Goal: Check status: Check status

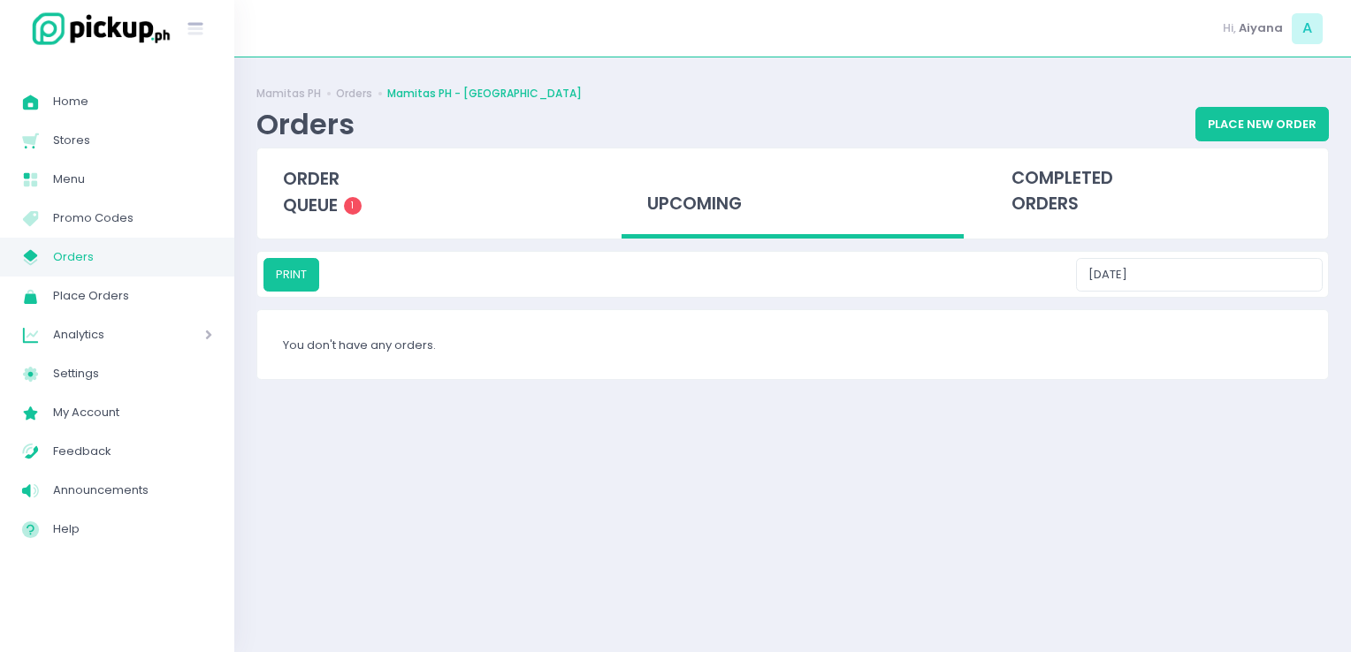
click at [99, 263] on span "Orders" at bounding box center [132, 257] width 159 height 23
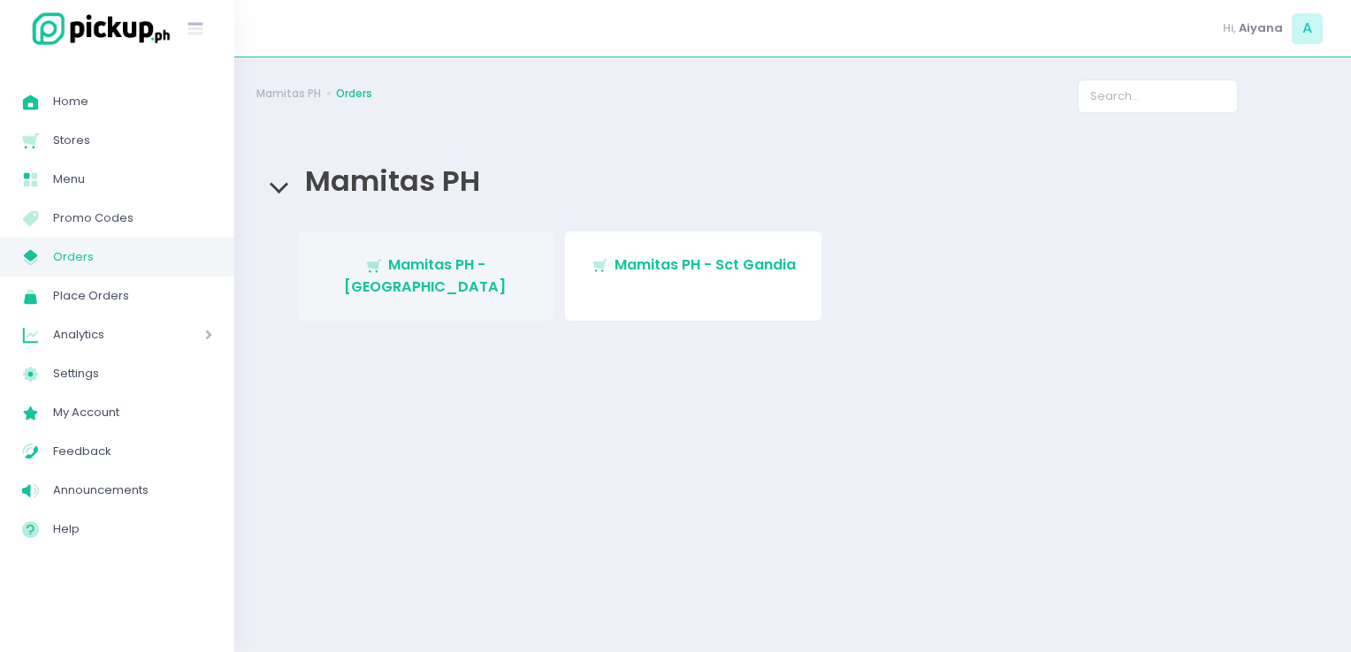
click at [475, 288] on link "Stockholm-icons / Shopping / Cart1 Created with Sketch. Mamitas PH - [GEOGRAPHI…" at bounding box center [426, 276] width 256 height 89
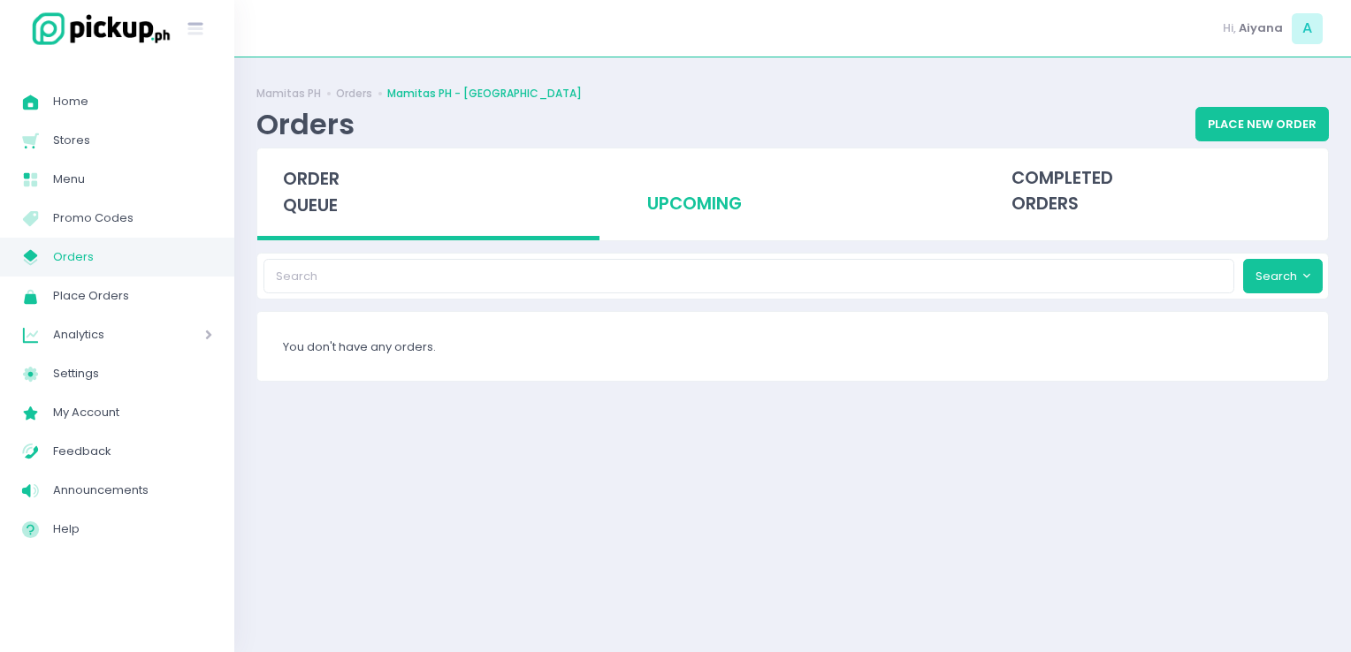
click at [686, 168] on div "upcoming" at bounding box center [792, 192] width 342 height 87
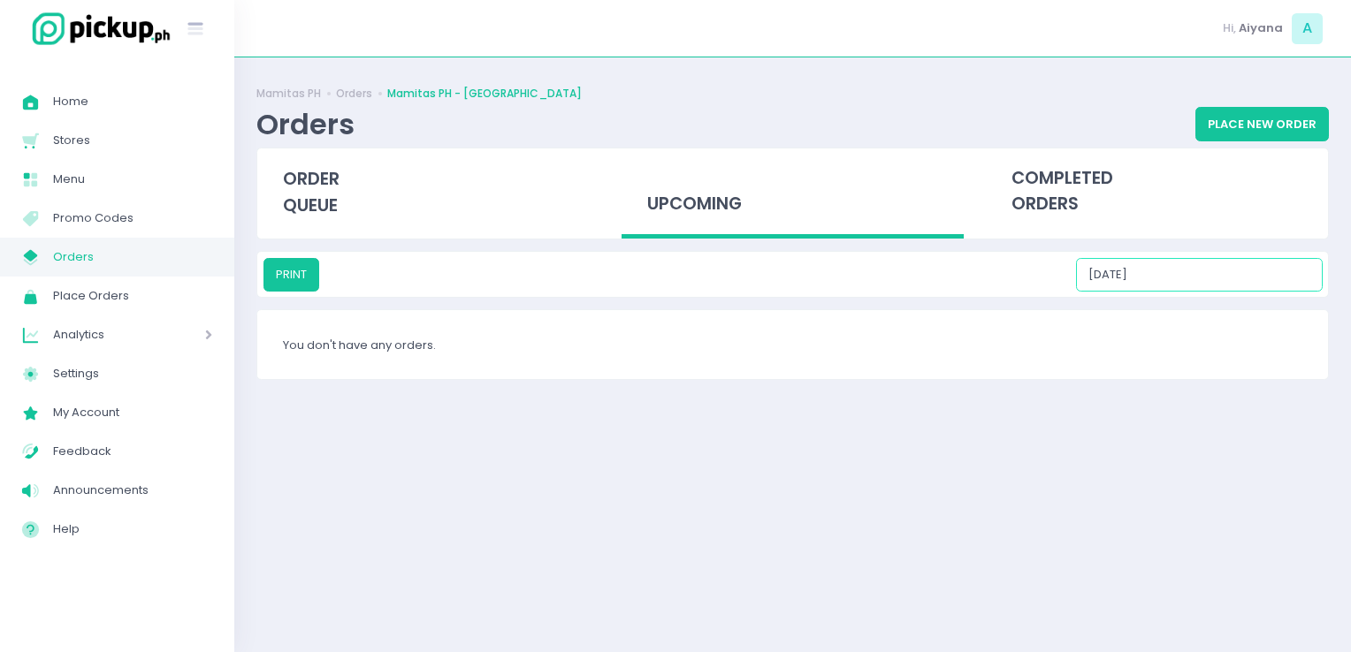
click at [1218, 289] on input "[DATE]" at bounding box center [1199, 275] width 247 height 34
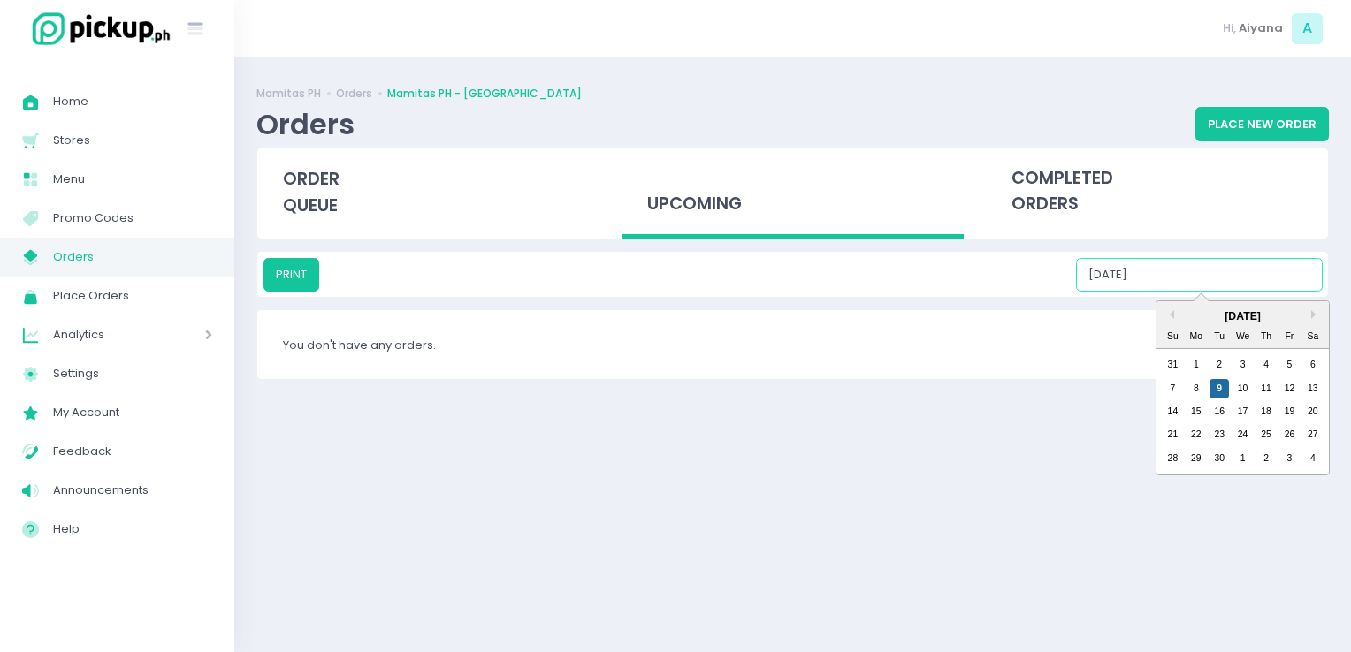
click at [1234, 258] on input "[DATE]" at bounding box center [1199, 275] width 247 height 34
click at [1251, 382] on div "10" at bounding box center [1242, 388] width 19 height 19
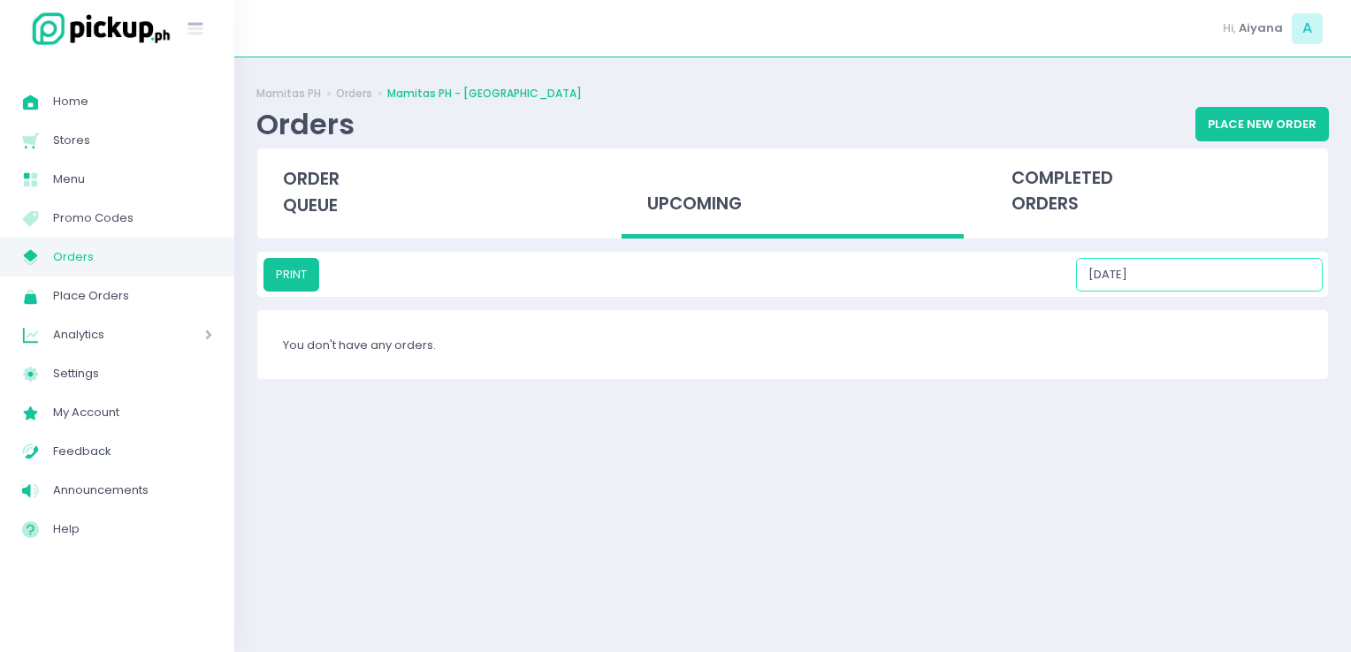
click at [1243, 259] on input "[DATE]" at bounding box center [1199, 275] width 247 height 34
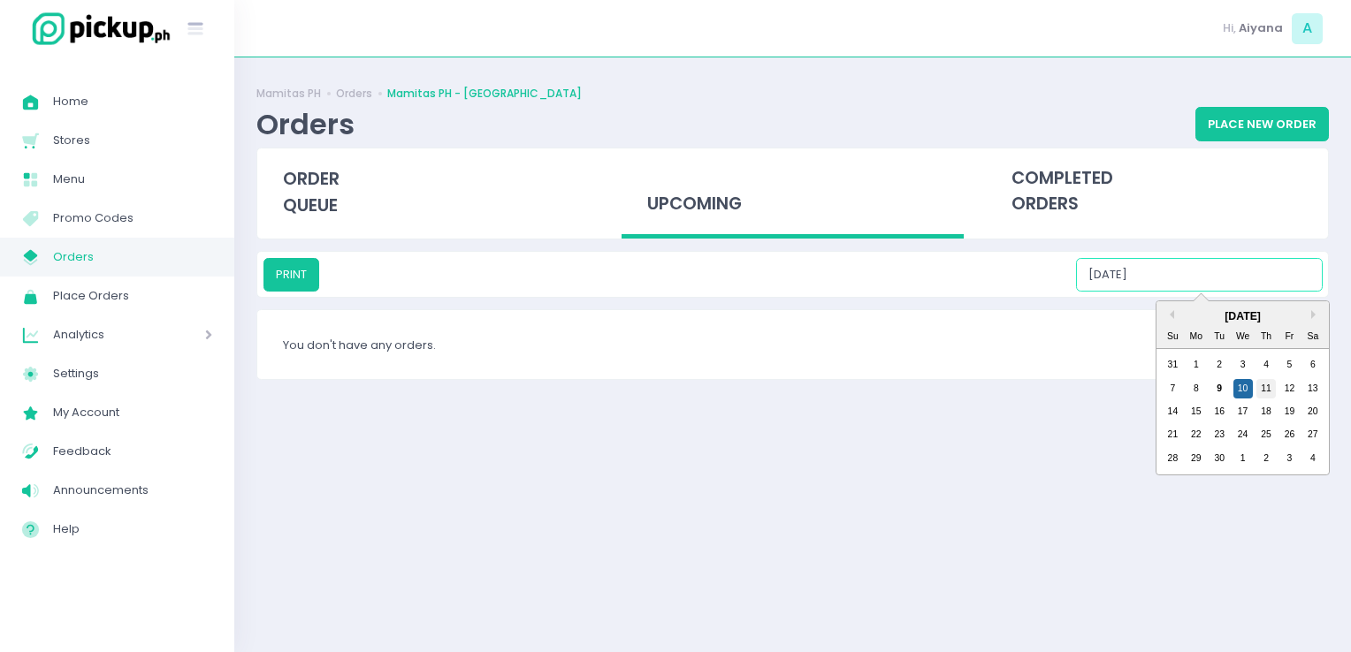
click at [1262, 392] on div "11" at bounding box center [1265, 388] width 19 height 19
click at [1247, 273] on input "[DATE]" at bounding box center [1199, 275] width 247 height 34
click at [1298, 384] on div "12" at bounding box center [1288, 388] width 19 height 19
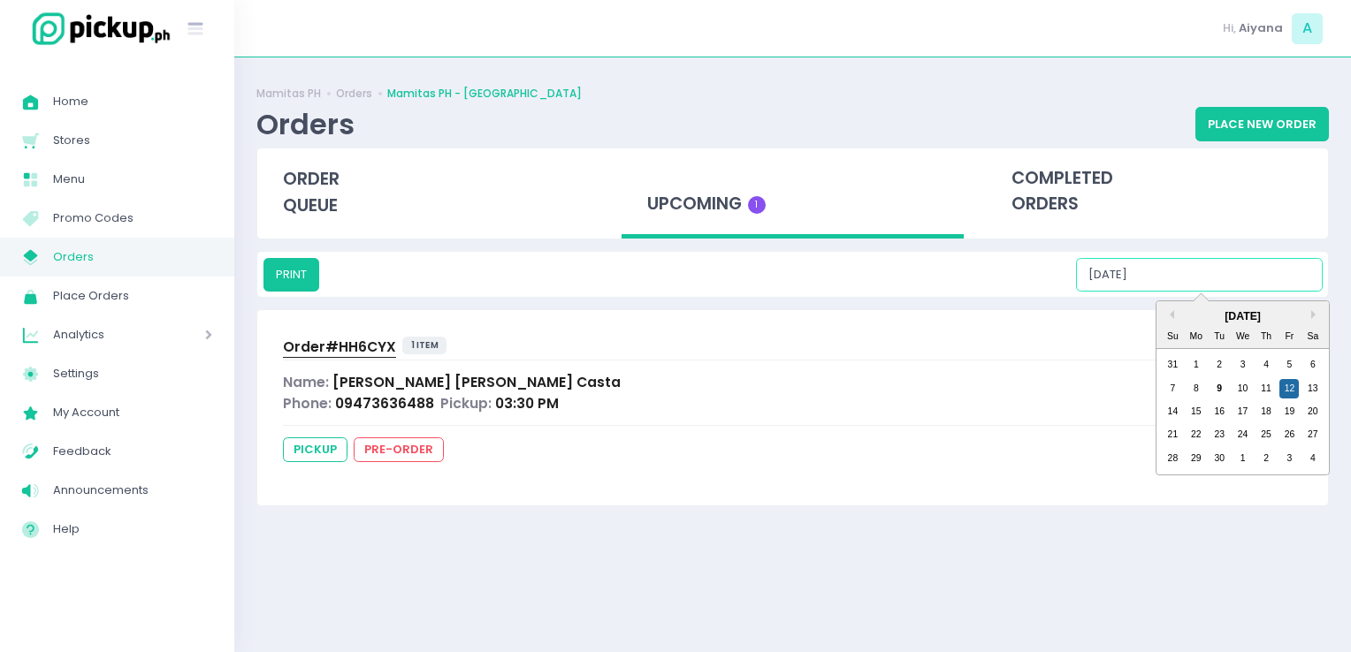
click at [1243, 270] on input "[DATE]" at bounding box center [1199, 275] width 247 height 34
click at [1315, 395] on div "13" at bounding box center [1312, 388] width 19 height 19
click at [1253, 284] on input "[DATE]" at bounding box center [1199, 275] width 247 height 34
click at [1174, 405] on div "14" at bounding box center [1171, 411] width 19 height 19
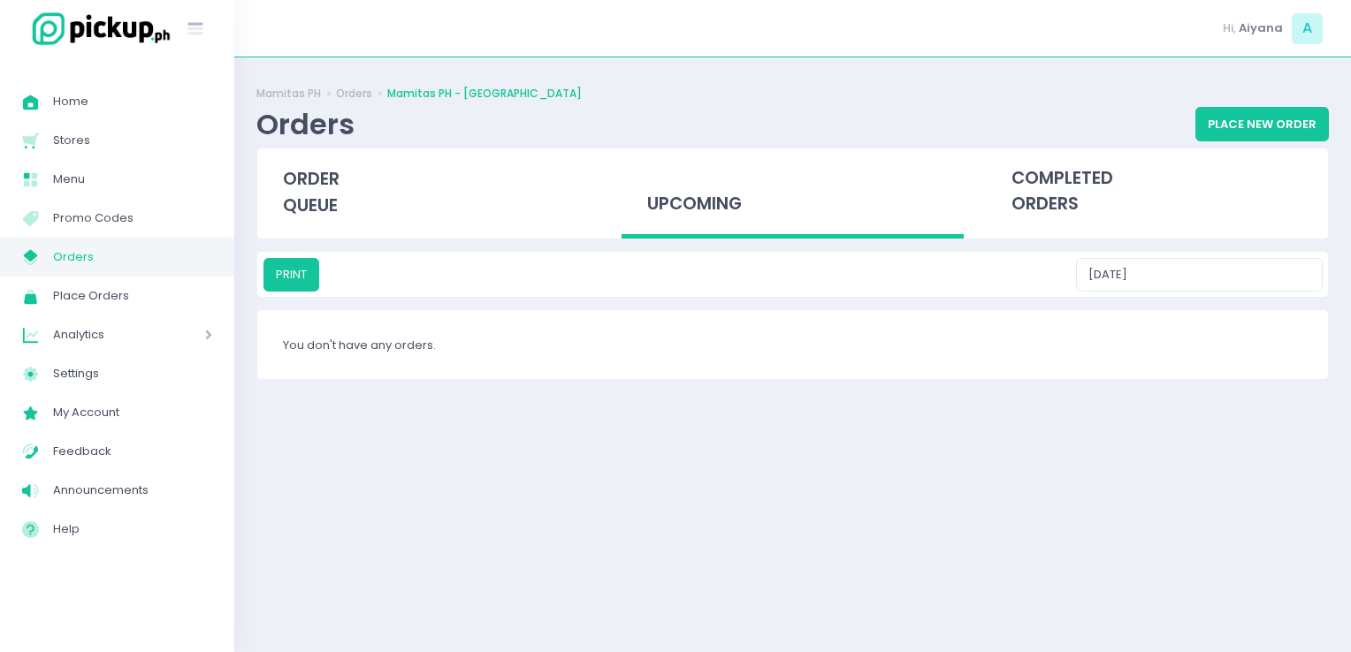
click at [1269, 293] on div "PRINT [DATE]" at bounding box center [792, 274] width 1070 height 45
click at [1276, 281] on input "[DATE]" at bounding box center [1199, 275] width 247 height 34
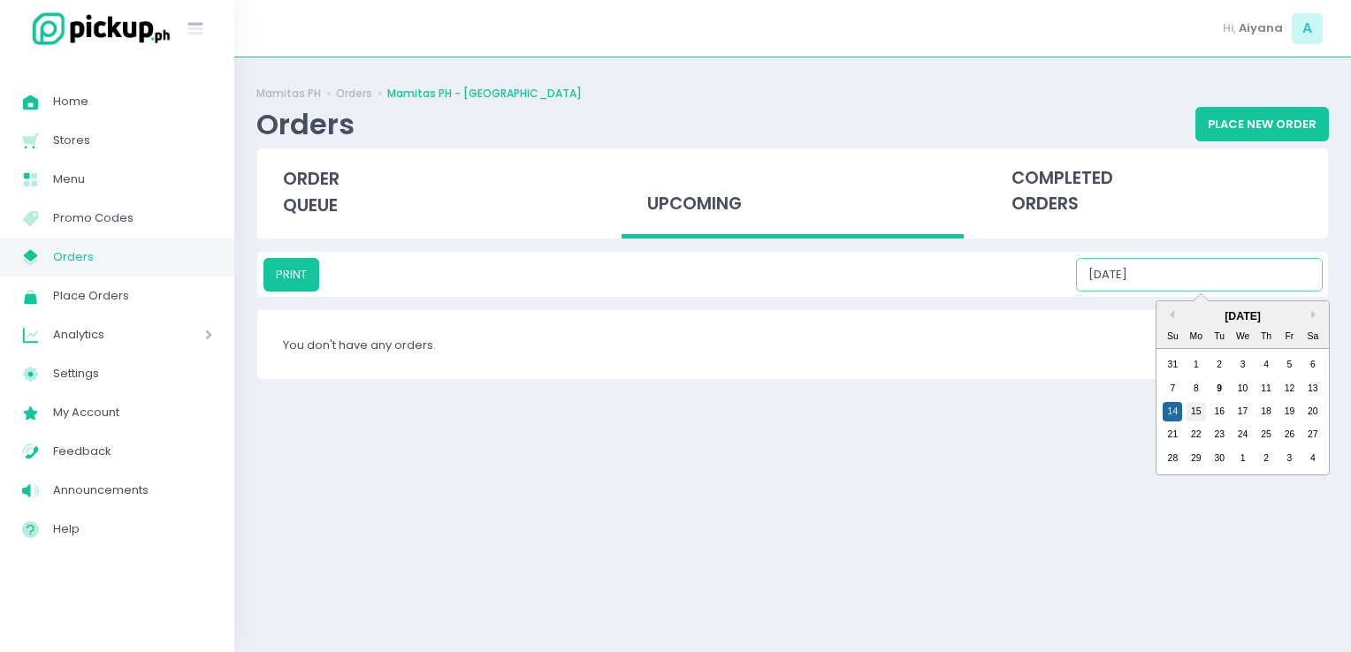
click at [1201, 408] on div "15" at bounding box center [1195, 411] width 19 height 19
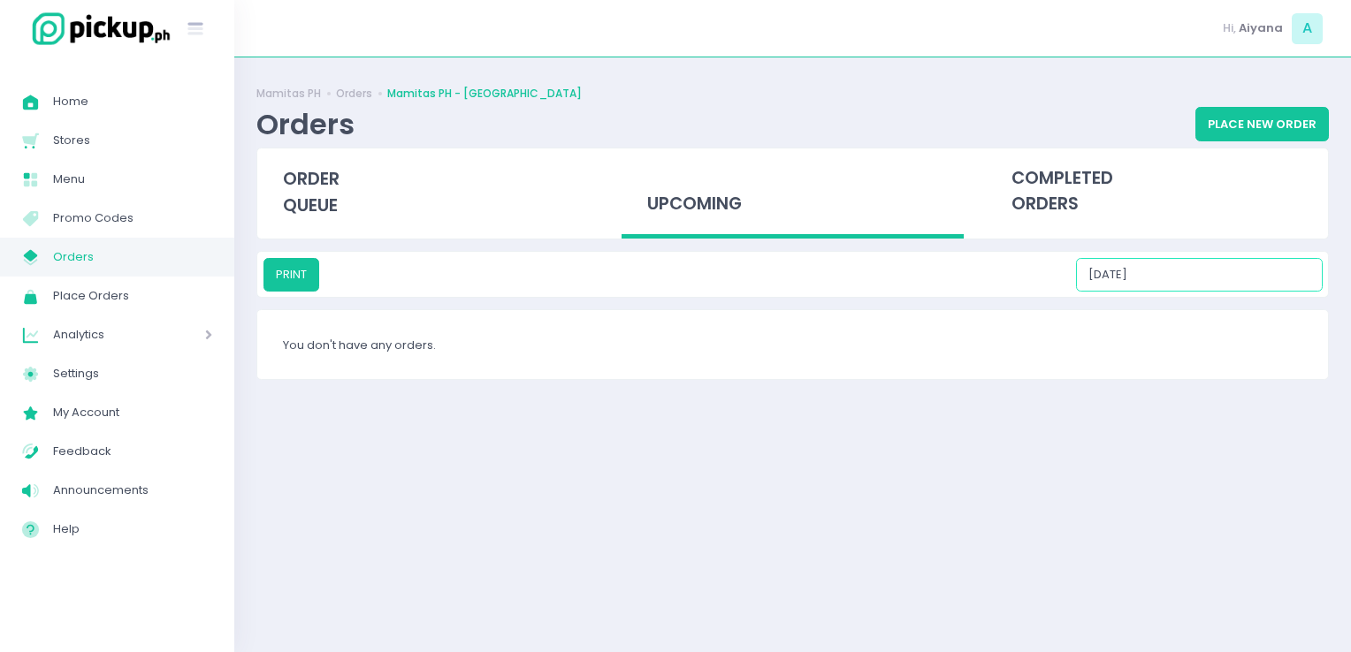
click at [1218, 285] on input "[DATE]" at bounding box center [1199, 275] width 247 height 34
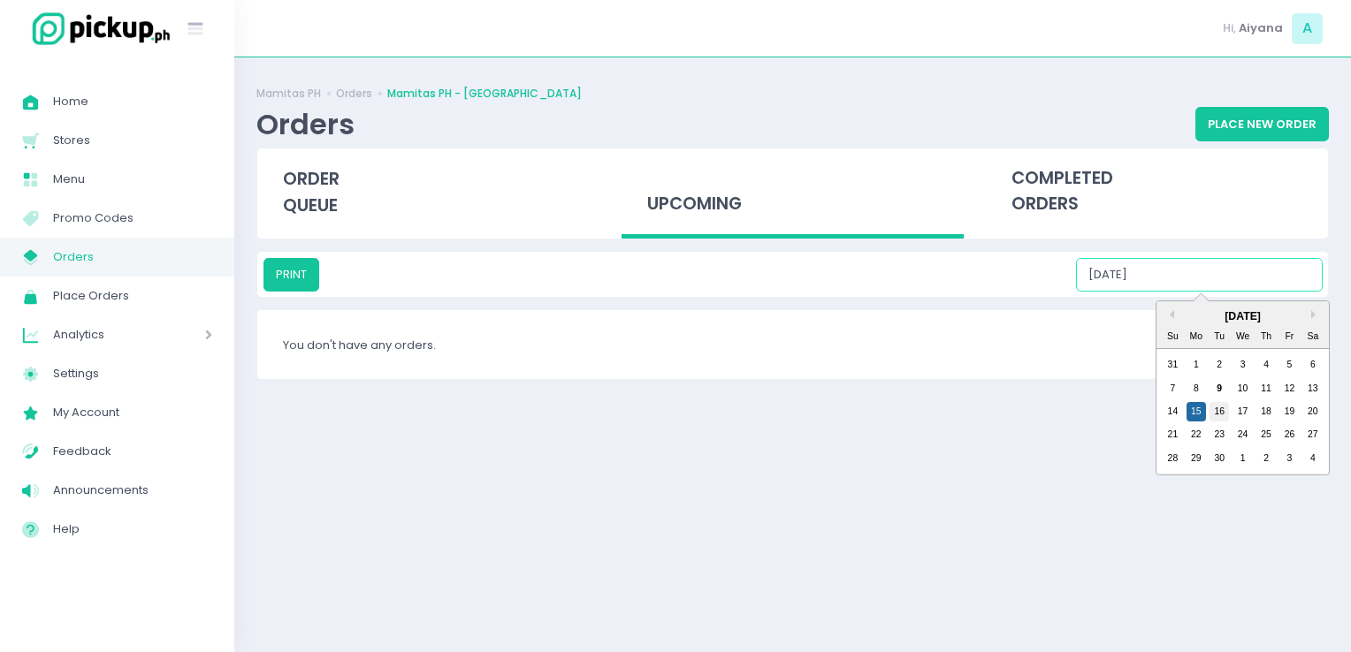
click at [1213, 406] on div "16" at bounding box center [1218, 411] width 19 height 19
click at [1253, 280] on input "[DATE]" at bounding box center [1199, 275] width 247 height 34
click at [1238, 405] on div "17" at bounding box center [1242, 411] width 19 height 19
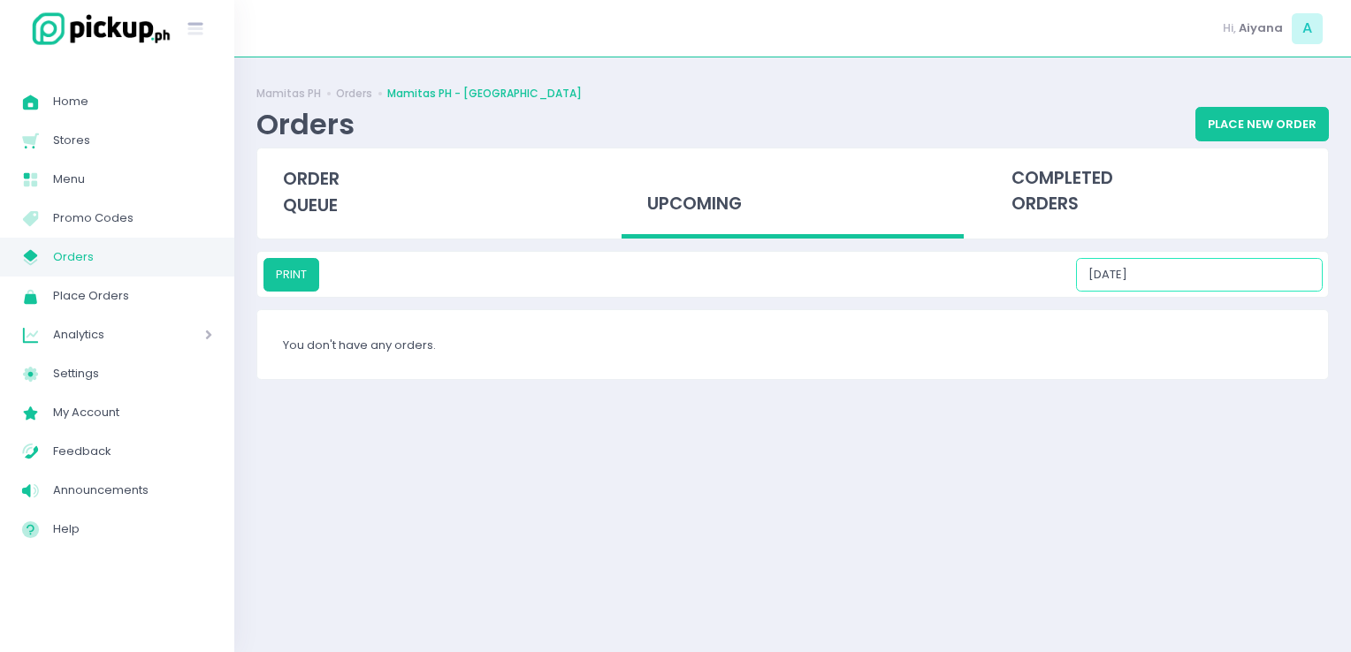
click at [1262, 278] on input "[DATE]" at bounding box center [1199, 275] width 247 height 34
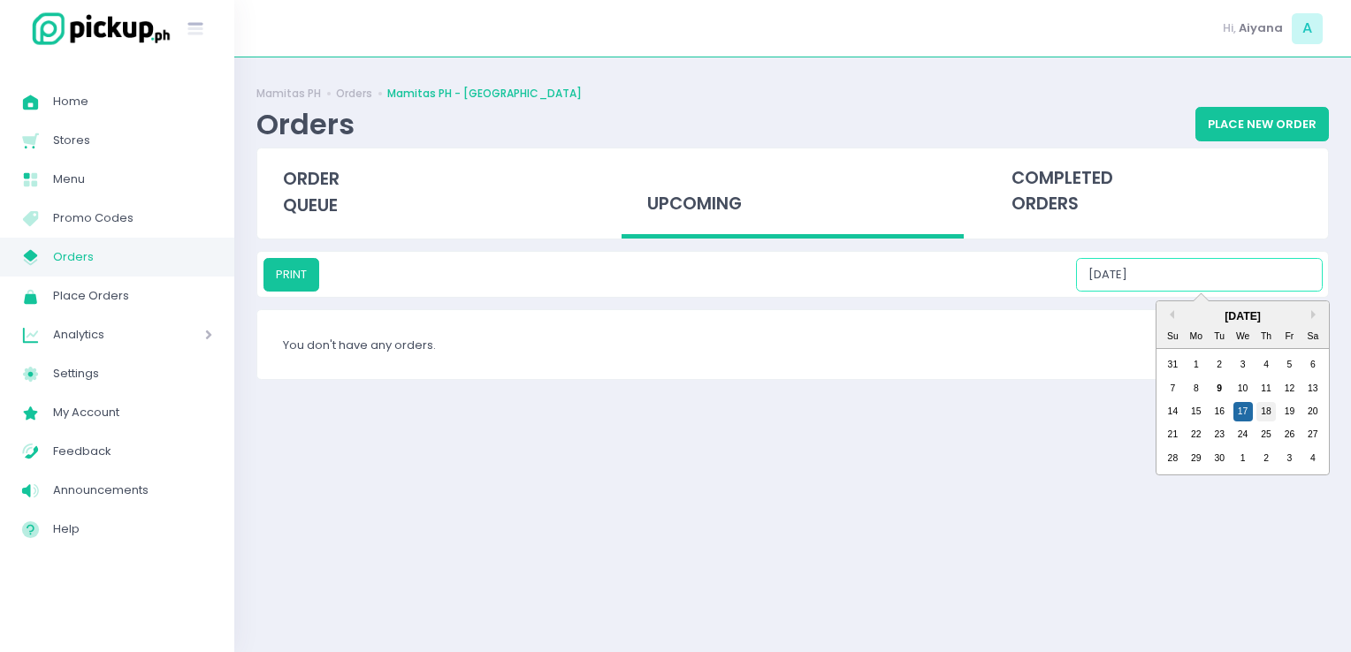
click at [1259, 414] on div "18" at bounding box center [1265, 411] width 19 height 19
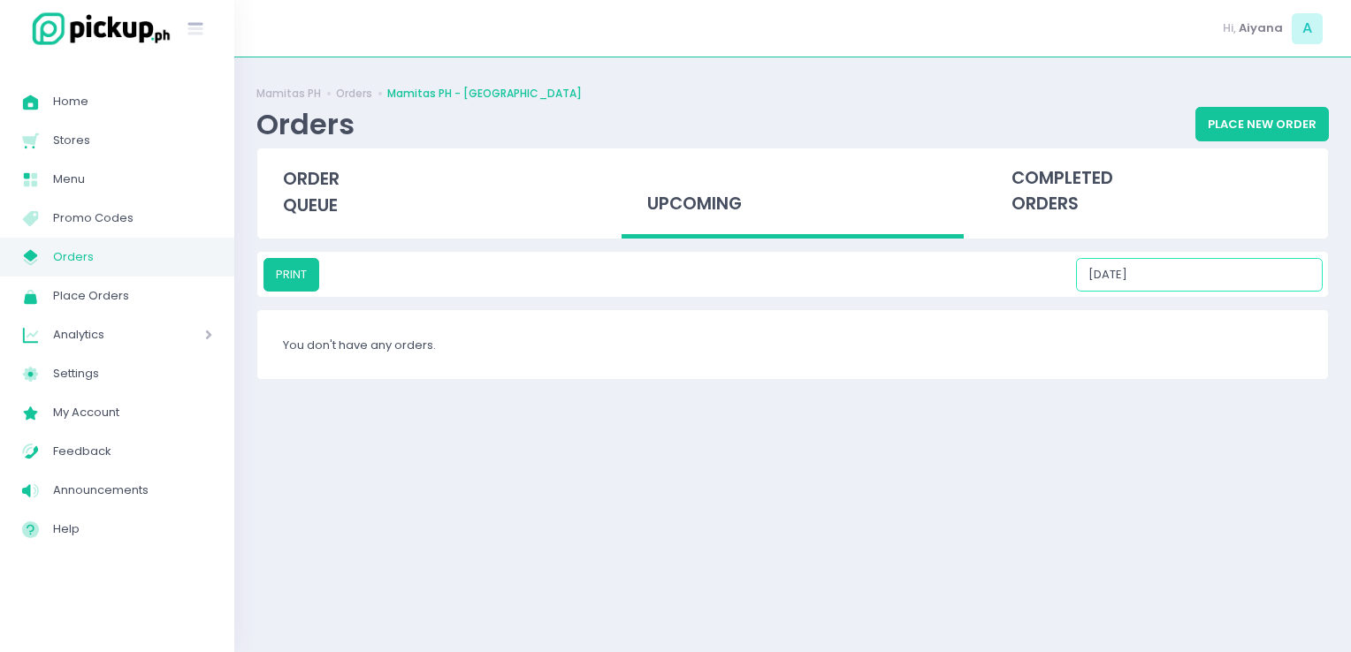
click at [1265, 281] on input "[DATE]" at bounding box center [1199, 275] width 247 height 34
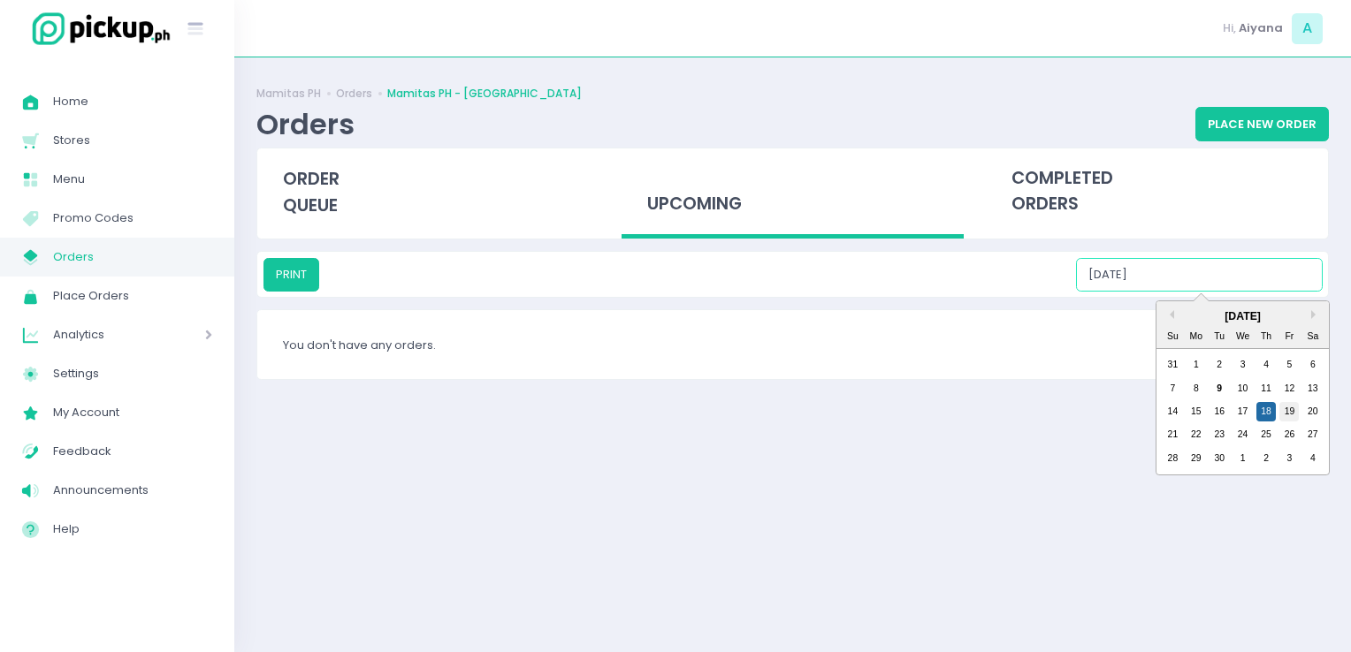
click at [1282, 409] on div "19" at bounding box center [1288, 411] width 19 height 19
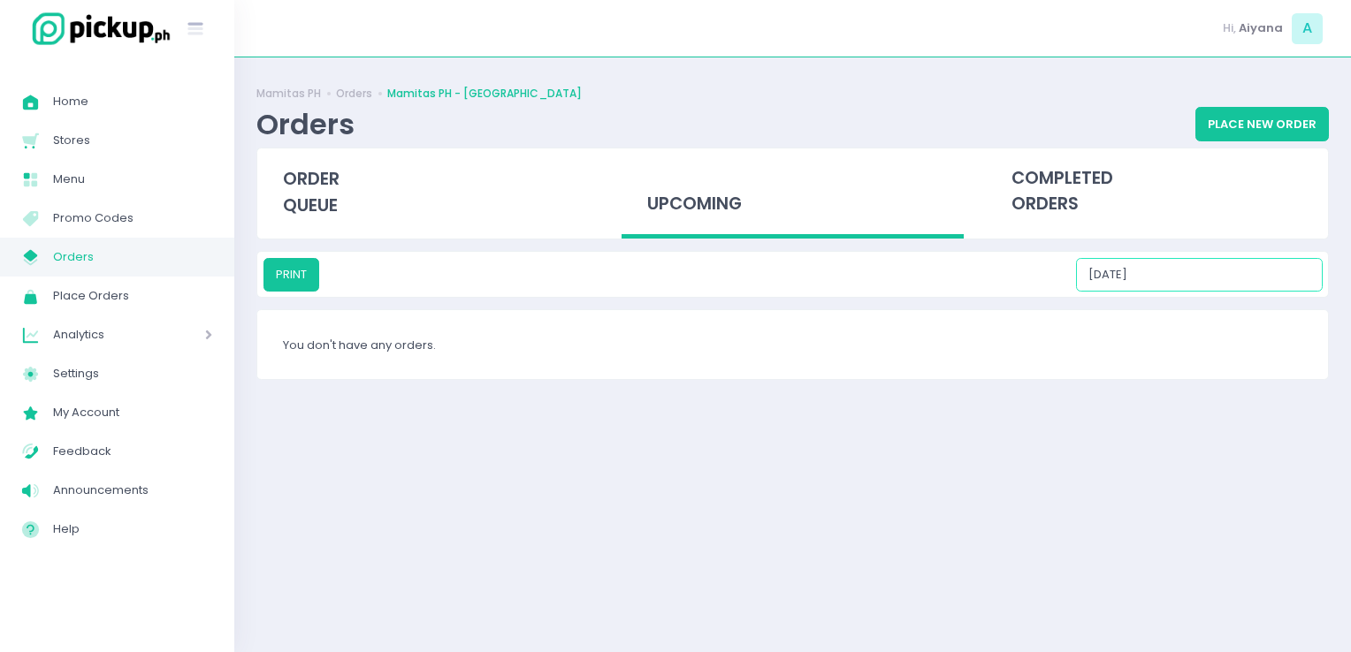
click at [1259, 278] on input "[DATE]" at bounding box center [1199, 275] width 247 height 34
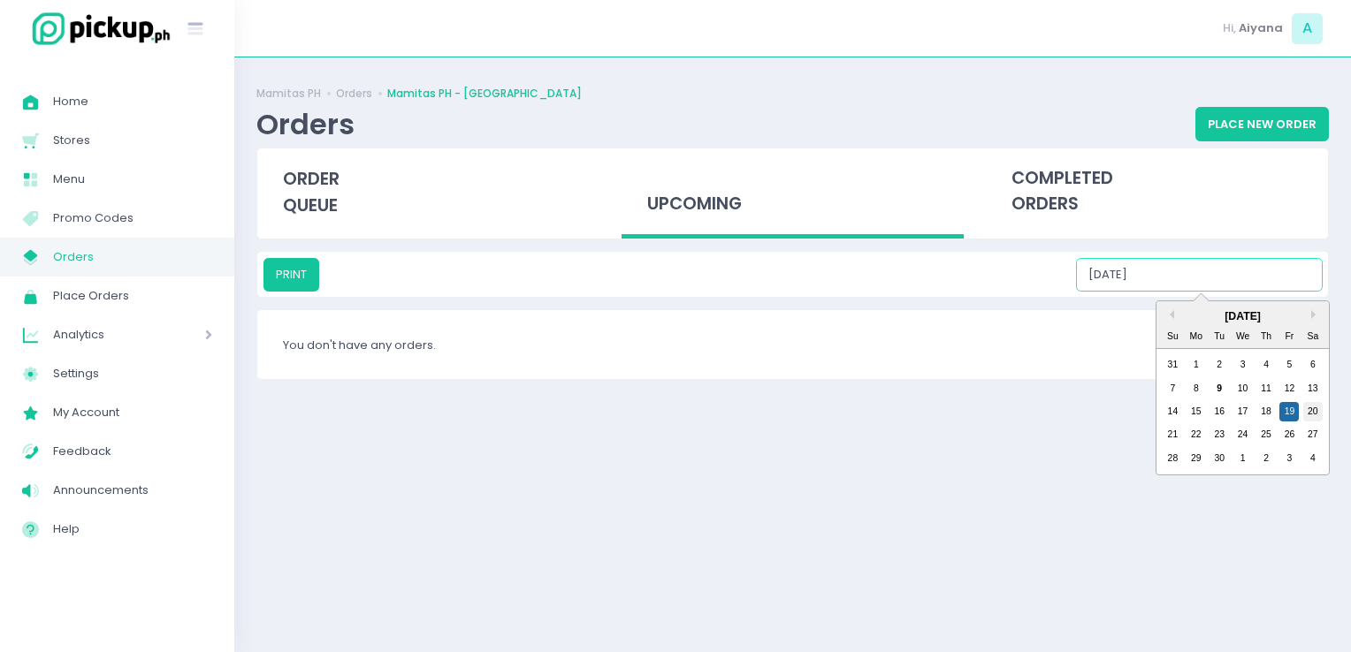
click at [1308, 408] on div "20" at bounding box center [1312, 411] width 19 height 19
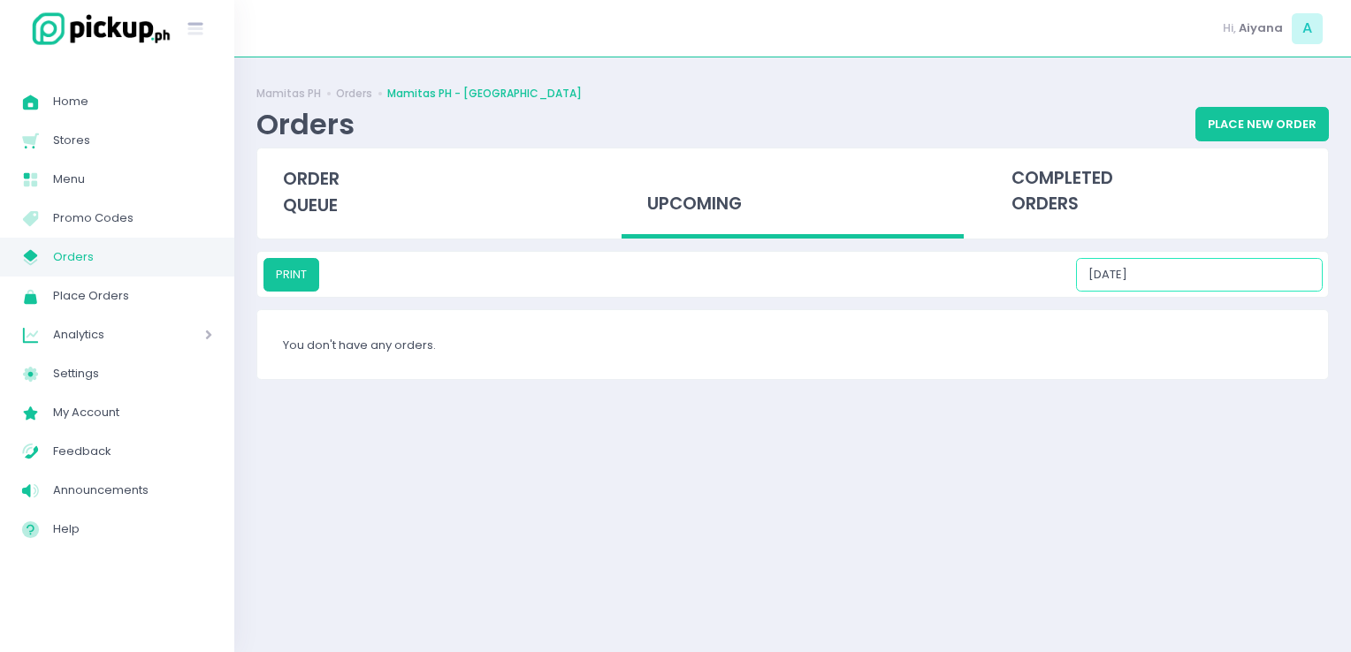
click at [1276, 267] on input "[DATE]" at bounding box center [1199, 275] width 247 height 34
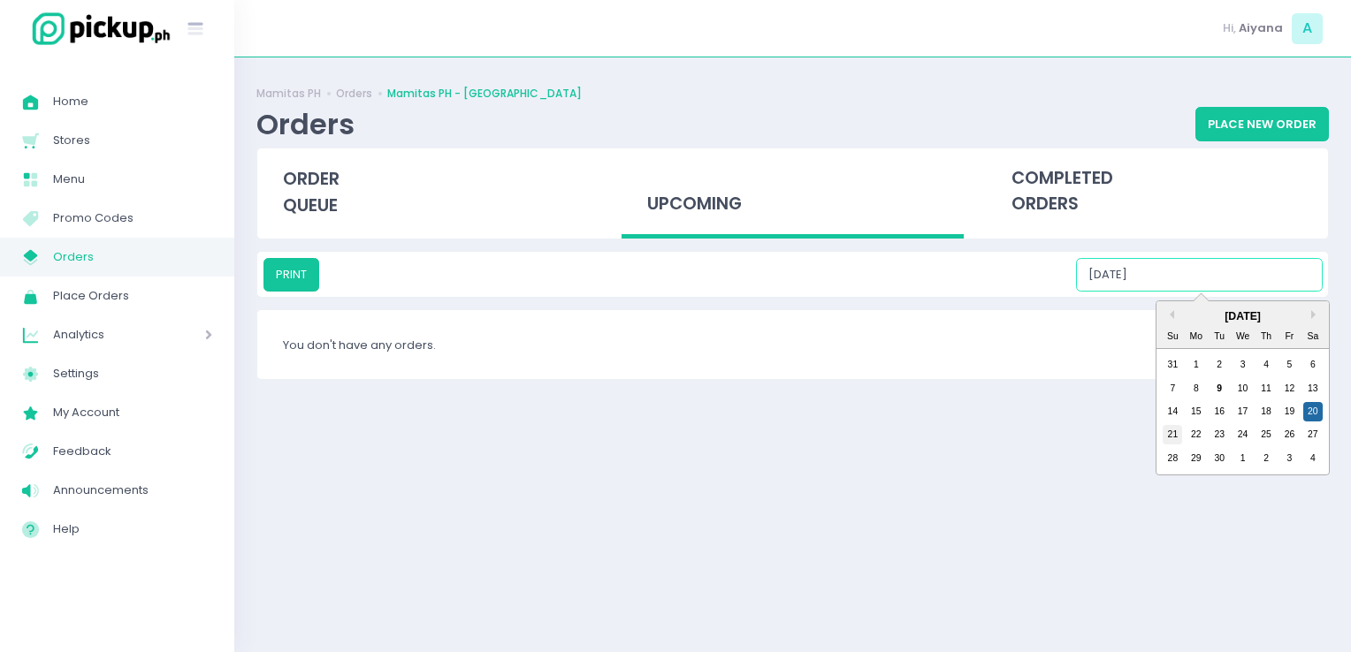
click at [1178, 437] on div "21" at bounding box center [1171, 434] width 19 height 19
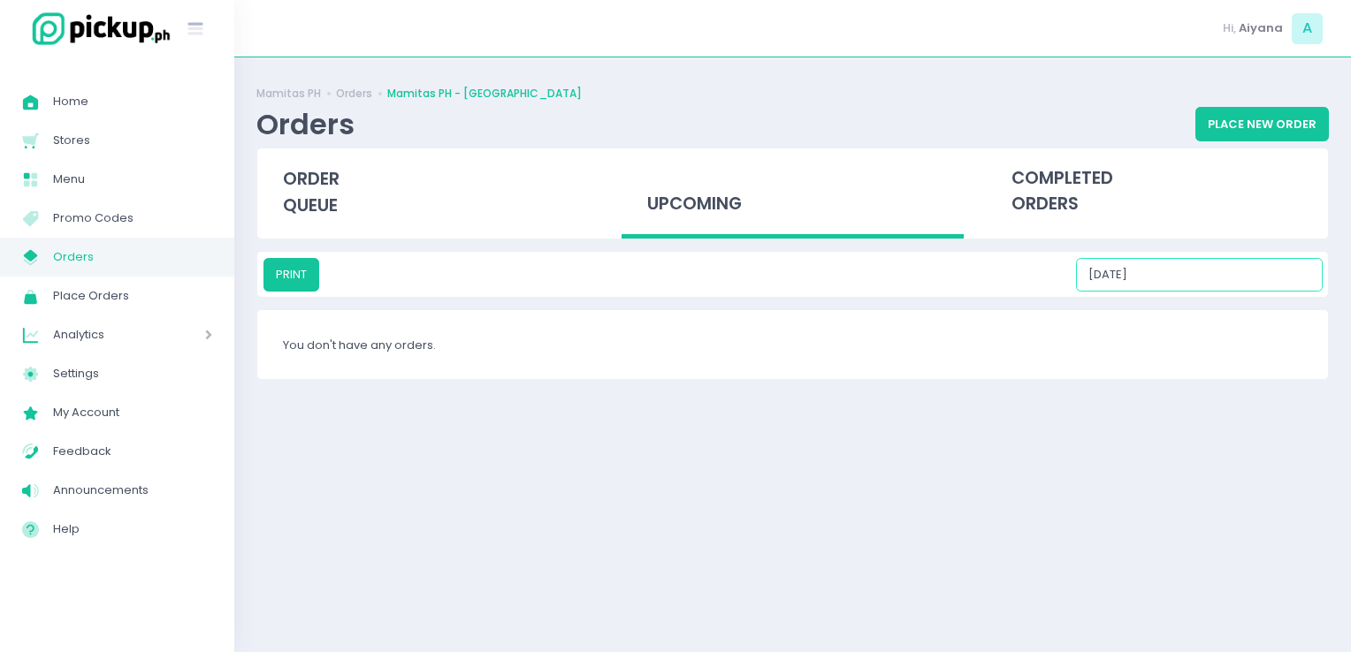
click at [1238, 279] on input "[DATE]" at bounding box center [1199, 275] width 247 height 34
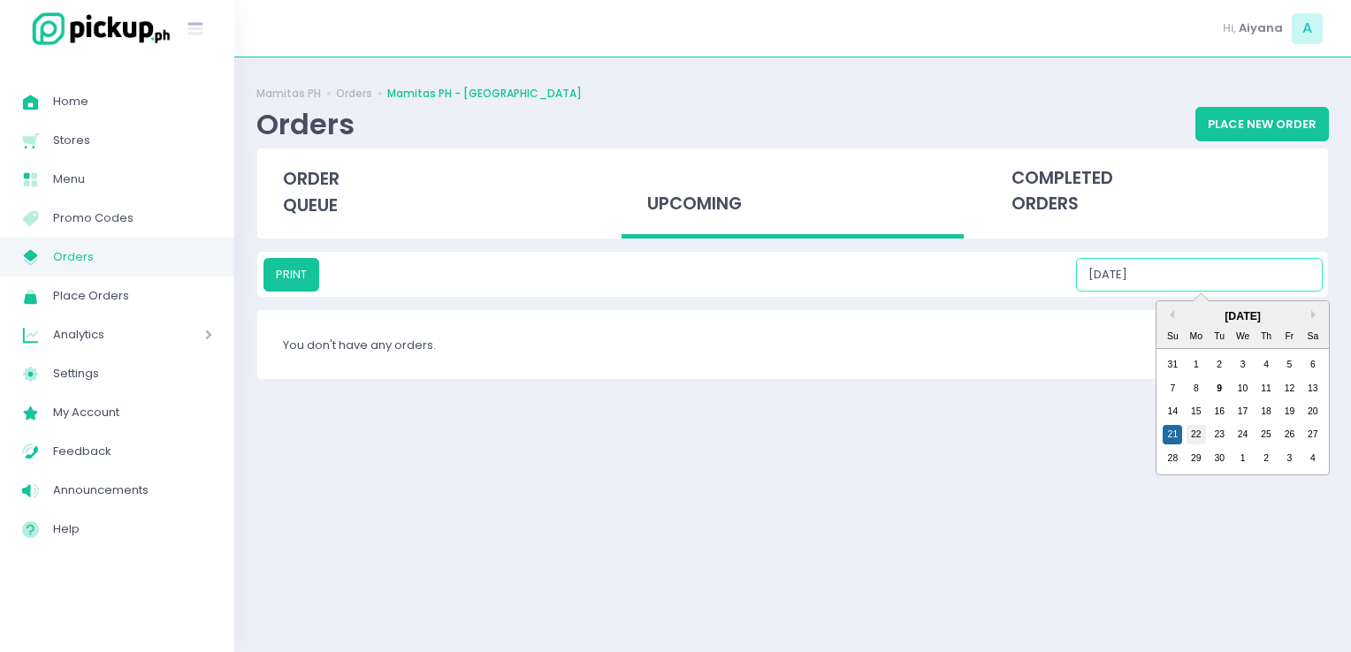
click at [1195, 442] on div "22" at bounding box center [1195, 434] width 19 height 19
click at [1252, 281] on input "[DATE]" at bounding box center [1199, 275] width 247 height 34
click at [1221, 435] on div "23" at bounding box center [1218, 434] width 19 height 19
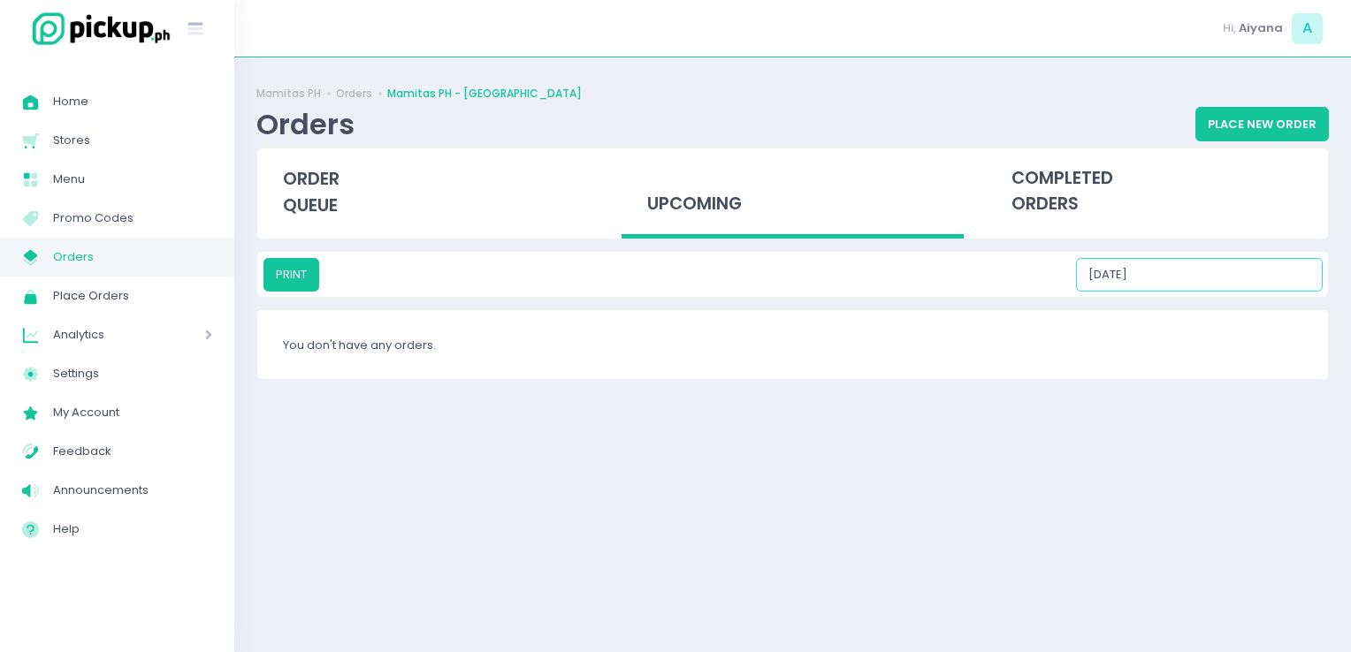
click at [1266, 276] on input "[DATE]" at bounding box center [1199, 275] width 247 height 34
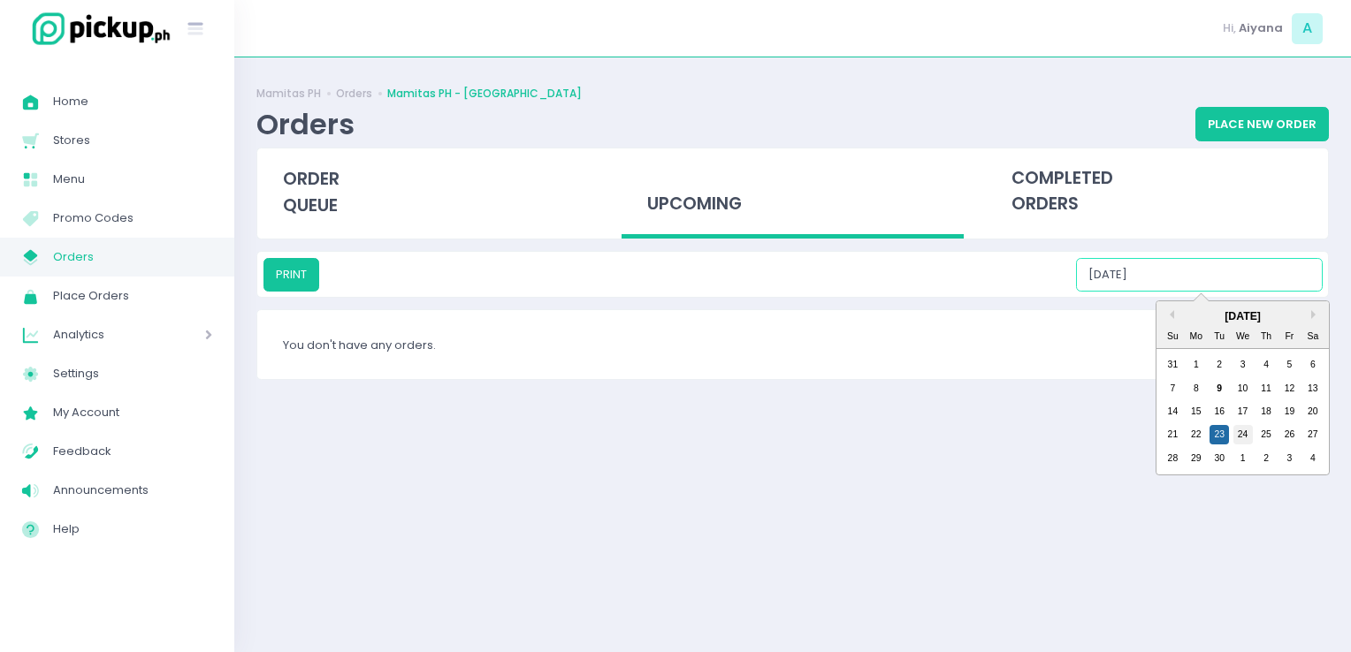
click at [1237, 432] on div "24" at bounding box center [1242, 434] width 19 height 19
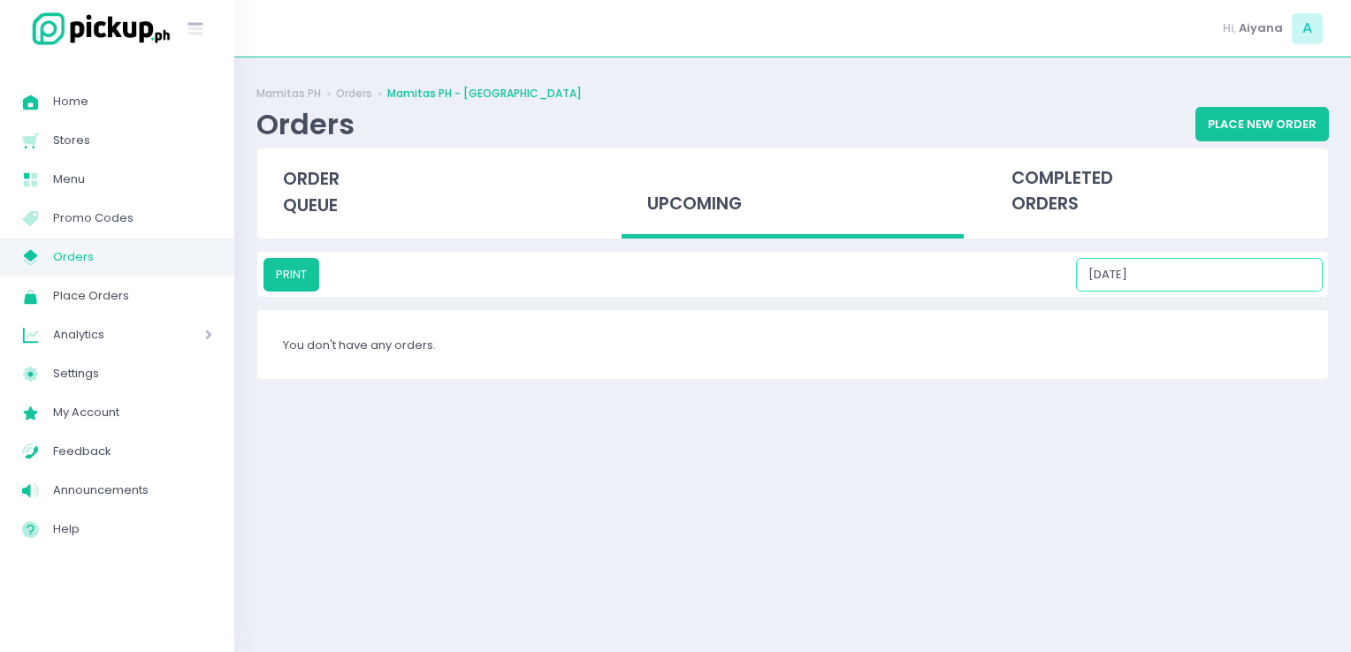
click at [1269, 277] on input "[DATE]" at bounding box center [1199, 275] width 247 height 34
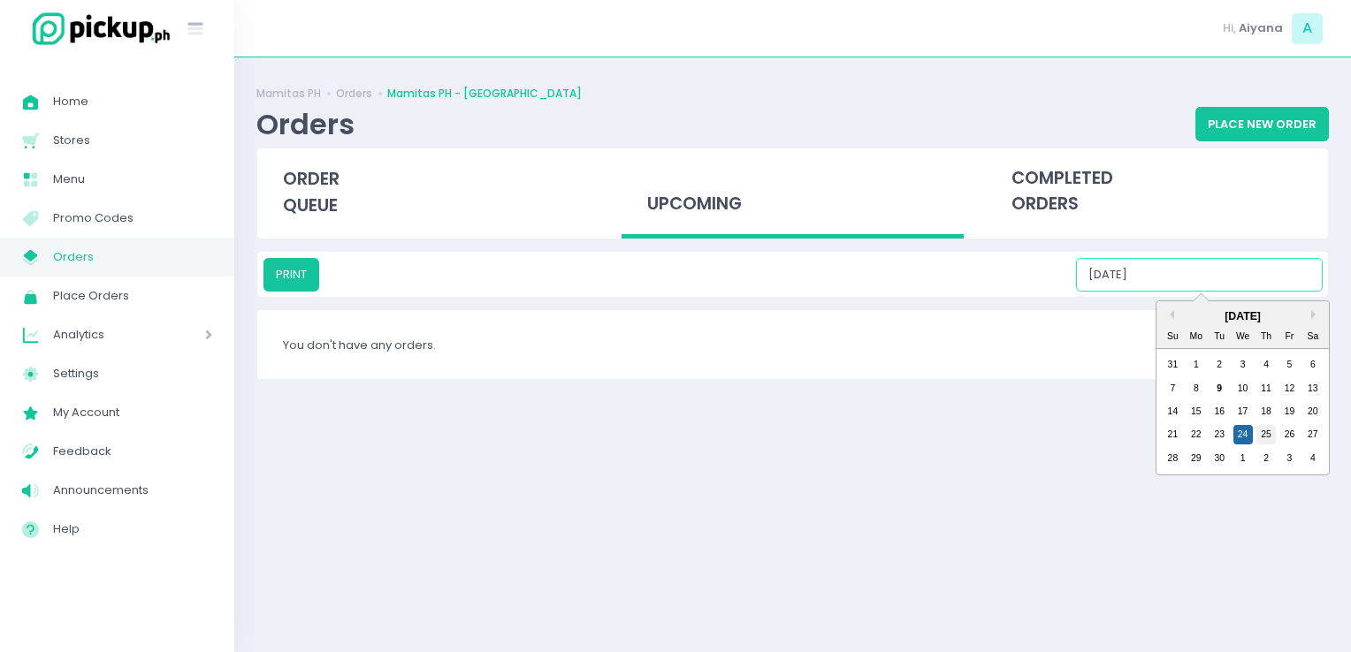
click at [1265, 428] on div "25" at bounding box center [1265, 434] width 19 height 19
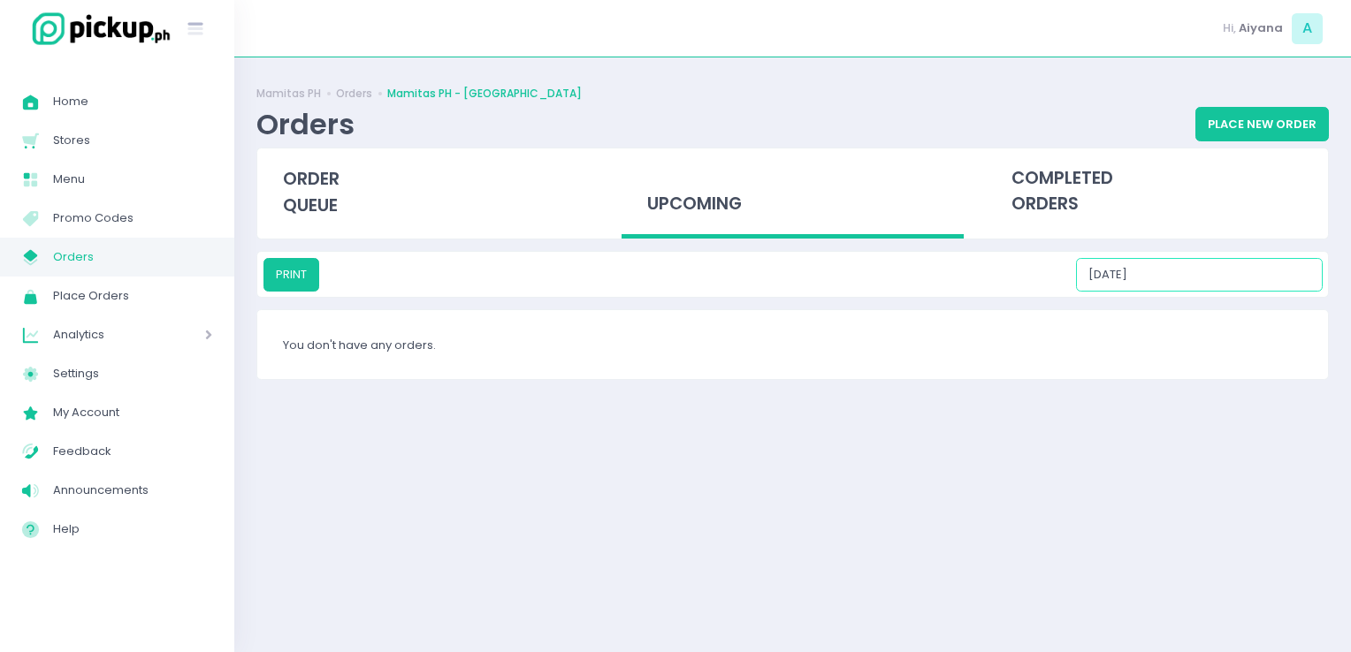
click at [1259, 289] on input "[DATE]" at bounding box center [1199, 275] width 247 height 34
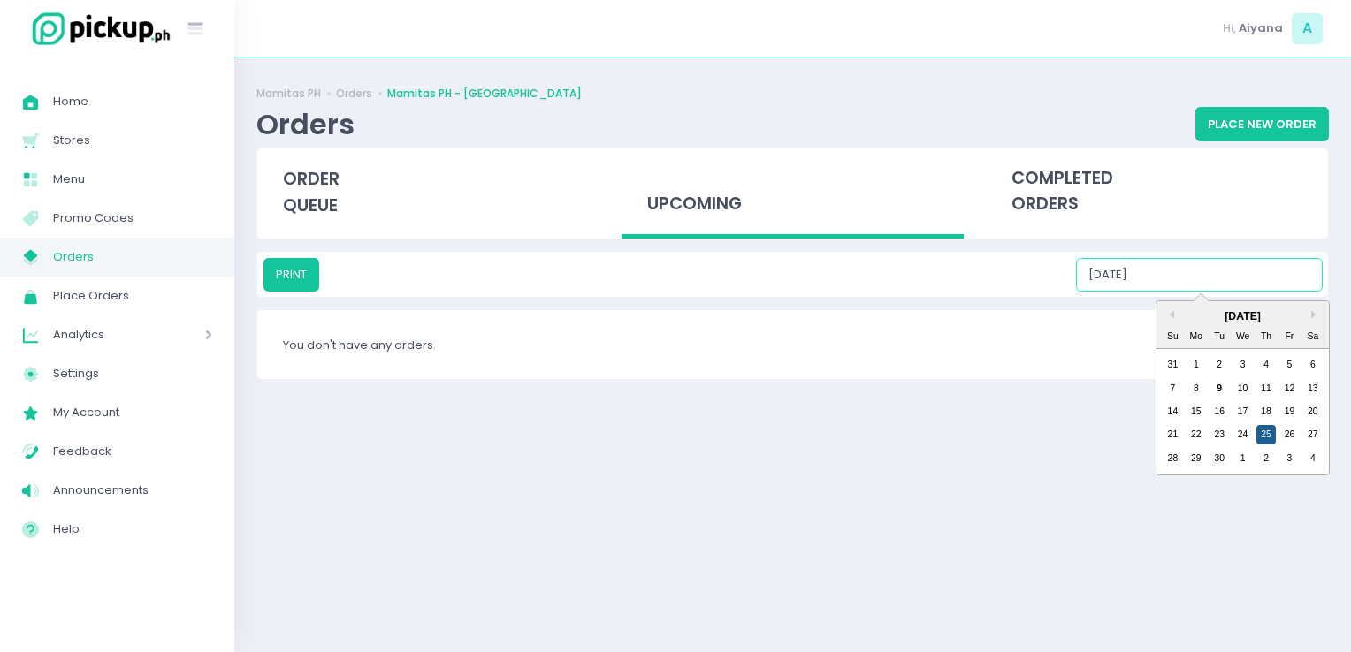
click at [1274, 425] on div "25" at bounding box center [1265, 434] width 19 height 19
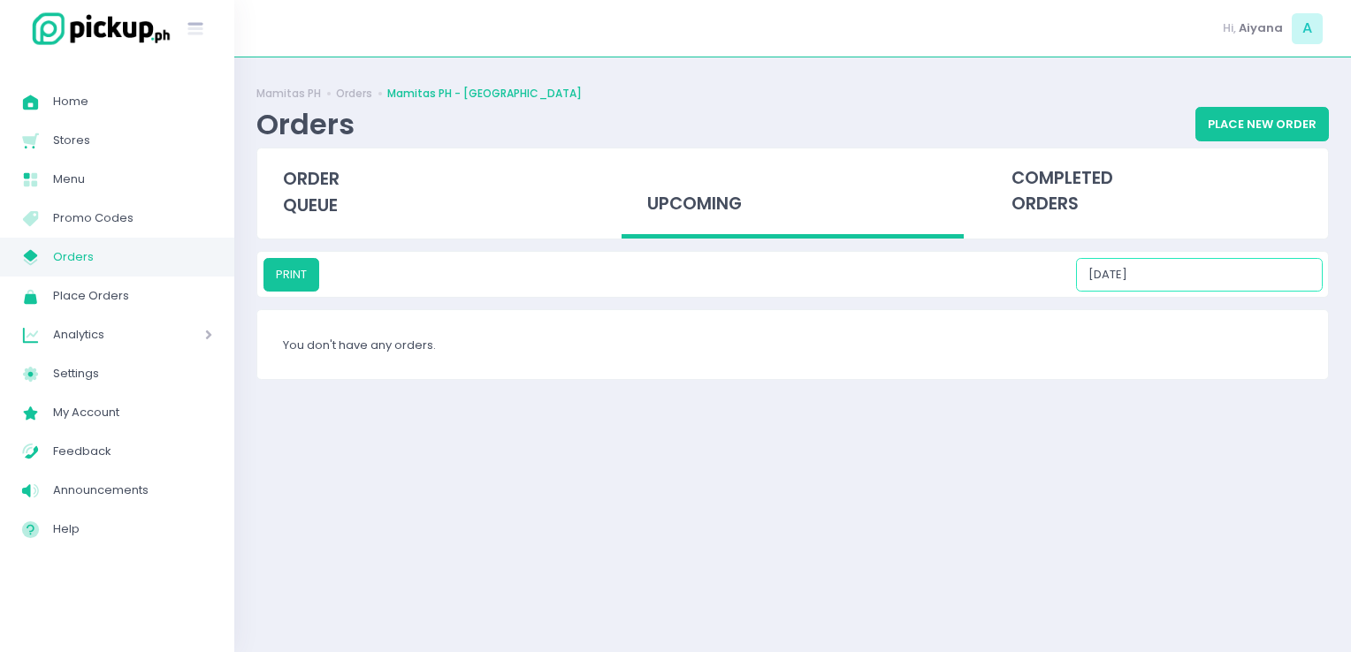
click at [1256, 285] on input "[DATE]" at bounding box center [1199, 275] width 247 height 34
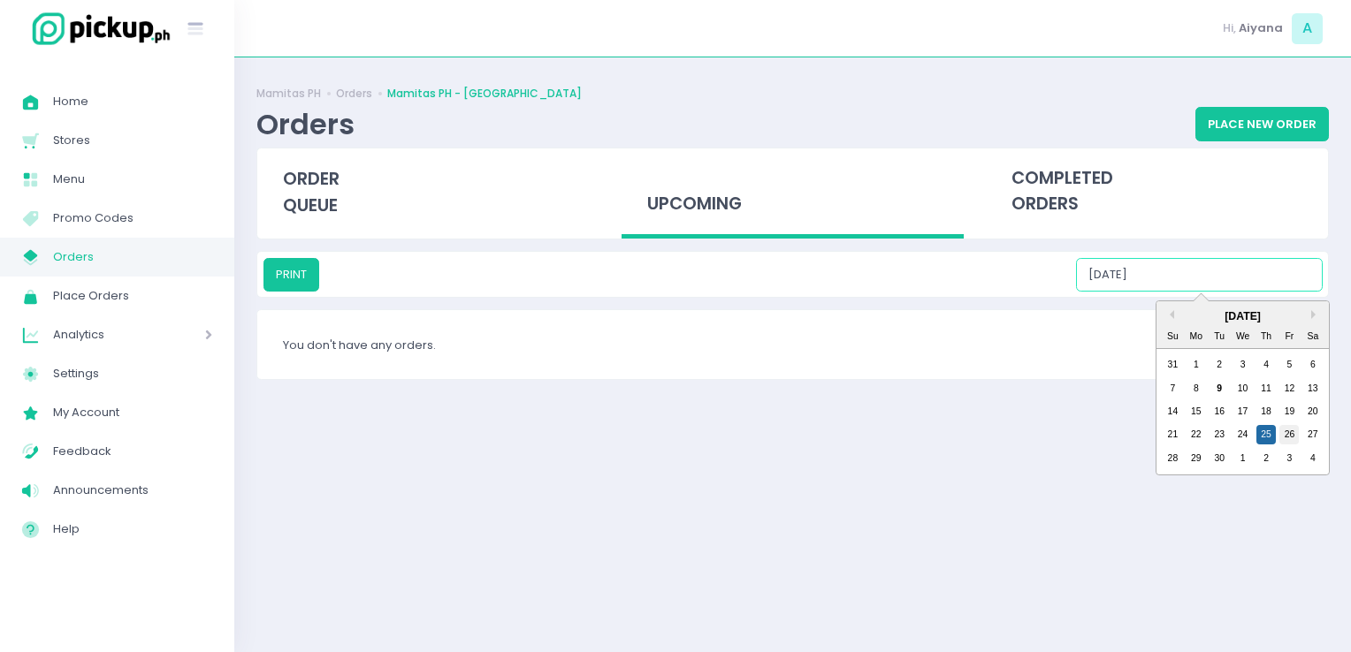
click at [1291, 429] on div "26" at bounding box center [1288, 434] width 19 height 19
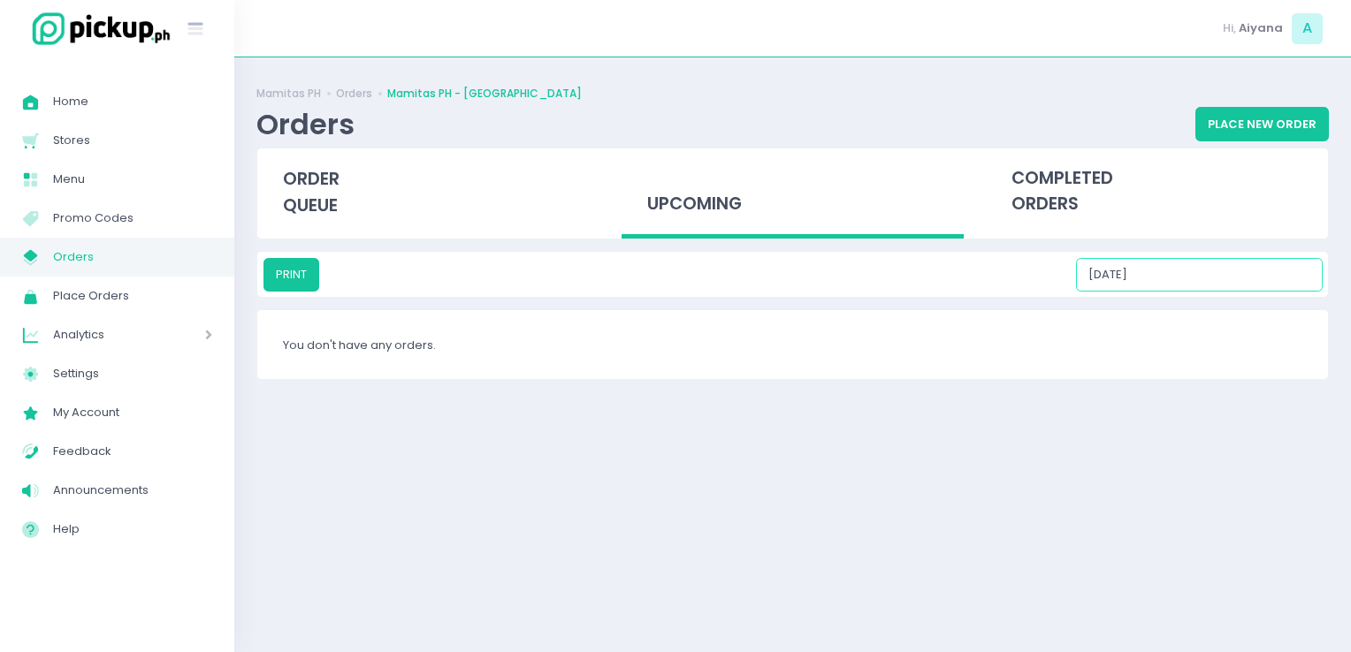
click at [1272, 272] on input "[DATE]" at bounding box center [1199, 275] width 247 height 34
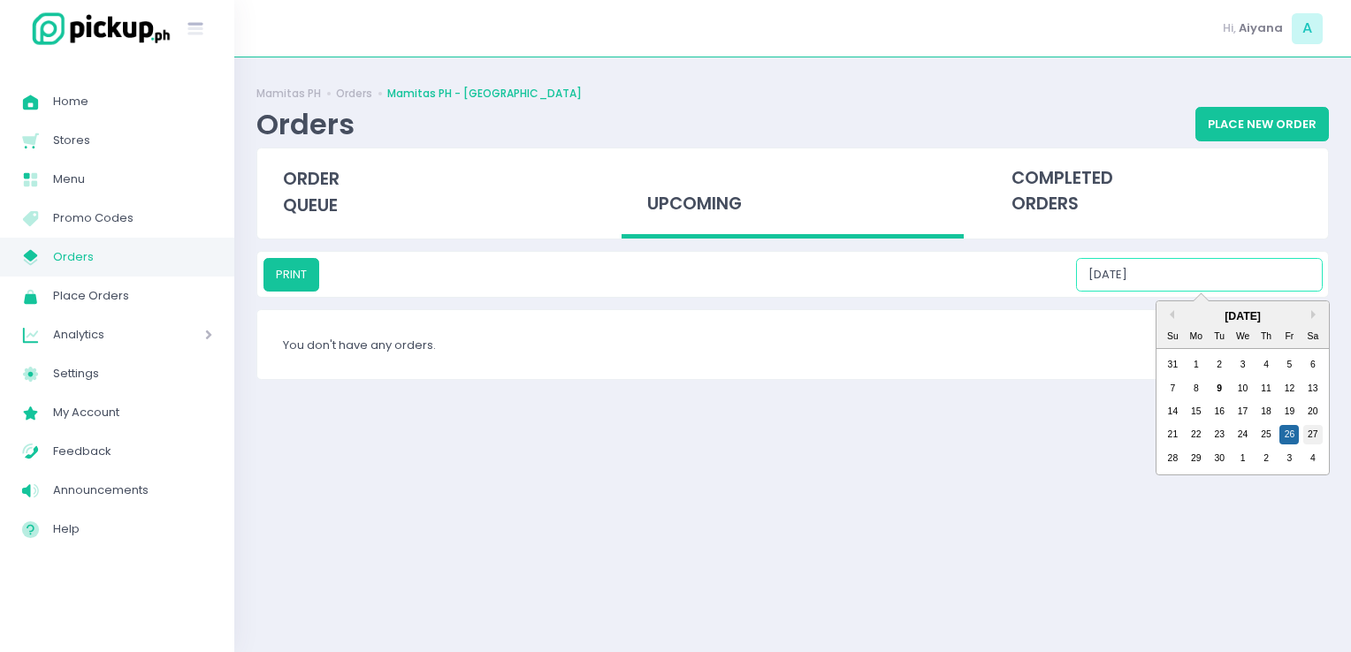
click at [1315, 430] on div "27" at bounding box center [1312, 434] width 19 height 19
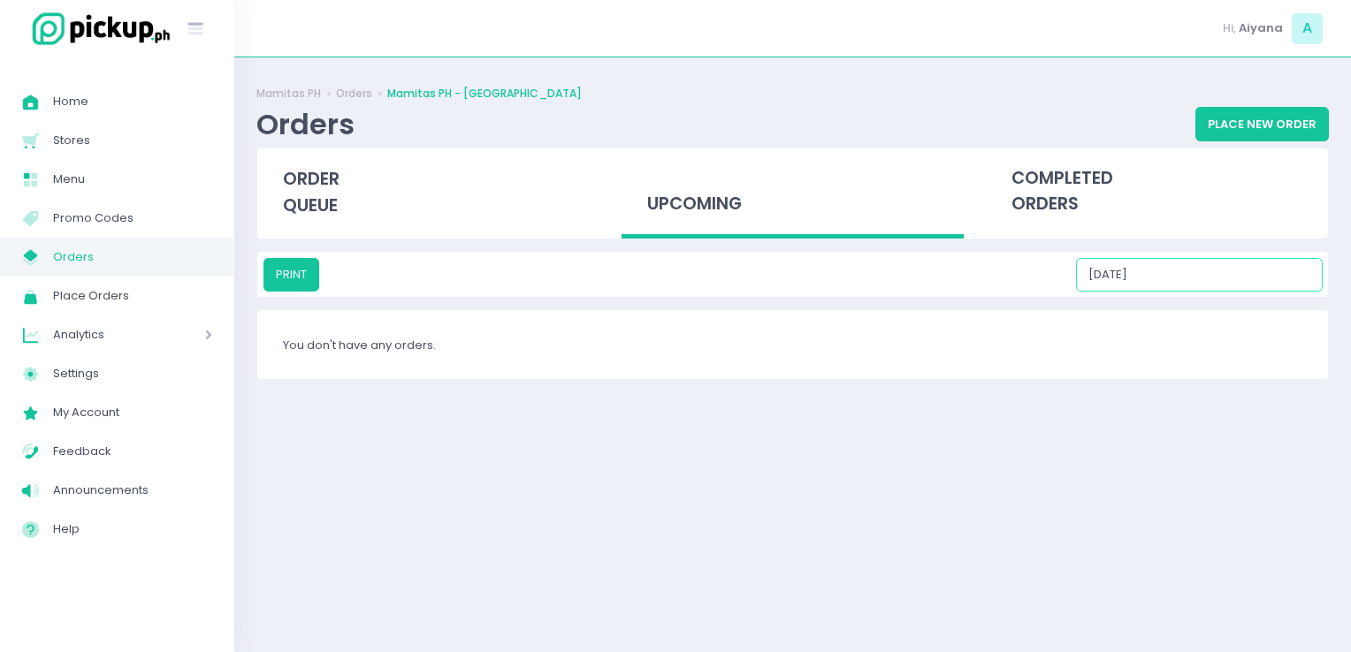
click at [1266, 270] on input "[DATE]" at bounding box center [1199, 275] width 247 height 34
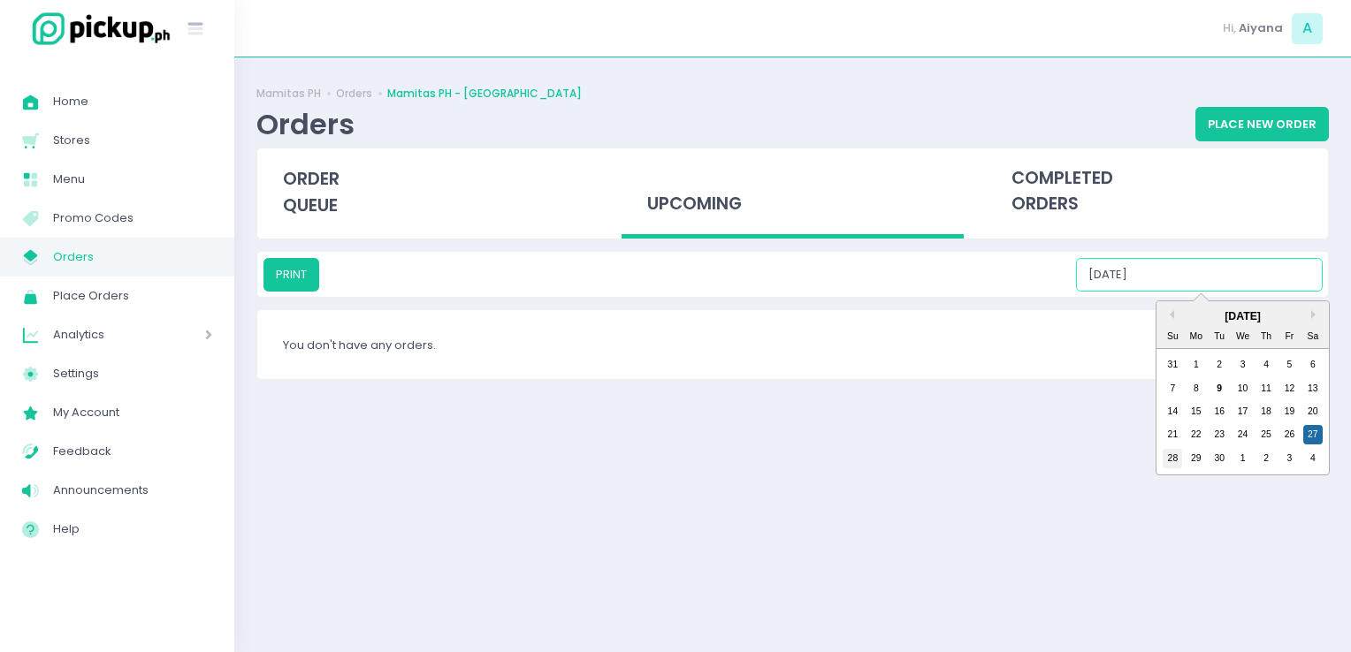
click at [1179, 461] on div "28" at bounding box center [1171, 458] width 19 height 19
click at [1284, 284] on input "[DATE]" at bounding box center [1199, 275] width 247 height 34
click at [1200, 454] on div "29" at bounding box center [1195, 458] width 19 height 19
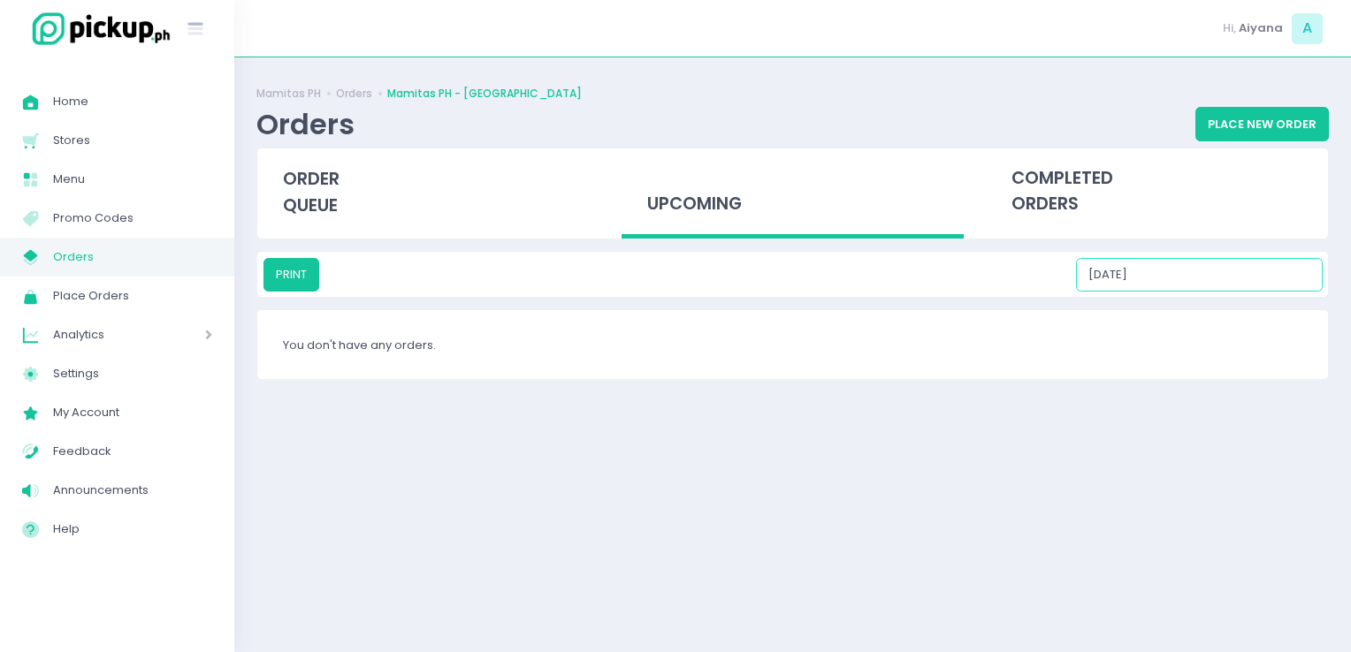
click at [1280, 285] on input "[DATE]" at bounding box center [1199, 275] width 247 height 34
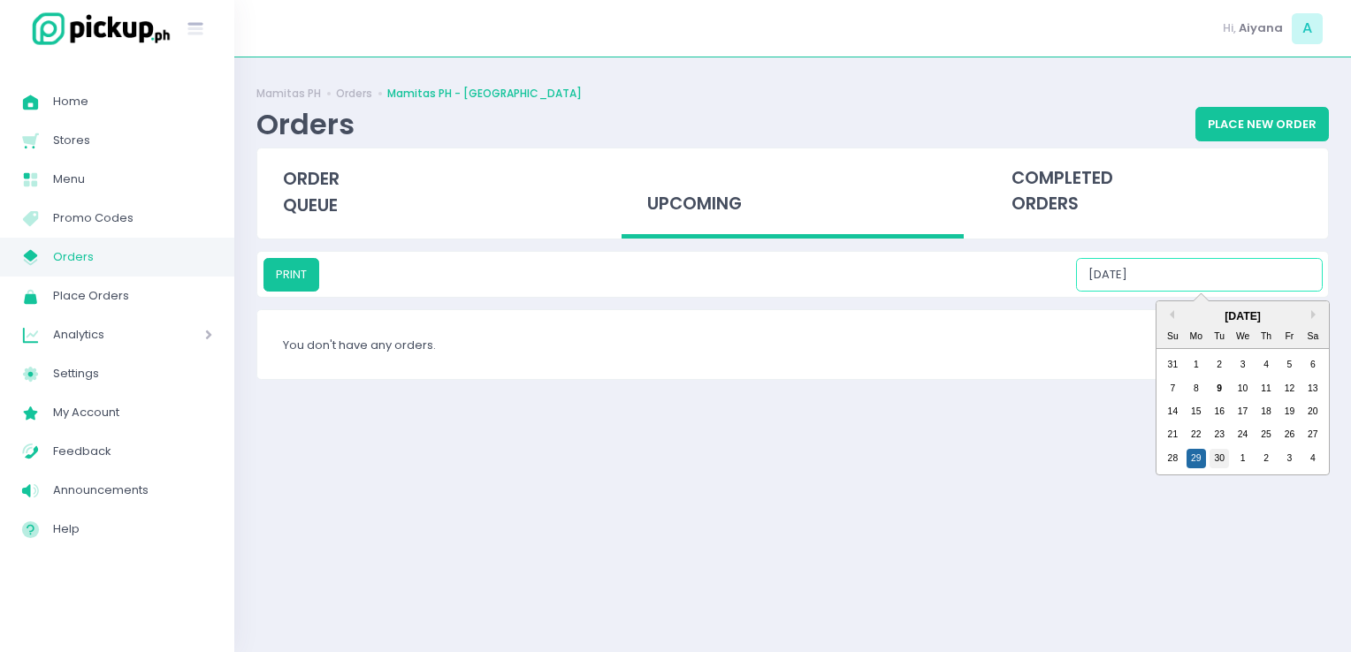
click at [1213, 452] on div "30" at bounding box center [1218, 458] width 19 height 19
type input "[DATE]"
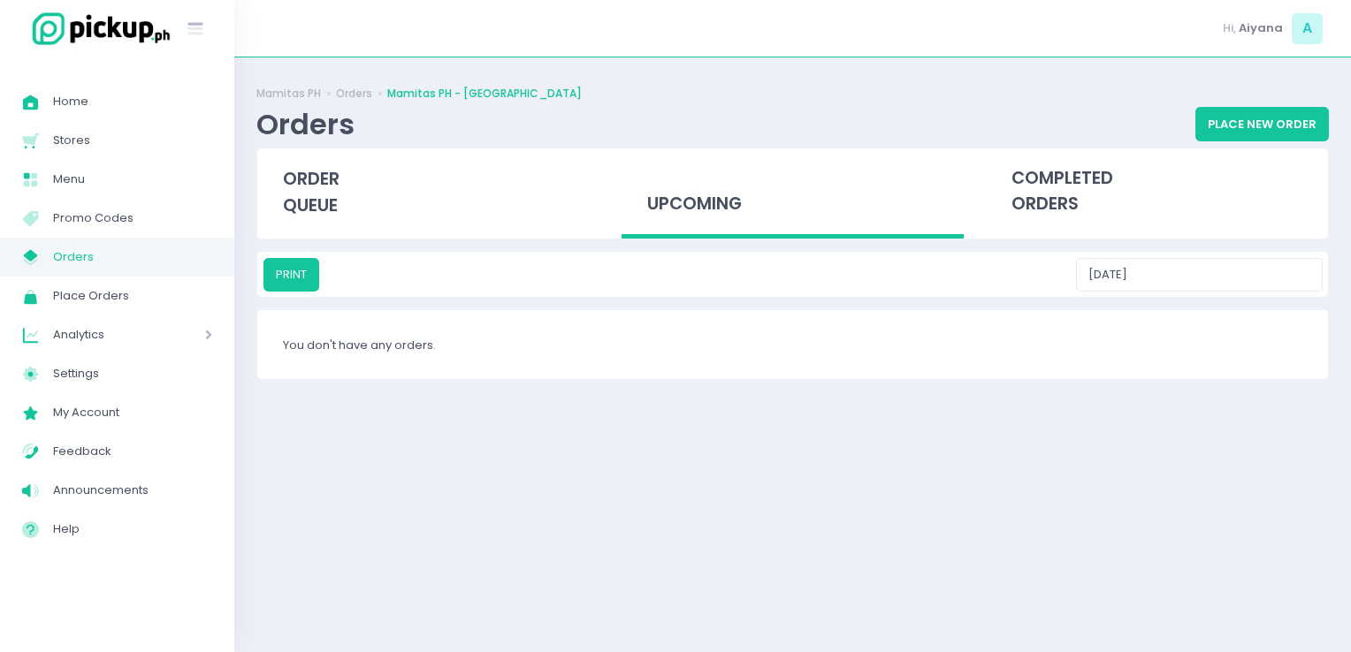
click at [198, 270] on link "My Store Created with Sketch. Orders" at bounding box center [117, 257] width 234 height 39
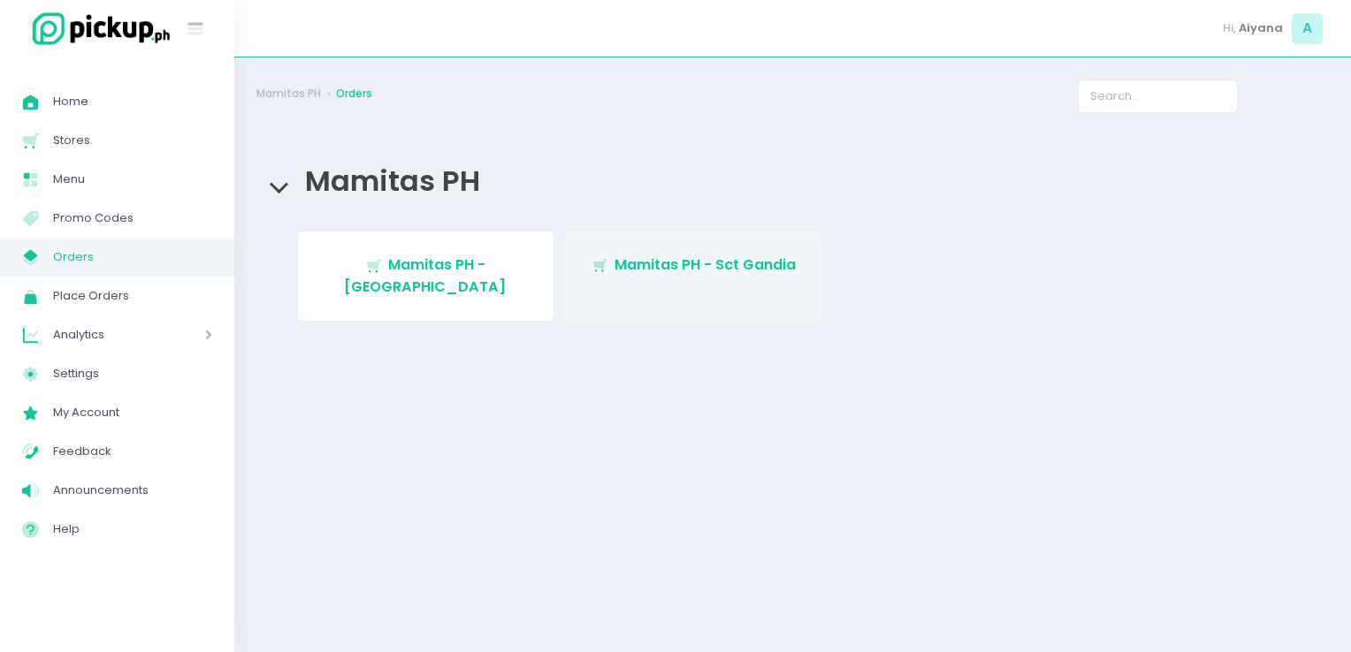
click at [602, 275] on span "Stockholm-icons / Shopping / Cart1 Created with Sketch." at bounding box center [600, 265] width 18 height 20
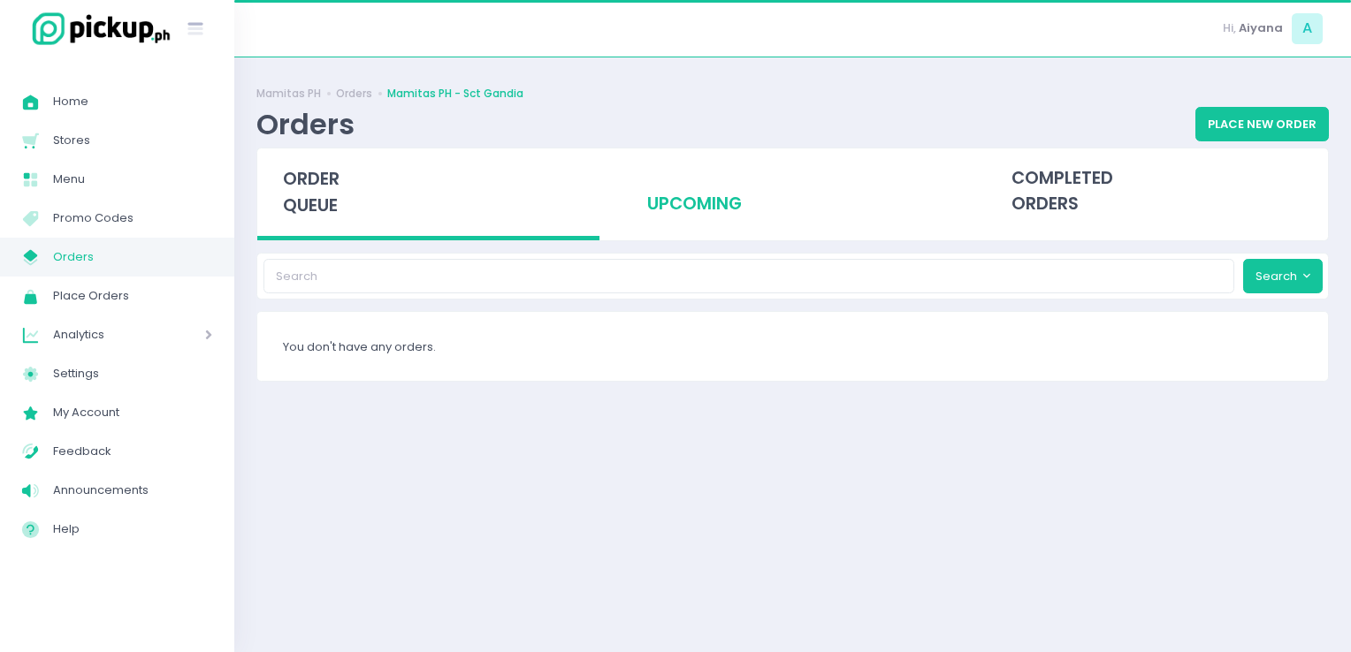
click at [712, 217] on div "upcoming" at bounding box center [792, 192] width 342 height 87
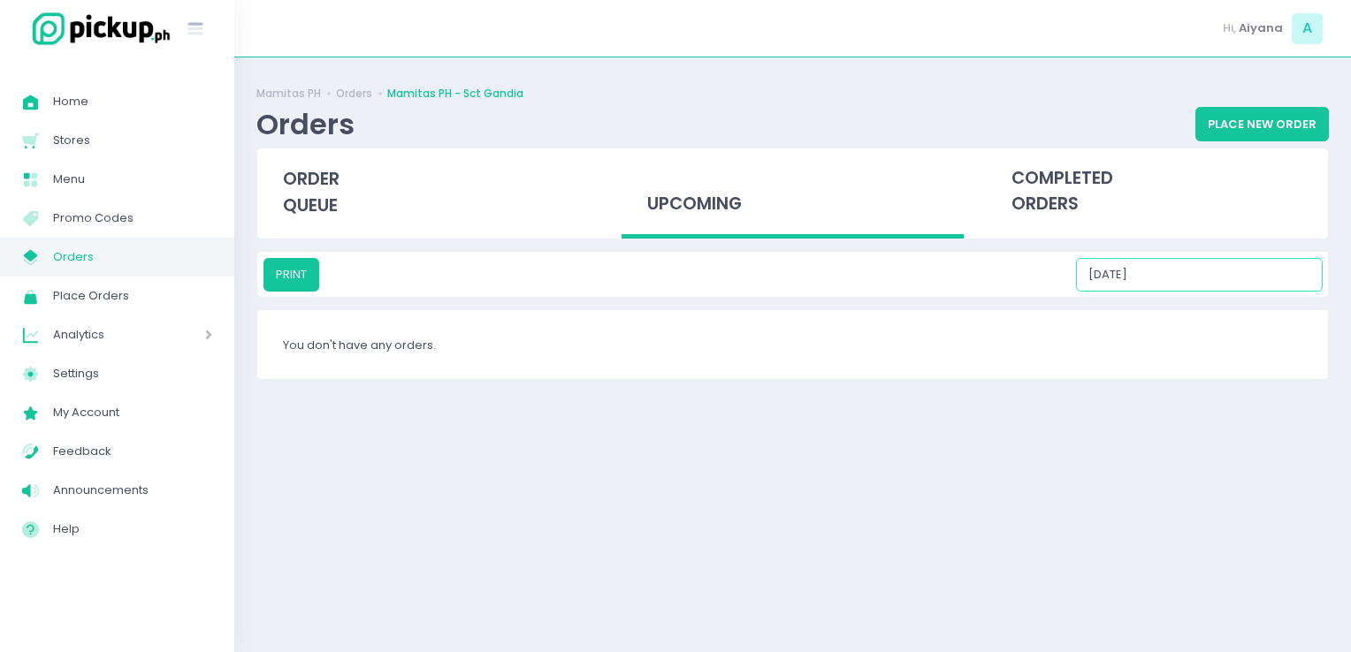
click at [1257, 273] on input "[DATE]" at bounding box center [1199, 275] width 247 height 34
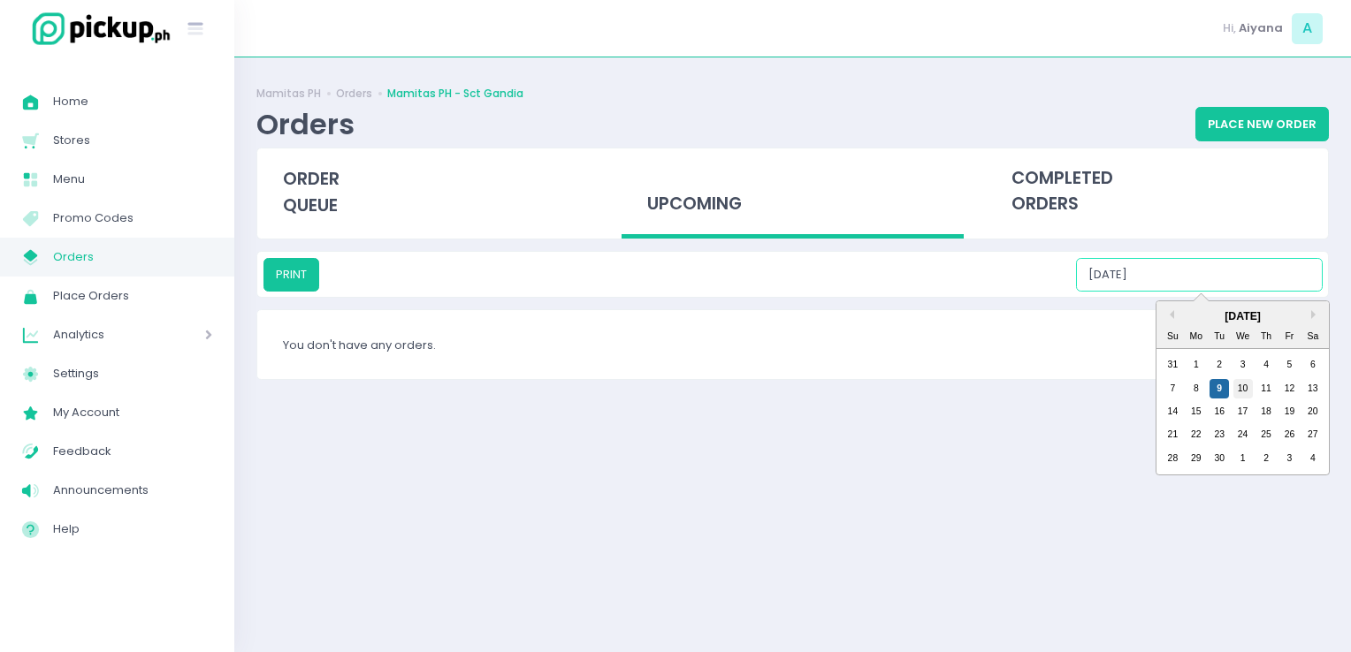
click at [1242, 384] on div "10" at bounding box center [1242, 388] width 19 height 19
type input "[DATE]"
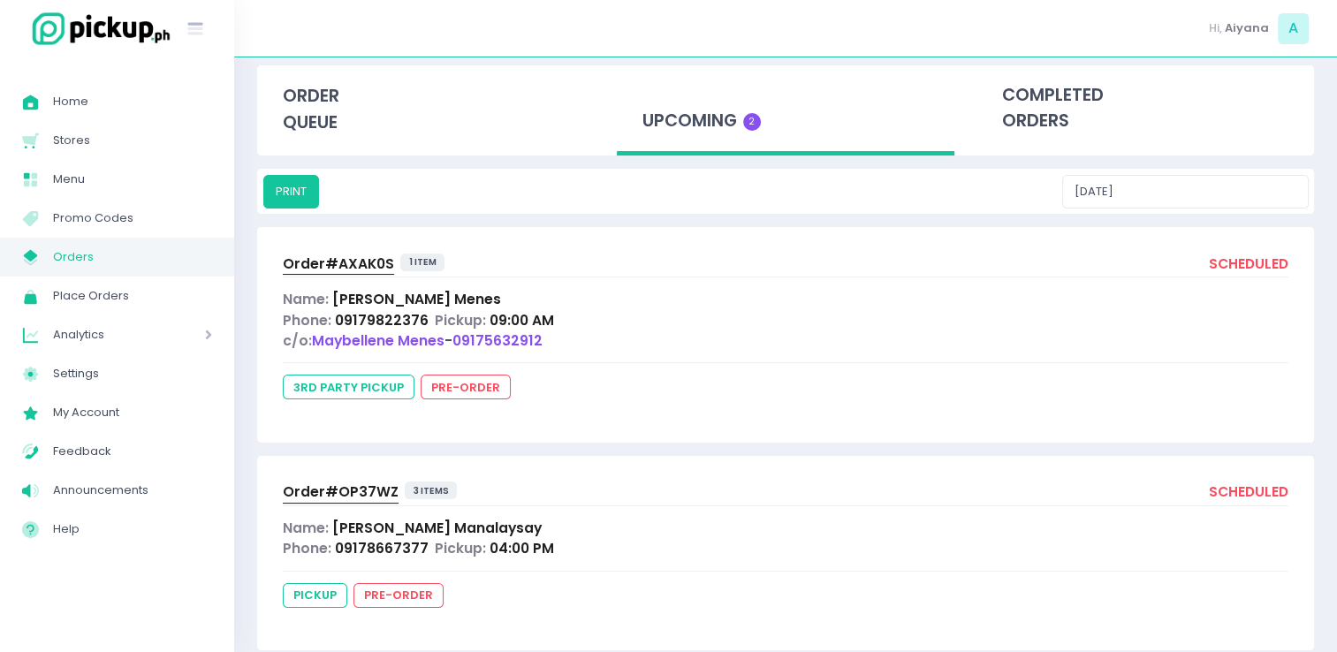
scroll to position [113, 0]
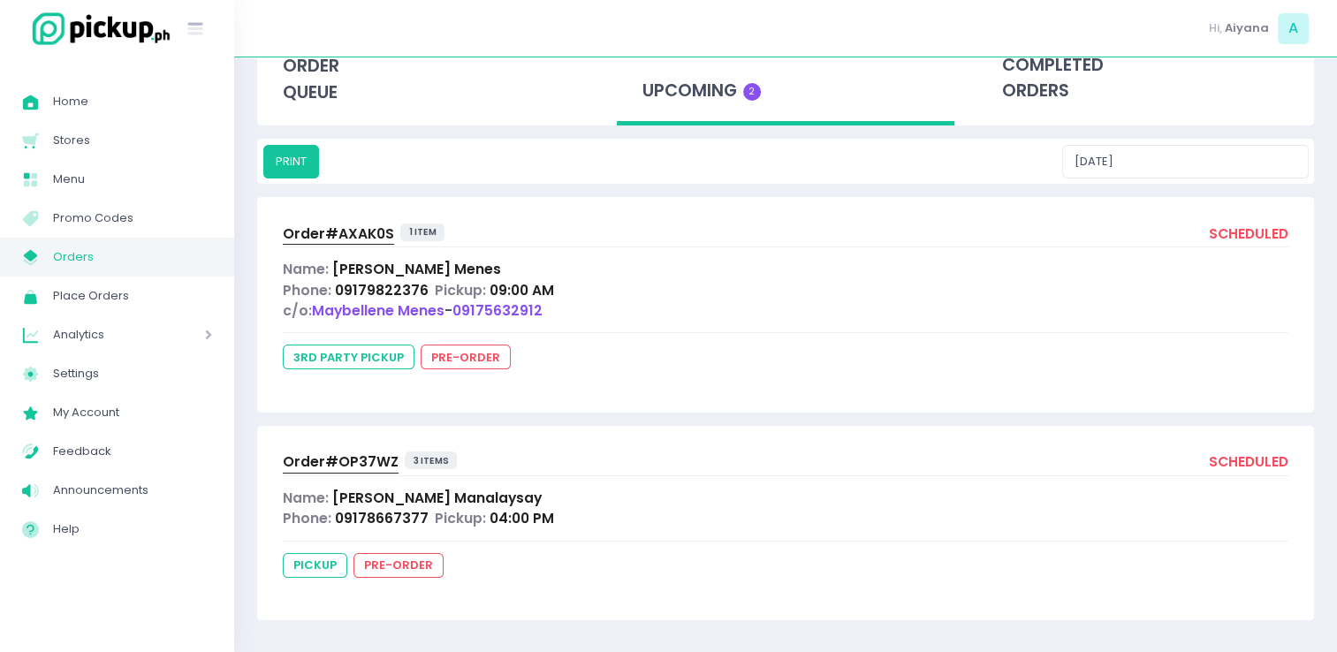
click at [364, 233] on span "Order# AXAK0S" at bounding box center [338, 234] width 111 height 19
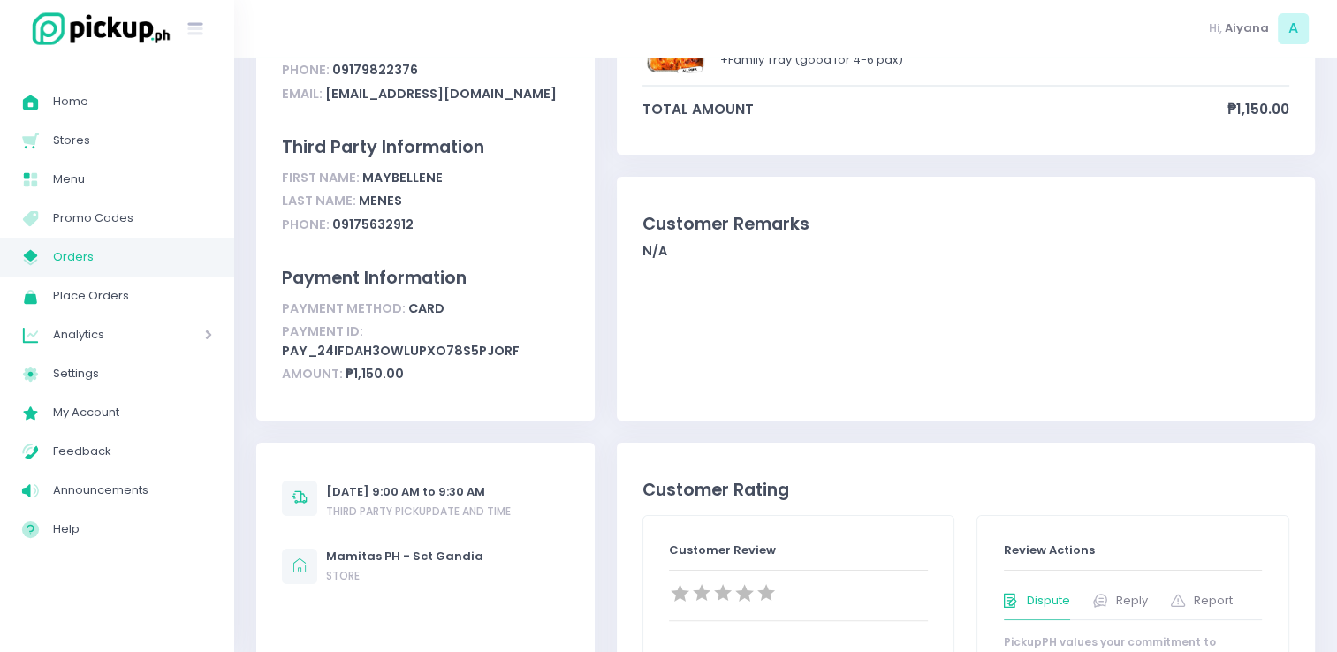
scroll to position [177, 0]
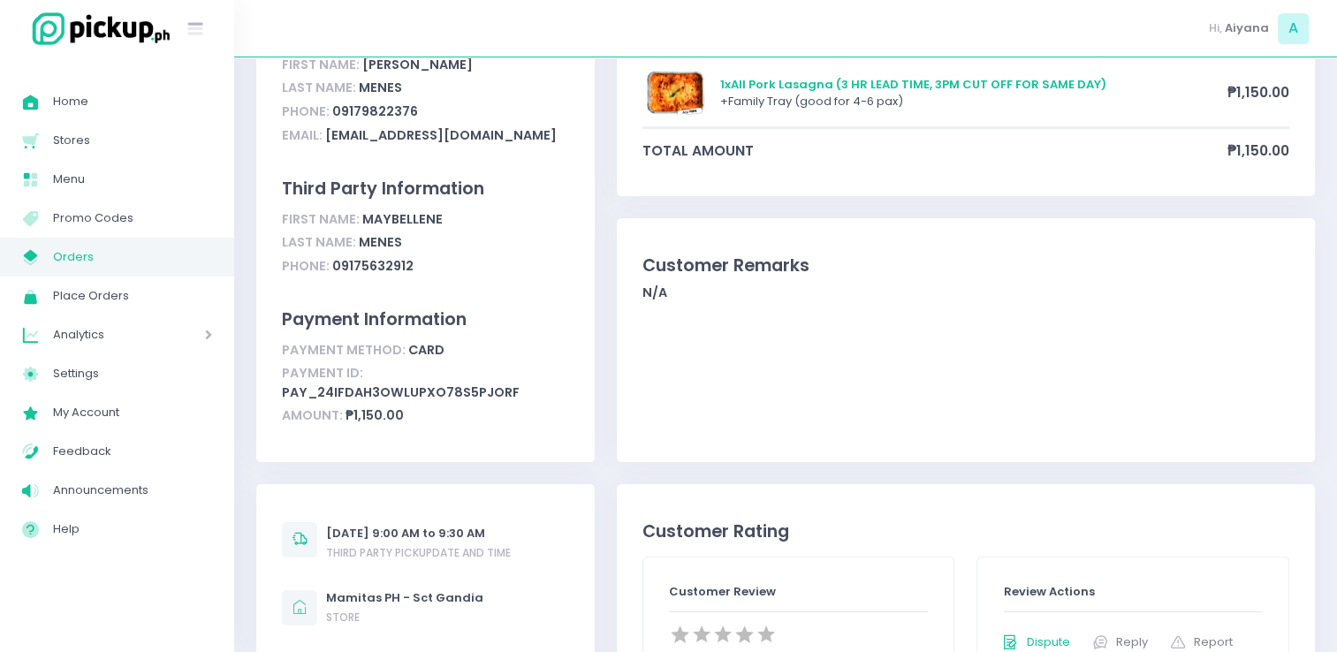
drag, startPoint x: 819, startPoint y: 279, endPoint x: 788, endPoint y: 271, distance: 31.9
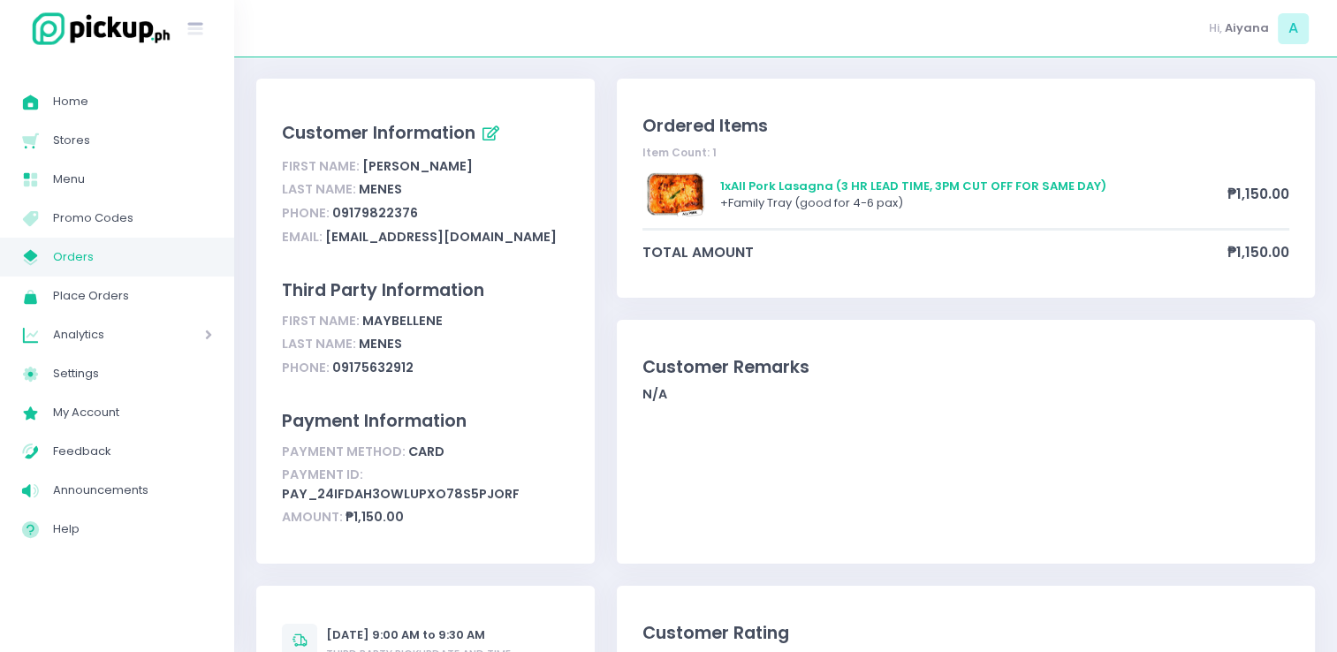
scroll to position [0, 0]
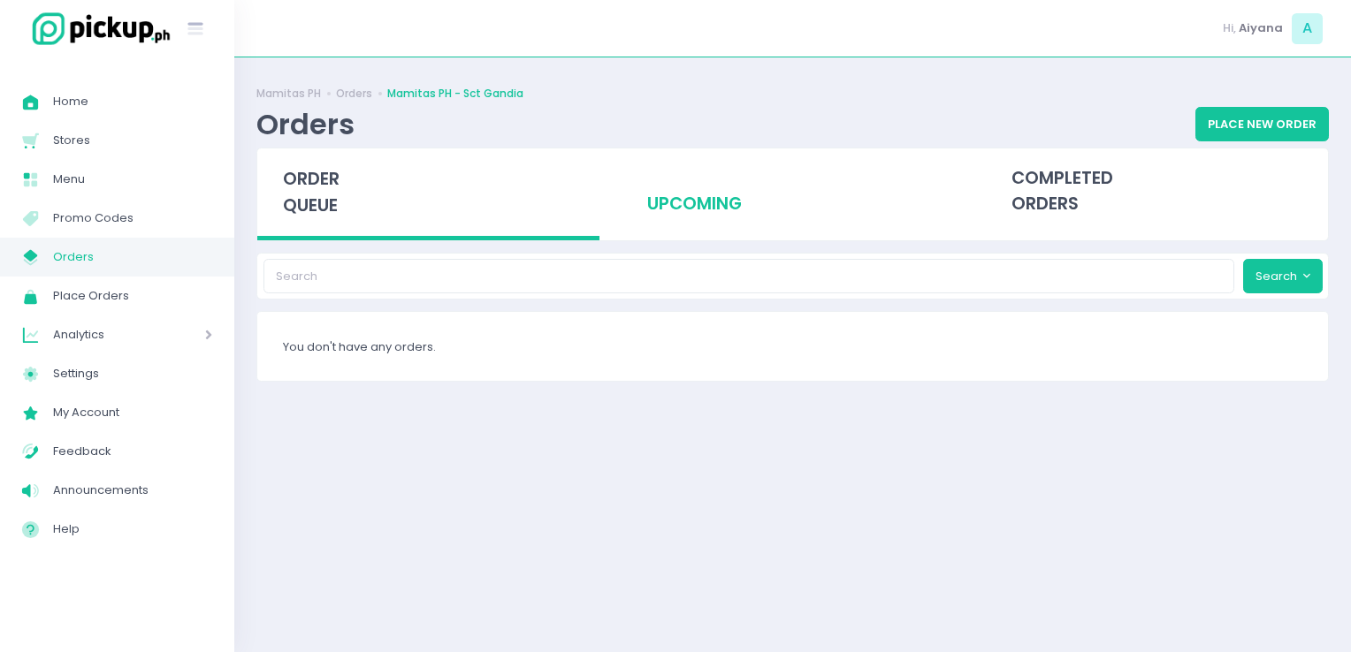
click at [689, 210] on div "upcoming" at bounding box center [792, 192] width 342 height 87
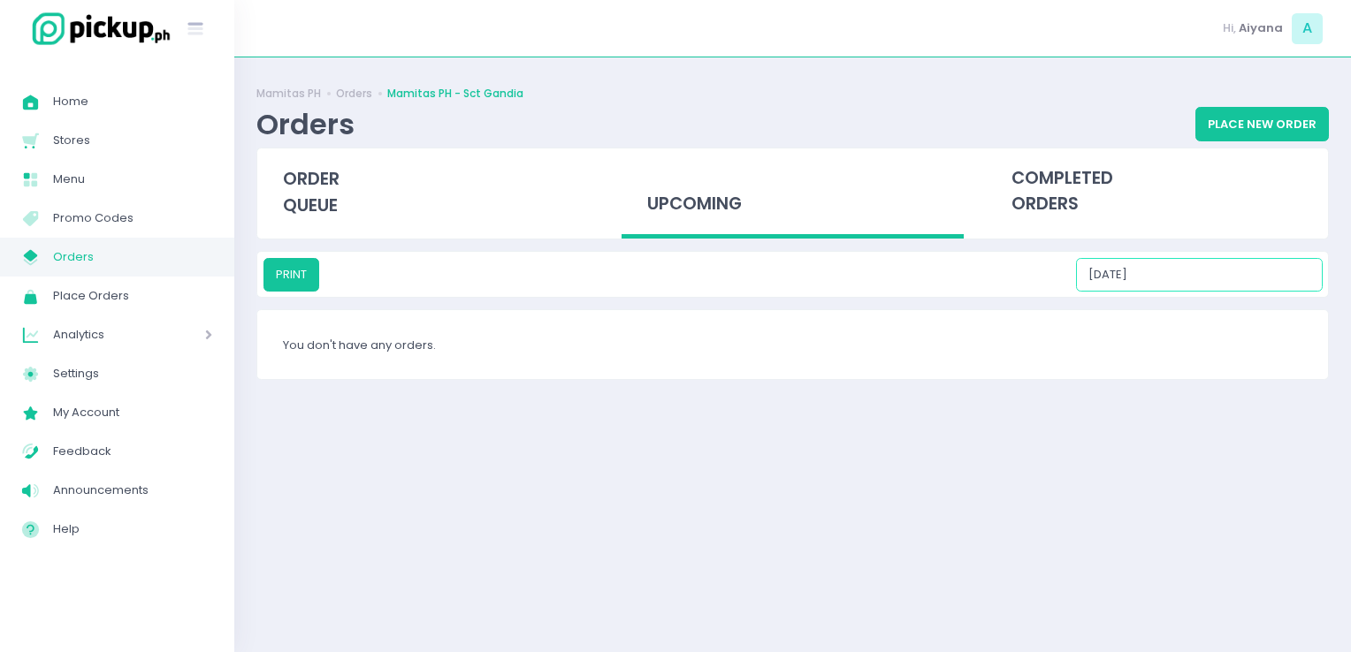
click at [1264, 273] on input "[DATE]" at bounding box center [1199, 275] width 247 height 34
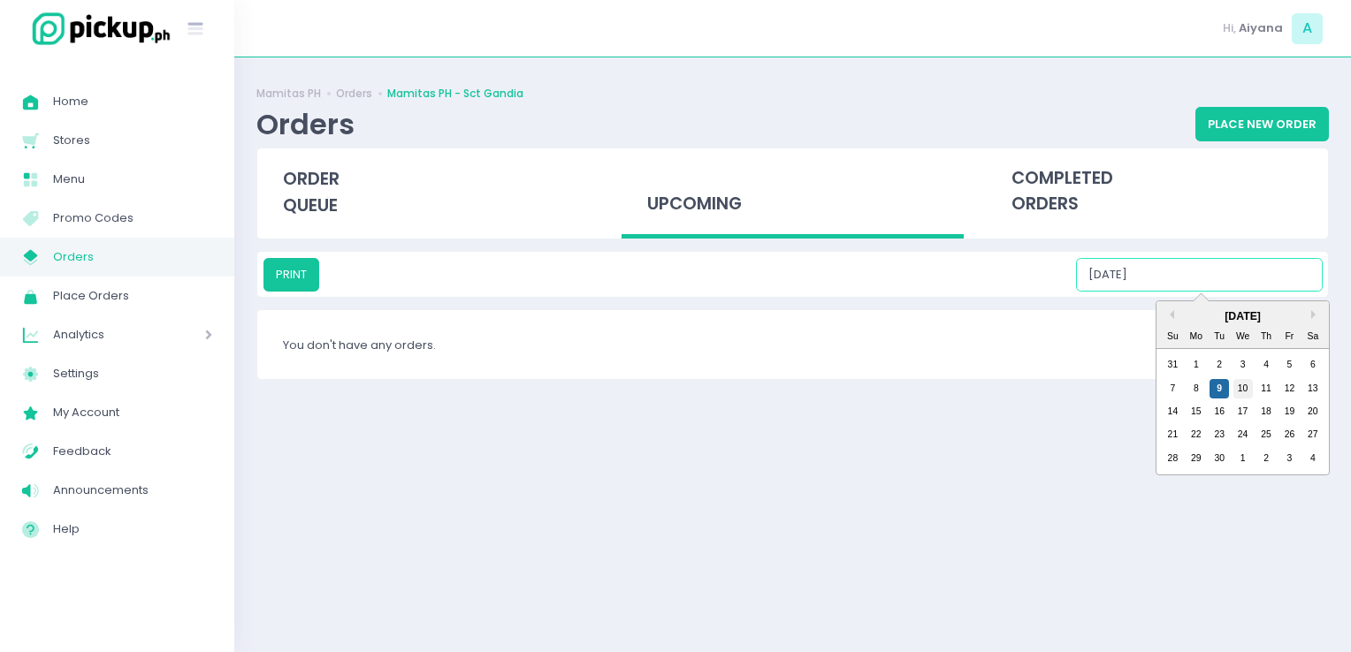
click at [1240, 379] on div "10" at bounding box center [1242, 388] width 19 height 19
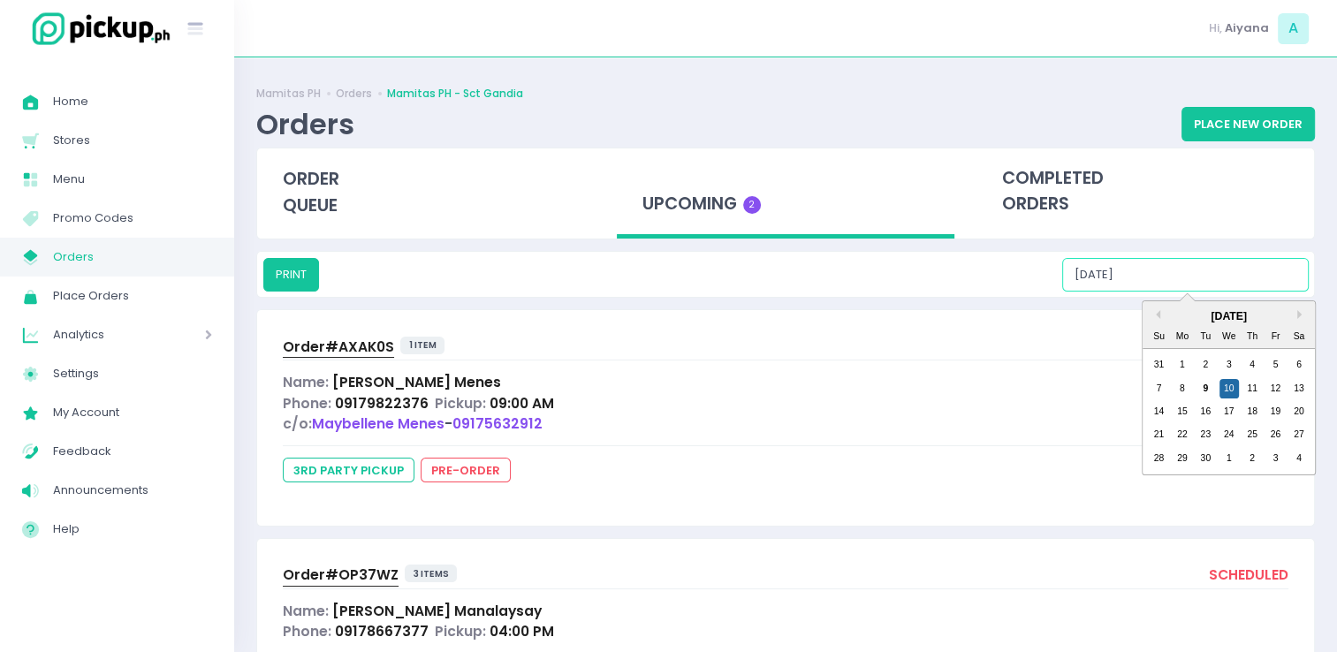
click at [1257, 279] on input "[DATE]" at bounding box center [1186, 275] width 247 height 34
click at [1252, 384] on div "11" at bounding box center [1252, 388] width 19 height 19
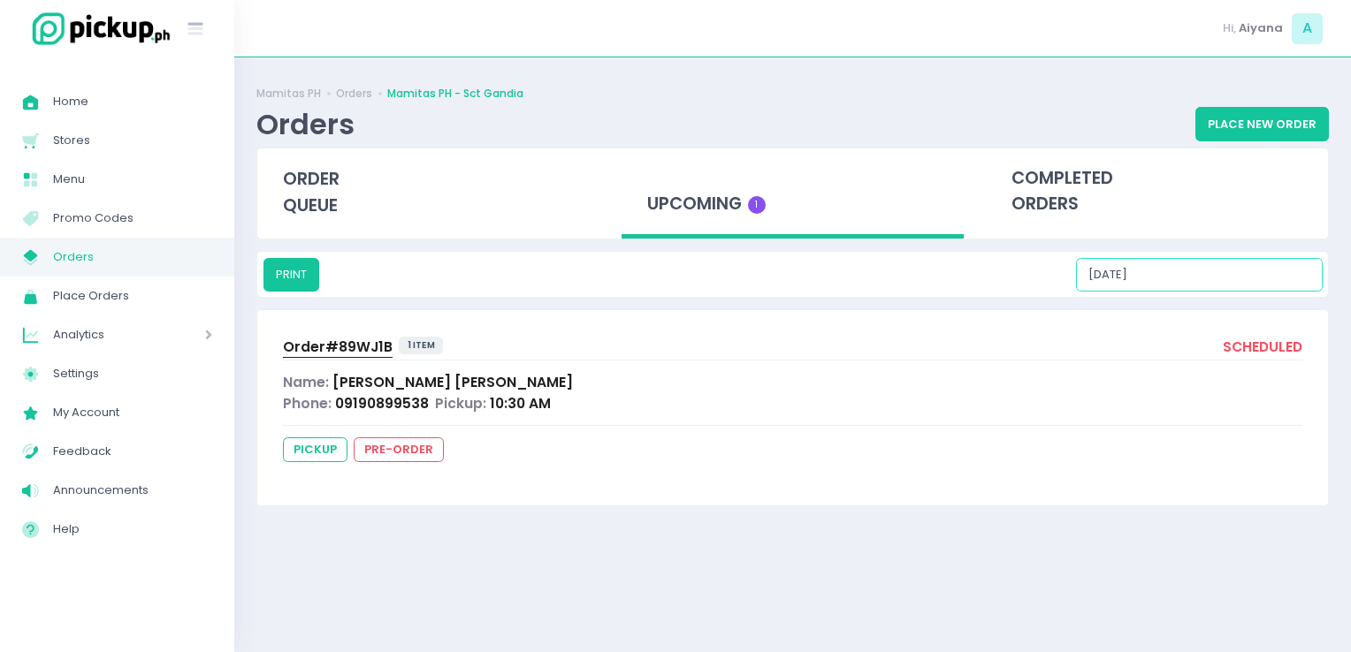
click at [1261, 263] on input "[DATE]" at bounding box center [1199, 275] width 247 height 34
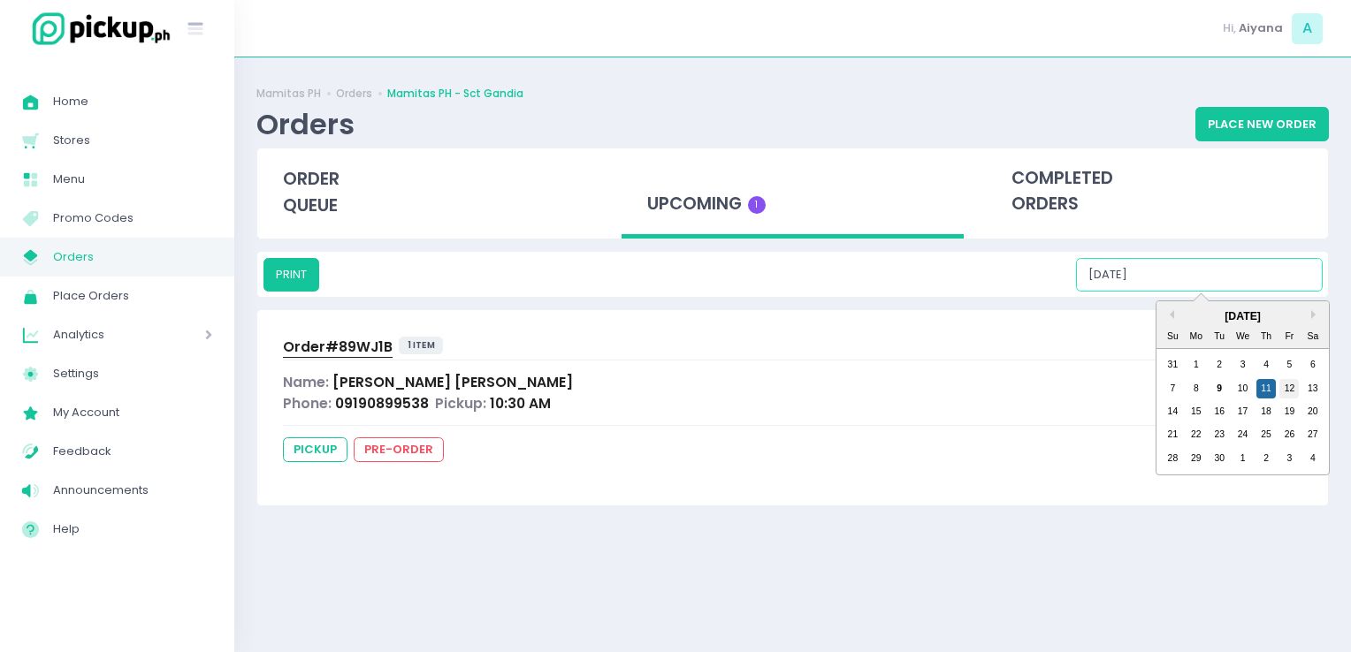
click at [1283, 380] on div "12" at bounding box center [1288, 388] width 19 height 19
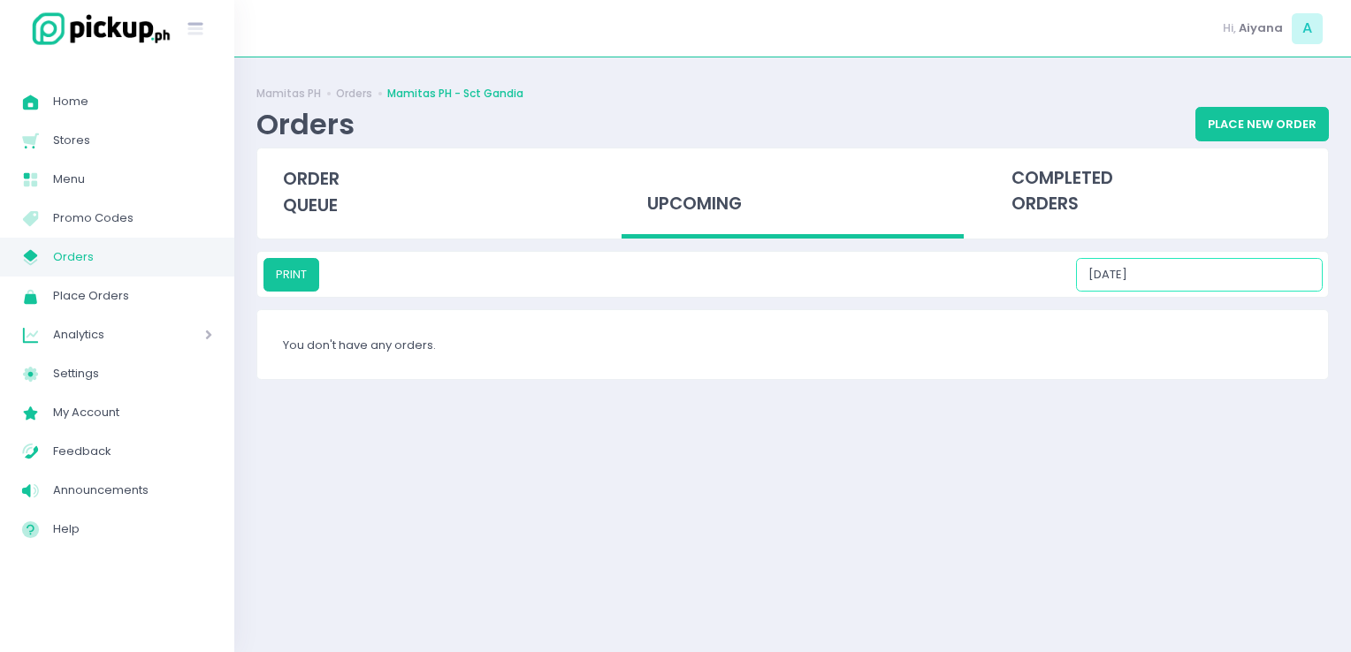
click at [1268, 273] on input "[DATE]" at bounding box center [1199, 275] width 247 height 34
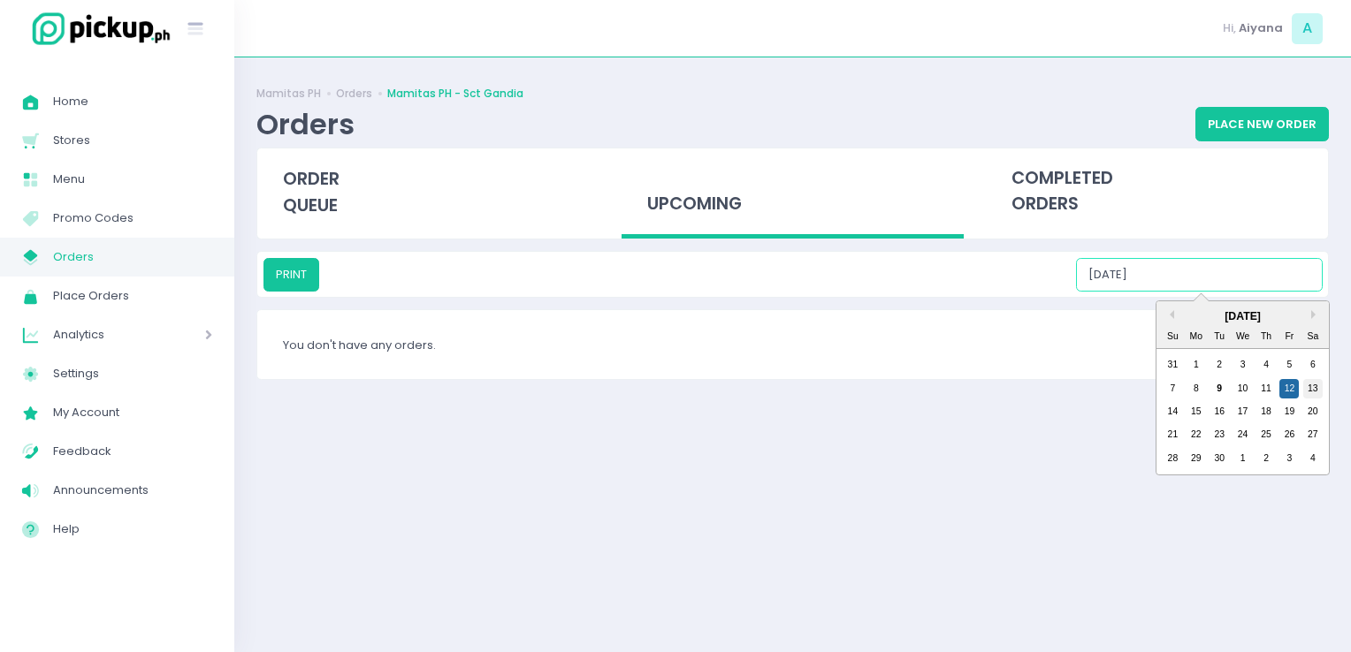
click at [1306, 392] on div "13" at bounding box center [1312, 388] width 19 height 19
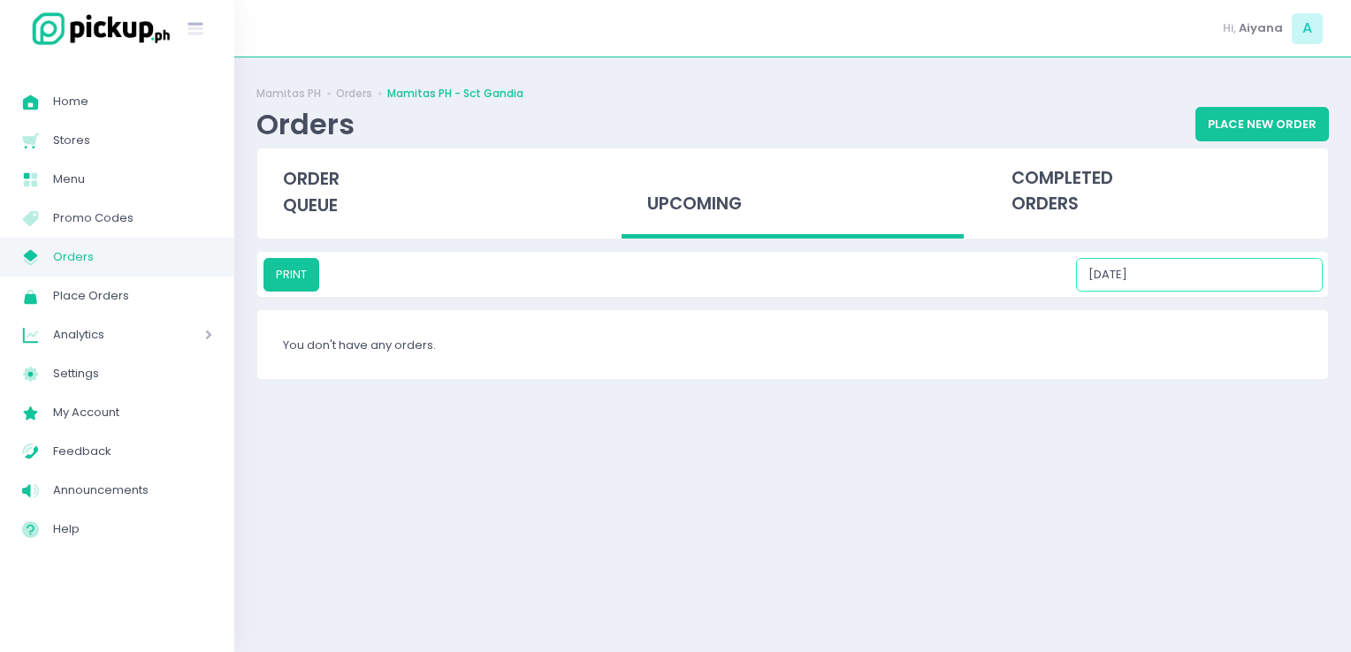
click at [1273, 278] on input "[DATE]" at bounding box center [1199, 275] width 247 height 34
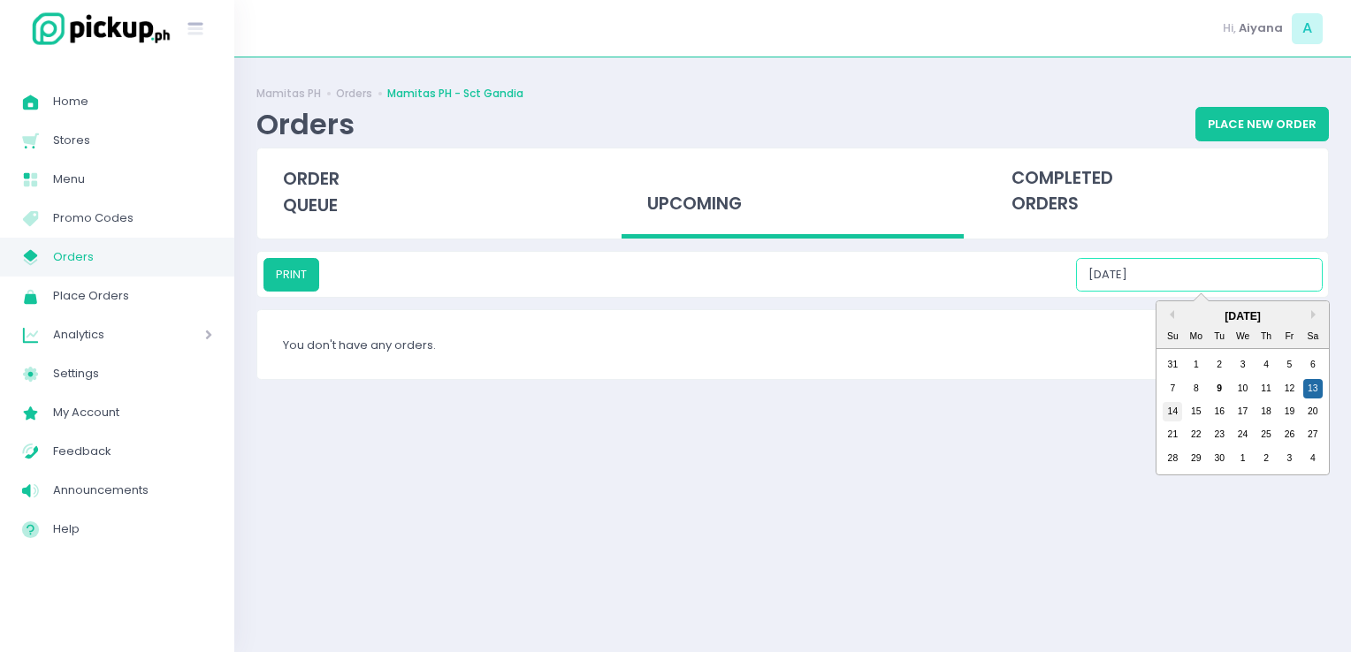
click at [1177, 415] on div "14" at bounding box center [1171, 411] width 19 height 19
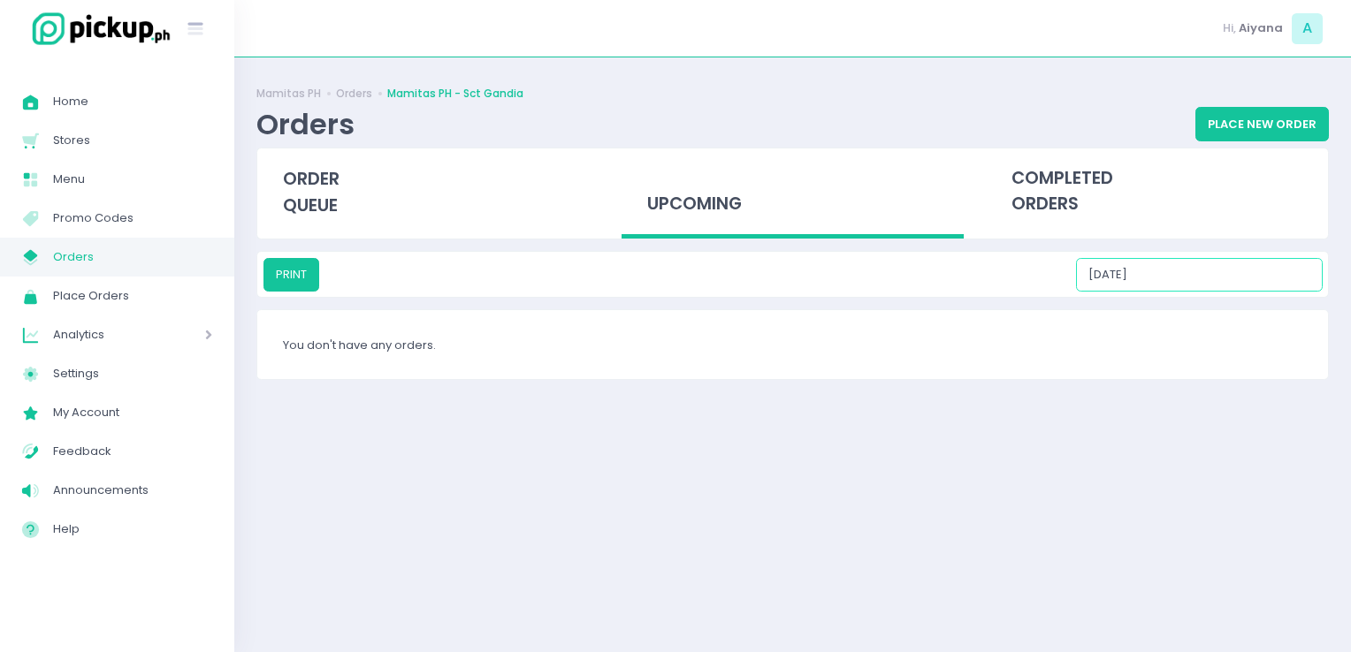
click at [1262, 281] on input "[DATE]" at bounding box center [1199, 275] width 247 height 34
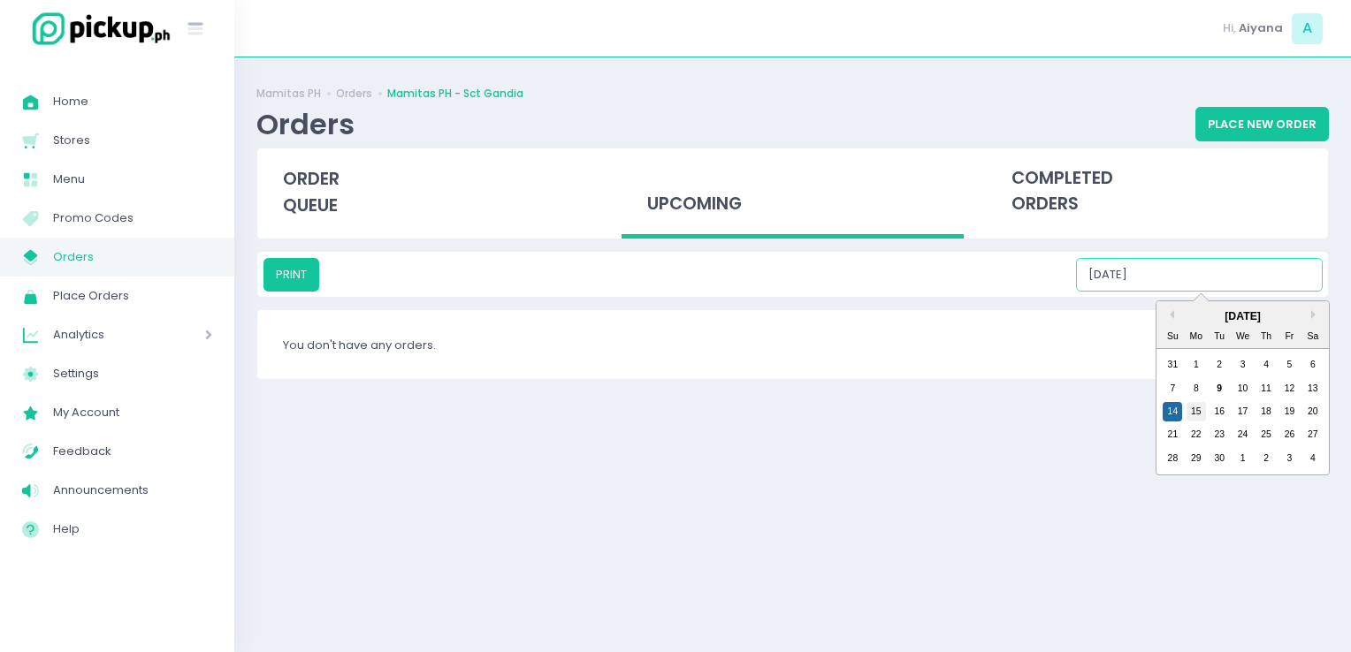
click at [1192, 412] on div "15" at bounding box center [1195, 411] width 19 height 19
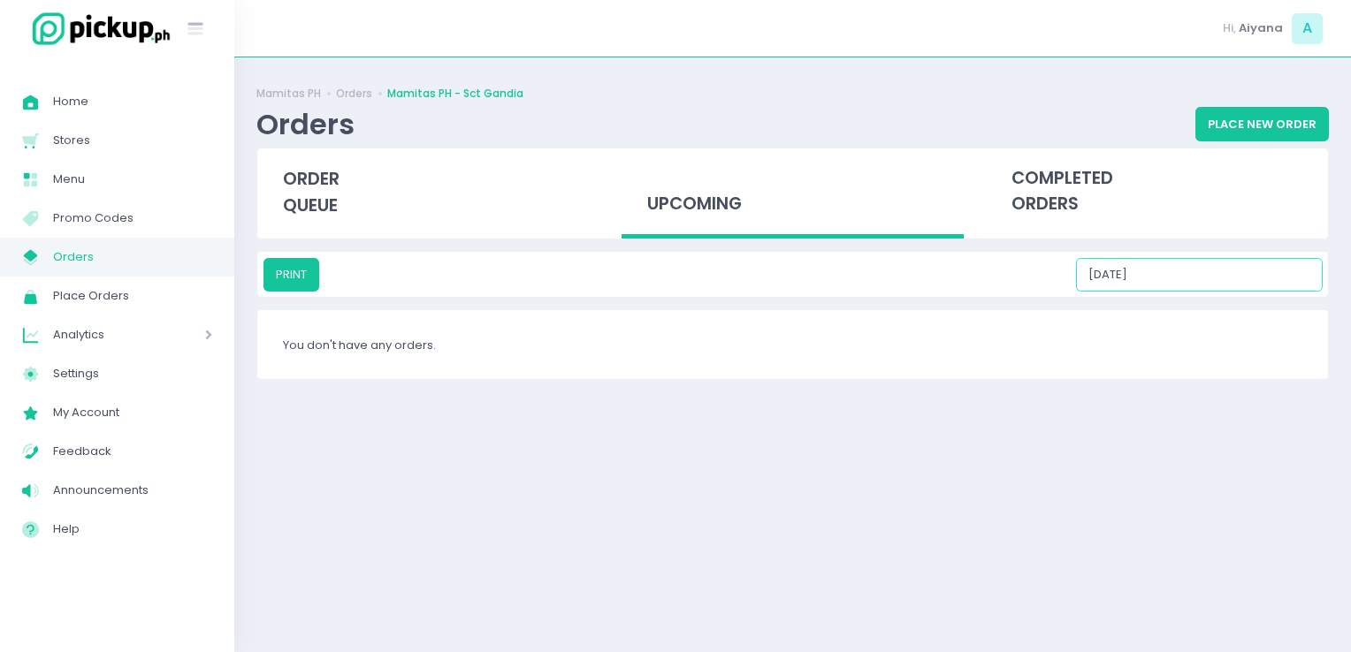
click at [1255, 280] on input "[DATE]" at bounding box center [1199, 275] width 247 height 34
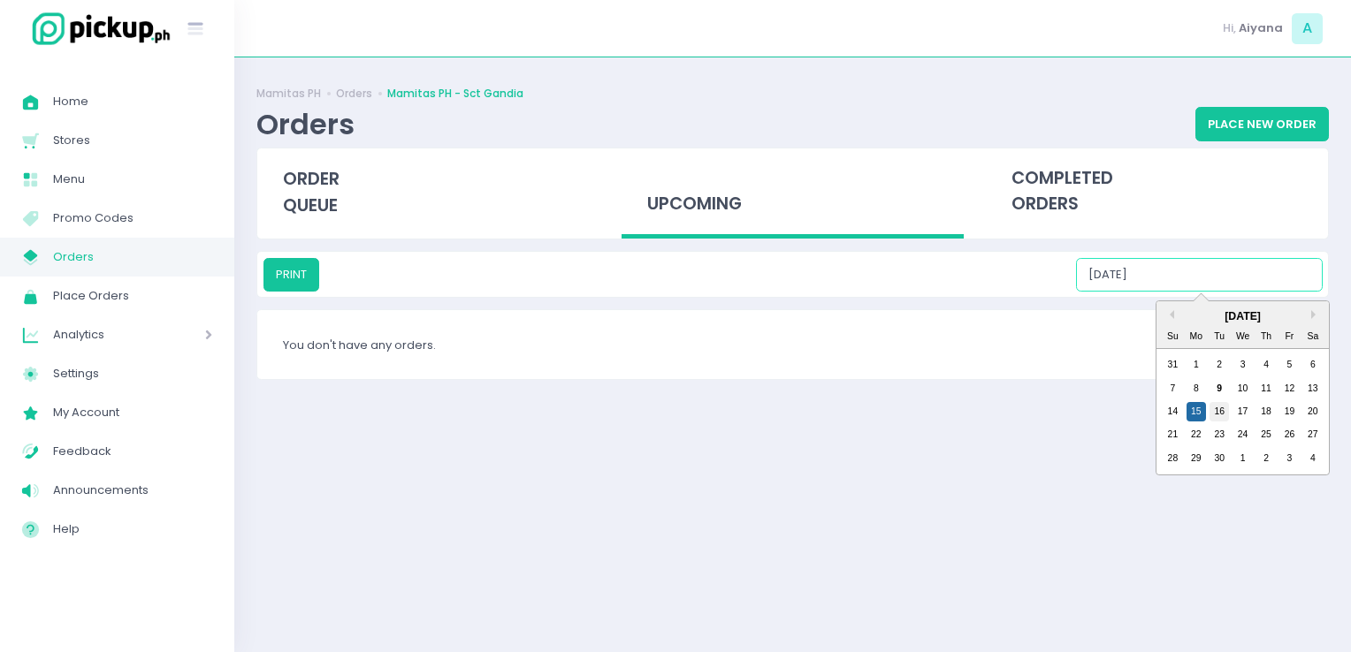
click at [1222, 415] on div "16" at bounding box center [1218, 411] width 19 height 19
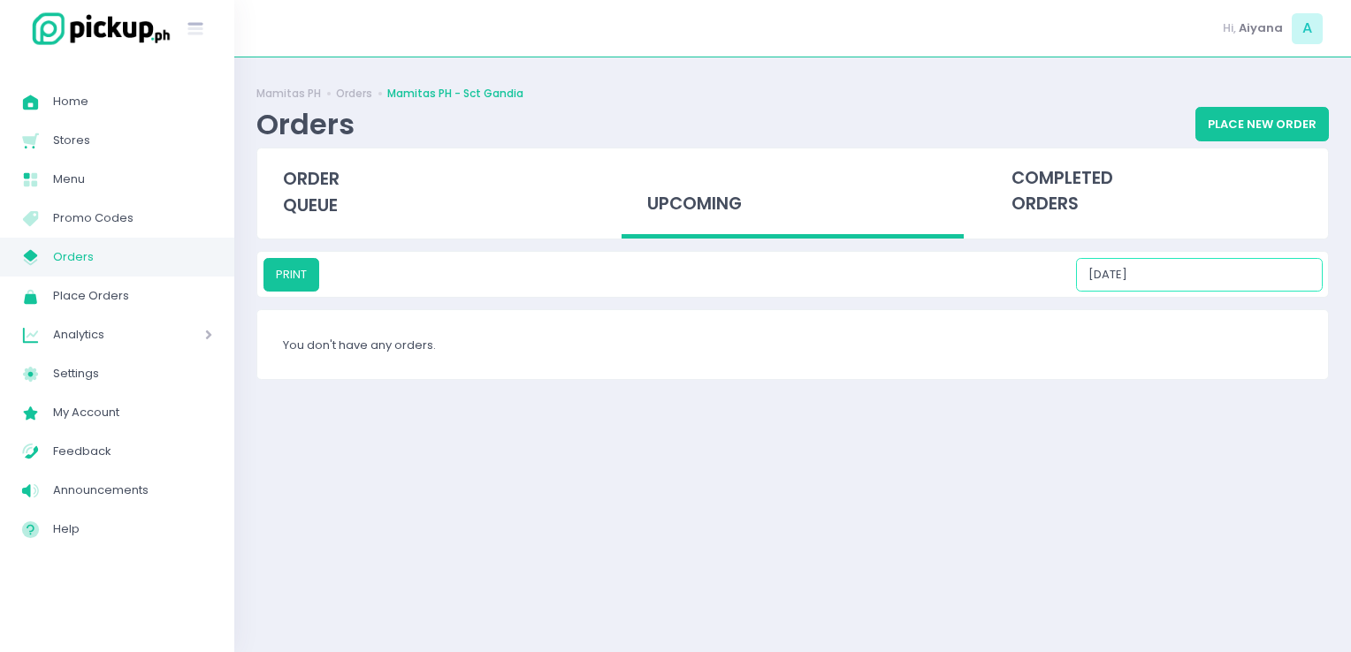
click at [1259, 267] on input "[DATE]" at bounding box center [1199, 275] width 247 height 34
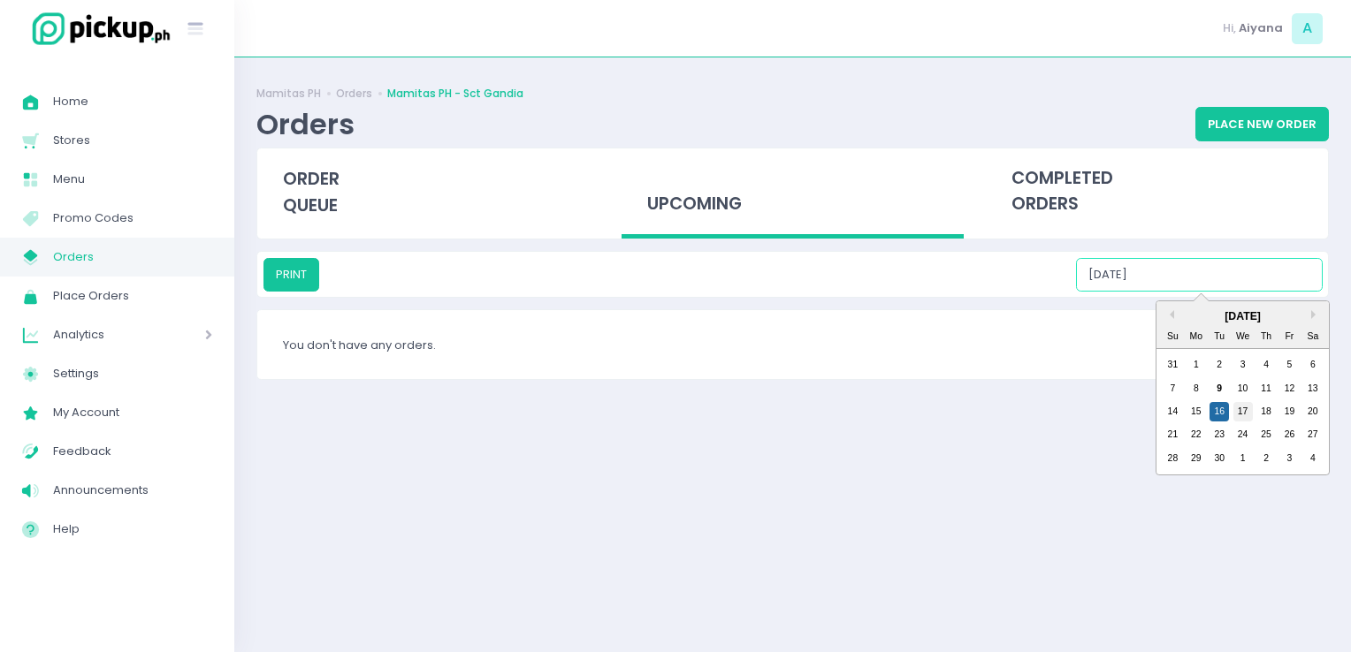
click at [1244, 412] on div "17" at bounding box center [1242, 411] width 19 height 19
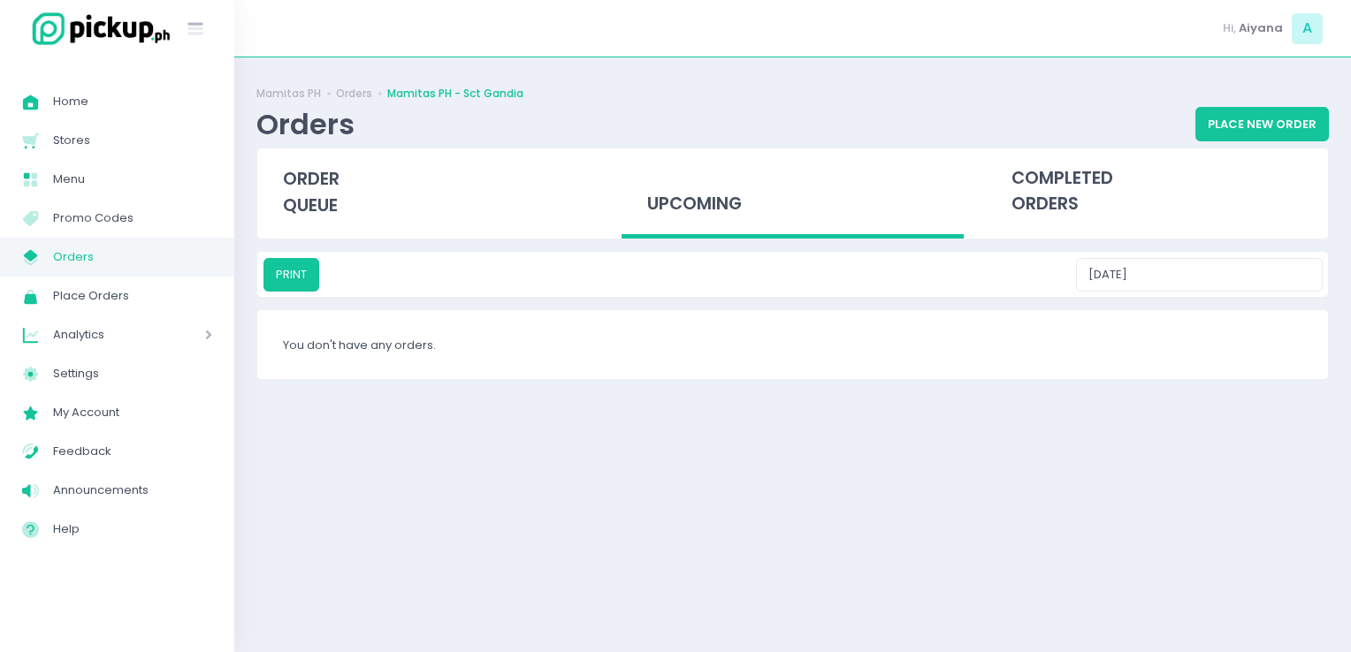
click at [1265, 303] on div "Mamitas PH Orders Mamitas PH - Sct Gandia Orders Place New Order order queue up…" at bounding box center [792, 355] width 1116 height 551
click at [1268, 281] on input "[DATE]" at bounding box center [1199, 275] width 247 height 34
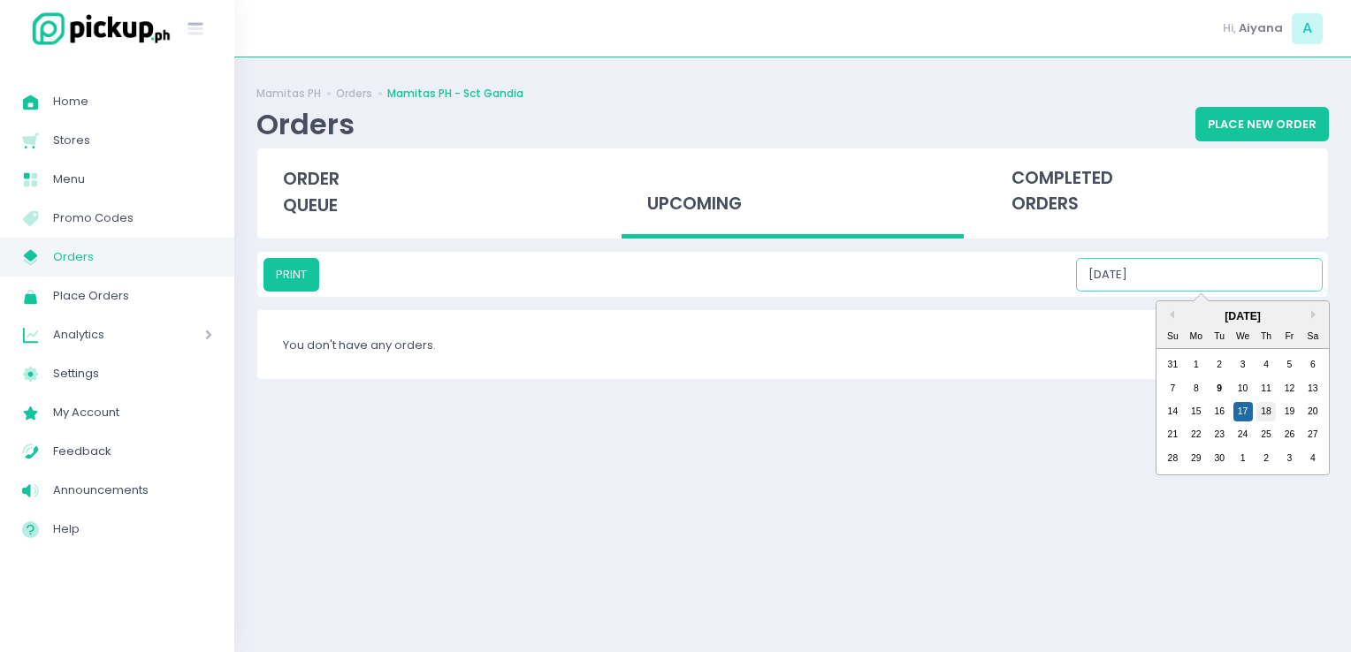
click at [1269, 411] on div "18" at bounding box center [1265, 411] width 19 height 19
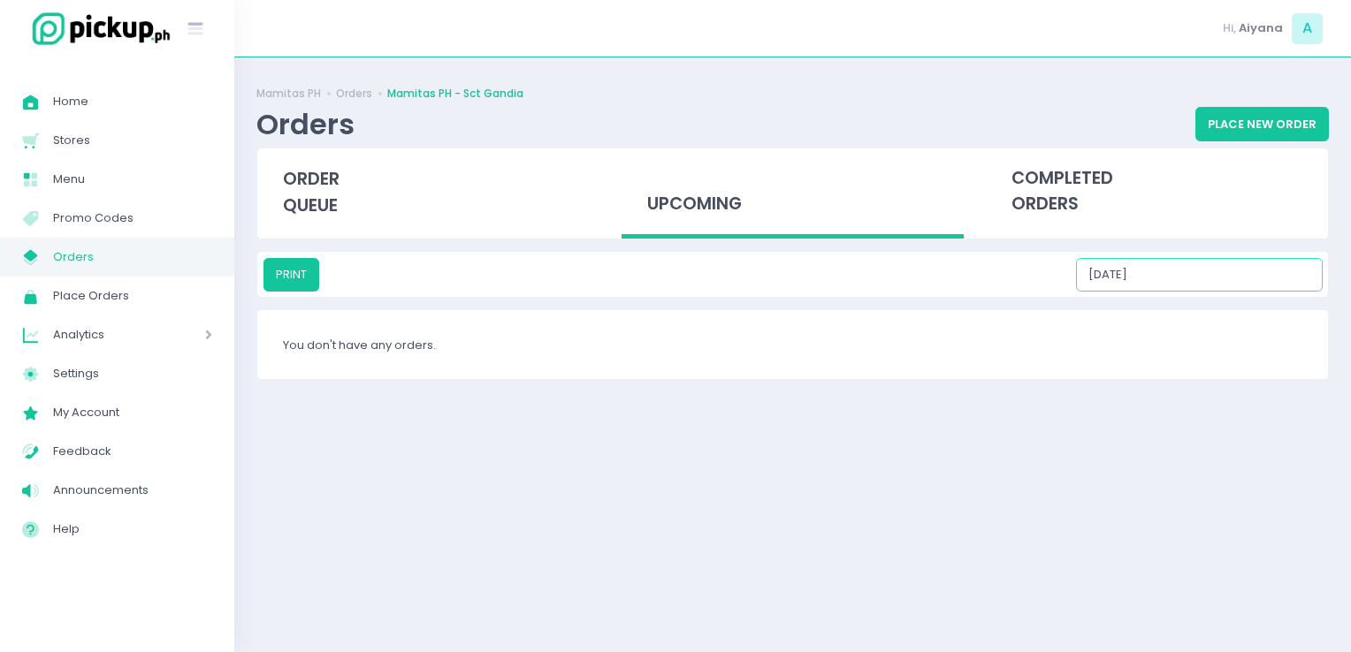
click at [1267, 290] on input "[DATE]" at bounding box center [1199, 275] width 247 height 34
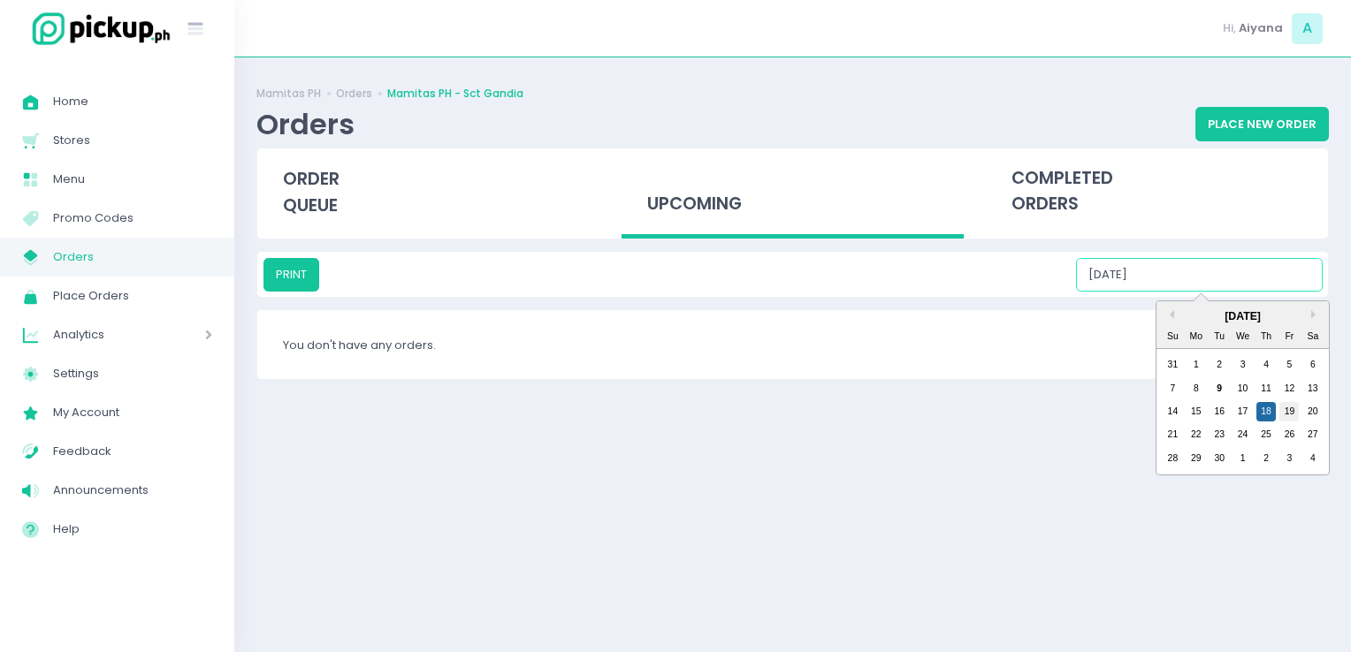
click at [1286, 406] on div "19" at bounding box center [1288, 411] width 19 height 19
click at [1274, 285] on input "[DATE]" at bounding box center [1199, 275] width 247 height 34
click at [1309, 405] on div "20" at bounding box center [1312, 411] width 19 height 19
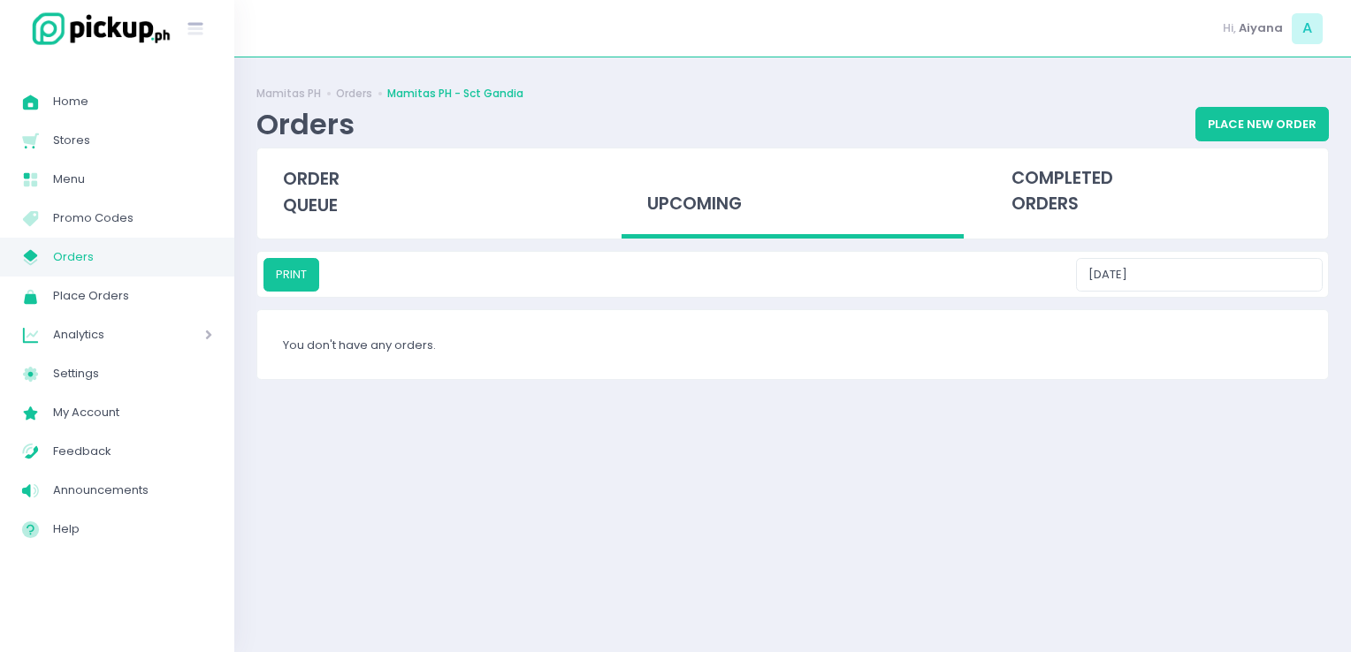
click at [1291, 293] on div "PRINT [DATE]" at bounding box center [792, 274] width 1070 height 45
click at [1286, 275] on input "[DATE]" at bounding box center [1199, 275] width 247 height 34
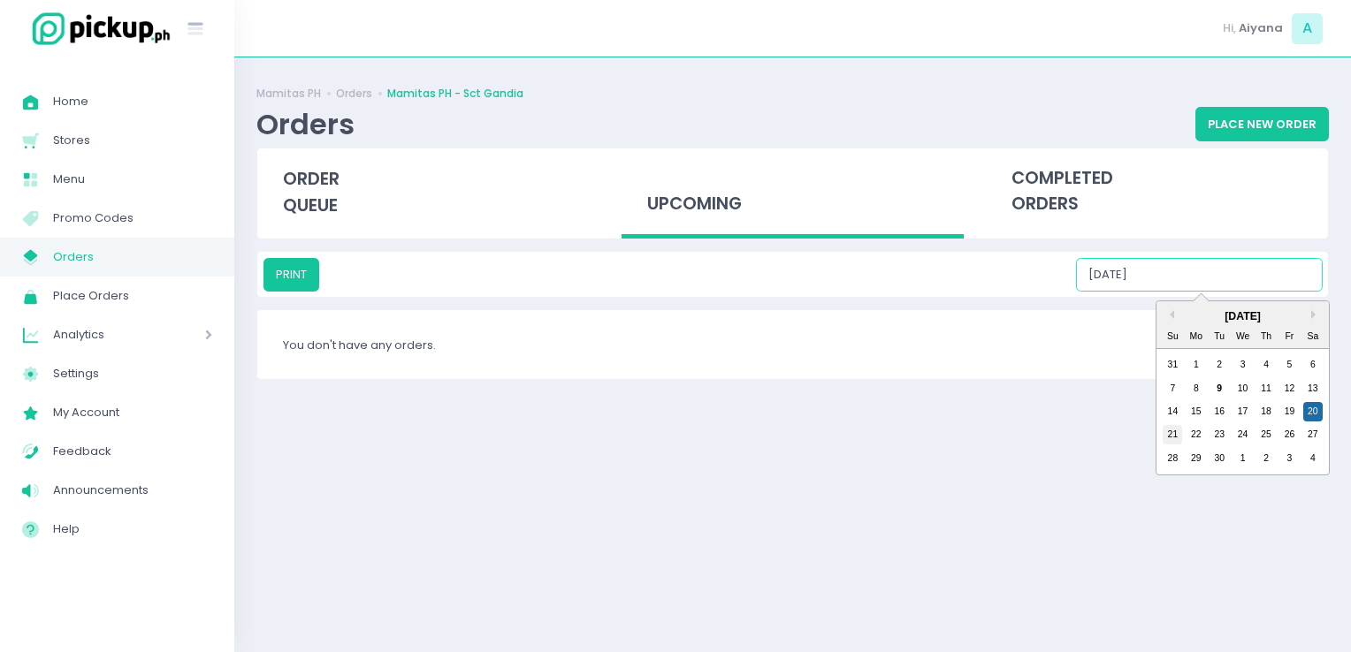
click at [1174, 433] on div "21" at bounding box center [1171, 434] width 19 height 19
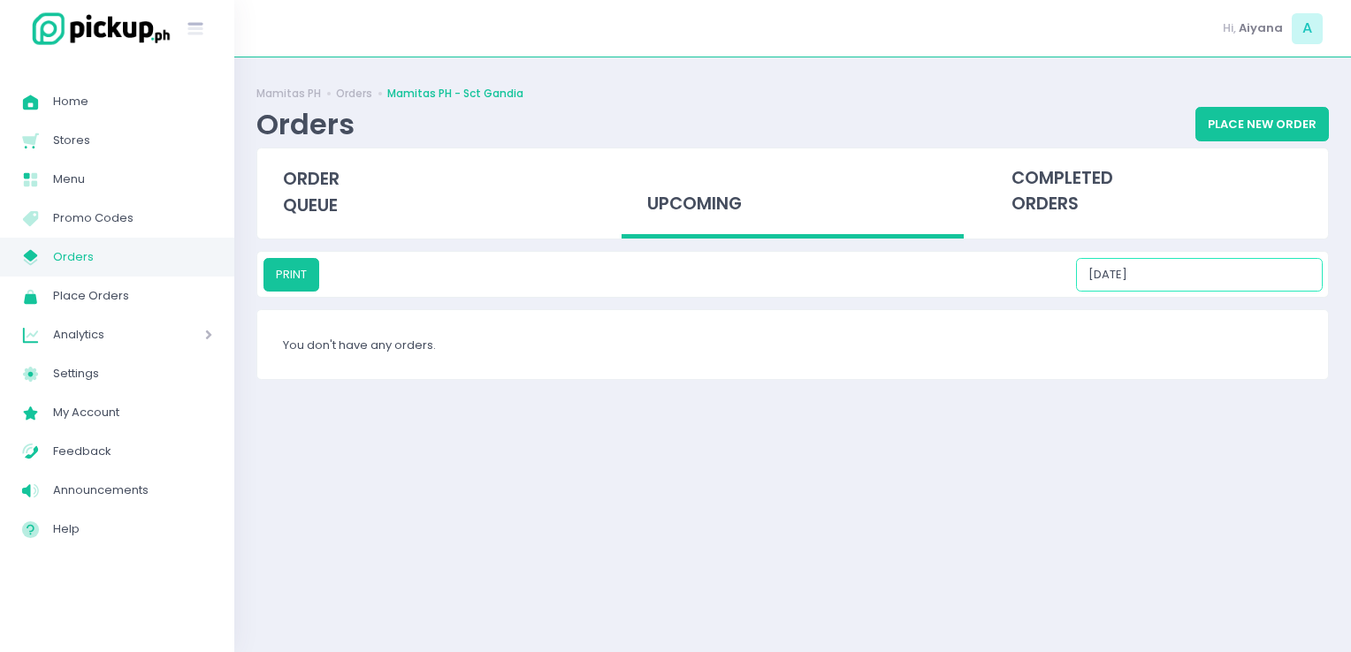
click at [1268, 280] on input "[DATE]" at bounding box center [1199, 275] width 247 height 34
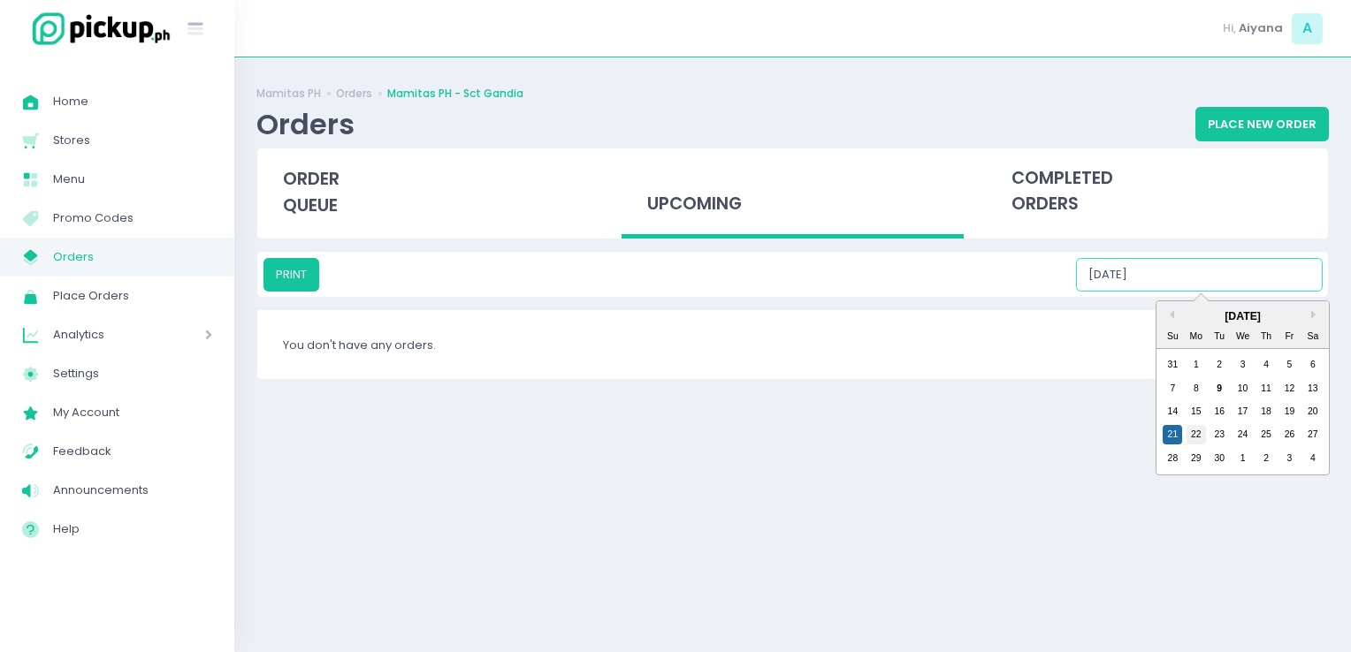
click at [1192, 437] on div "22" at bounding box center [1195, 434] width 19 height 19
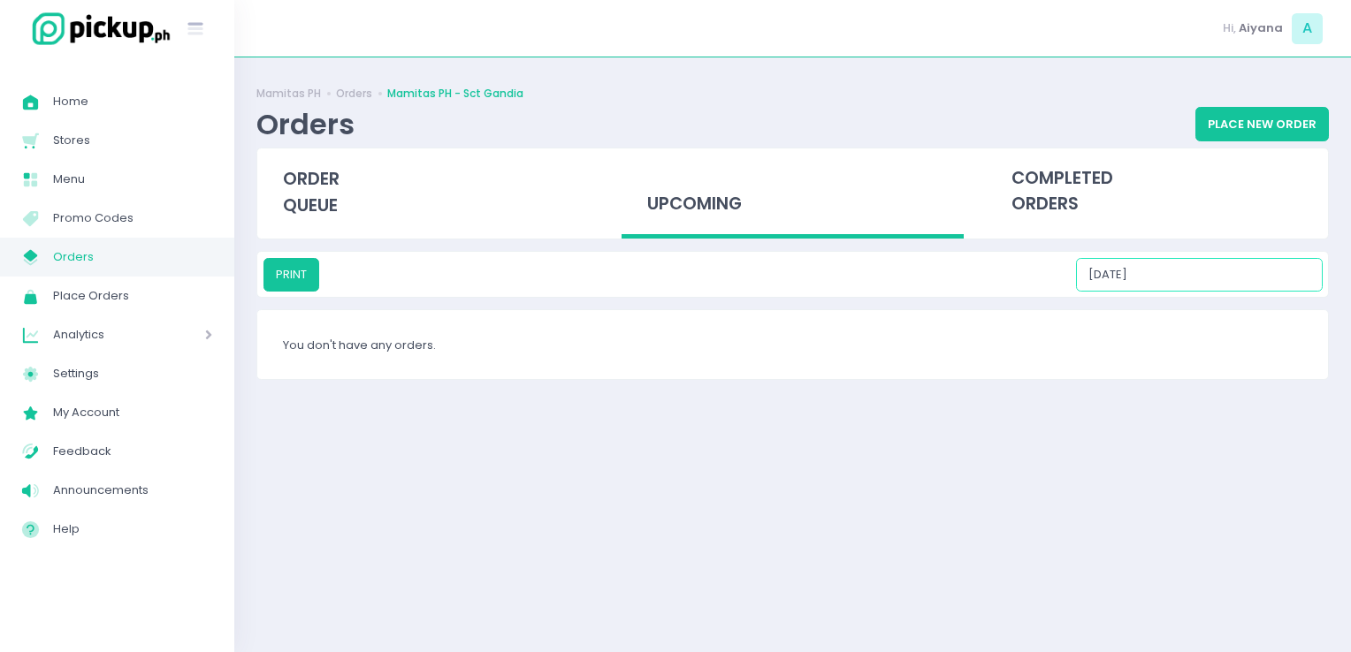
click at [1245, 281] on input "[DATE]" at bounding box center [1199, 275] width 247 height 34
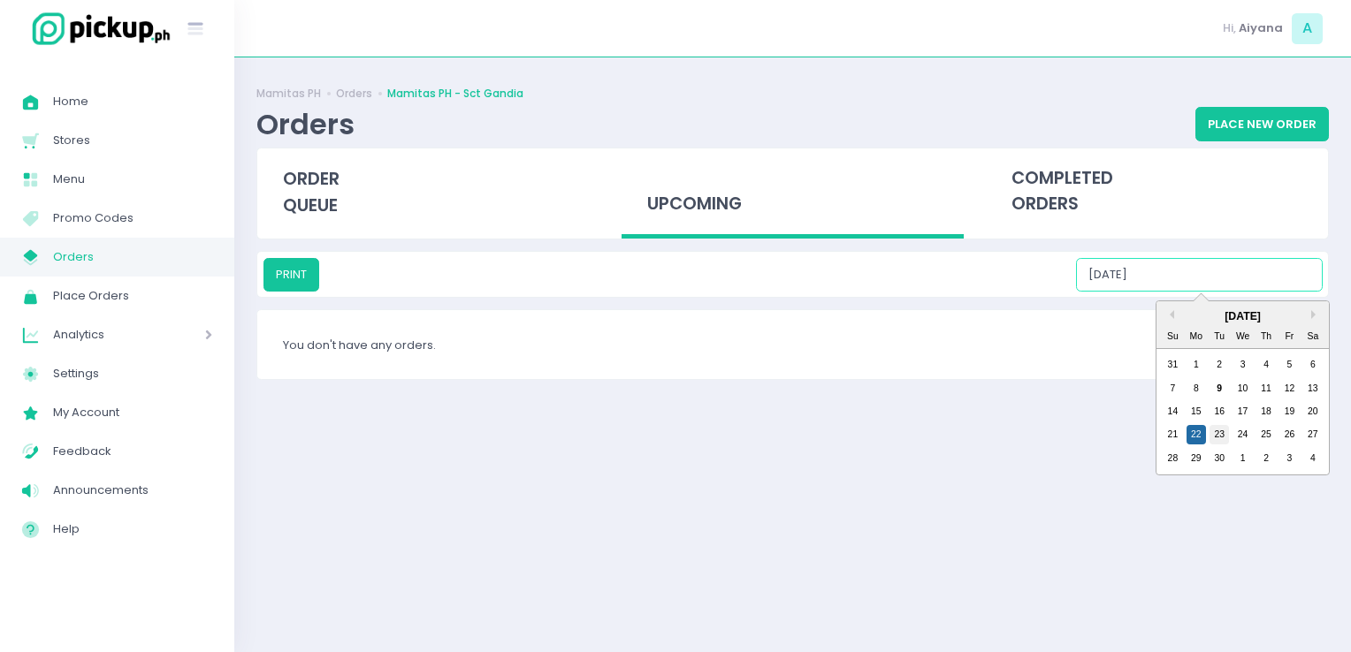
click at [1222, 434] on div "23" at bounding box center [1218, 434] width 19 height 19
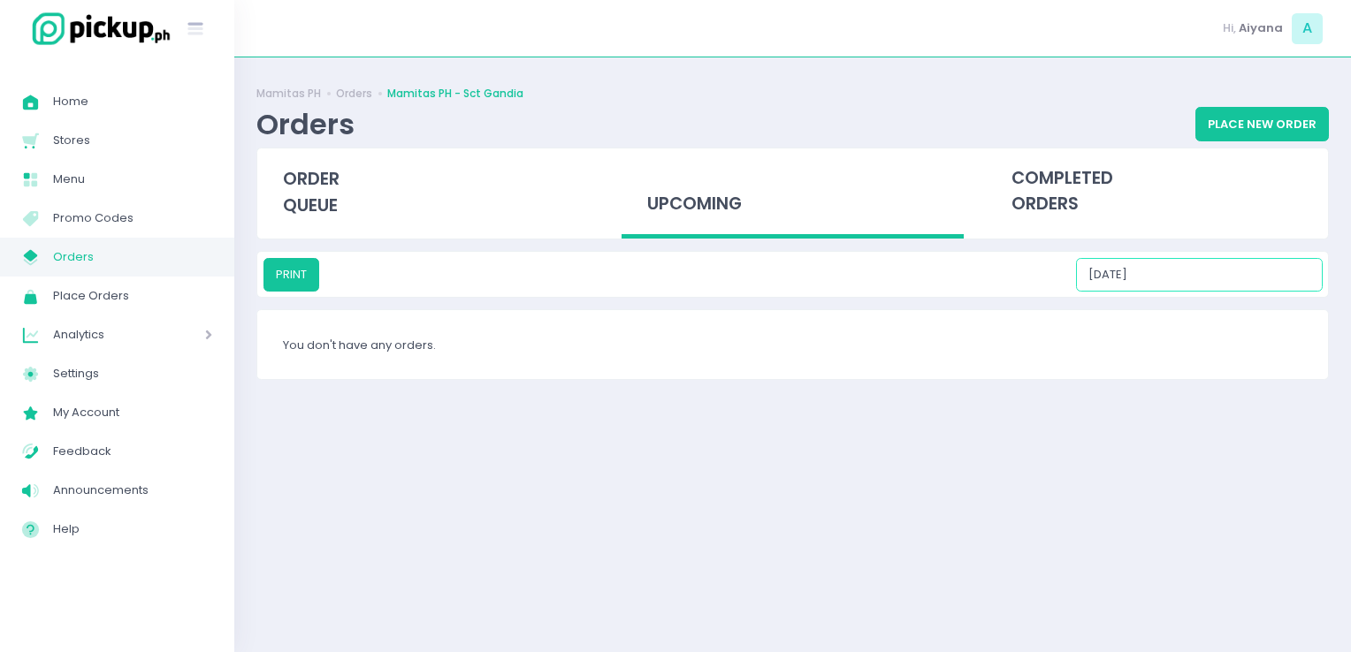
click at [1271, 280] on input "[DATE]" at bounding box center [1199, 275] width 247 height 34
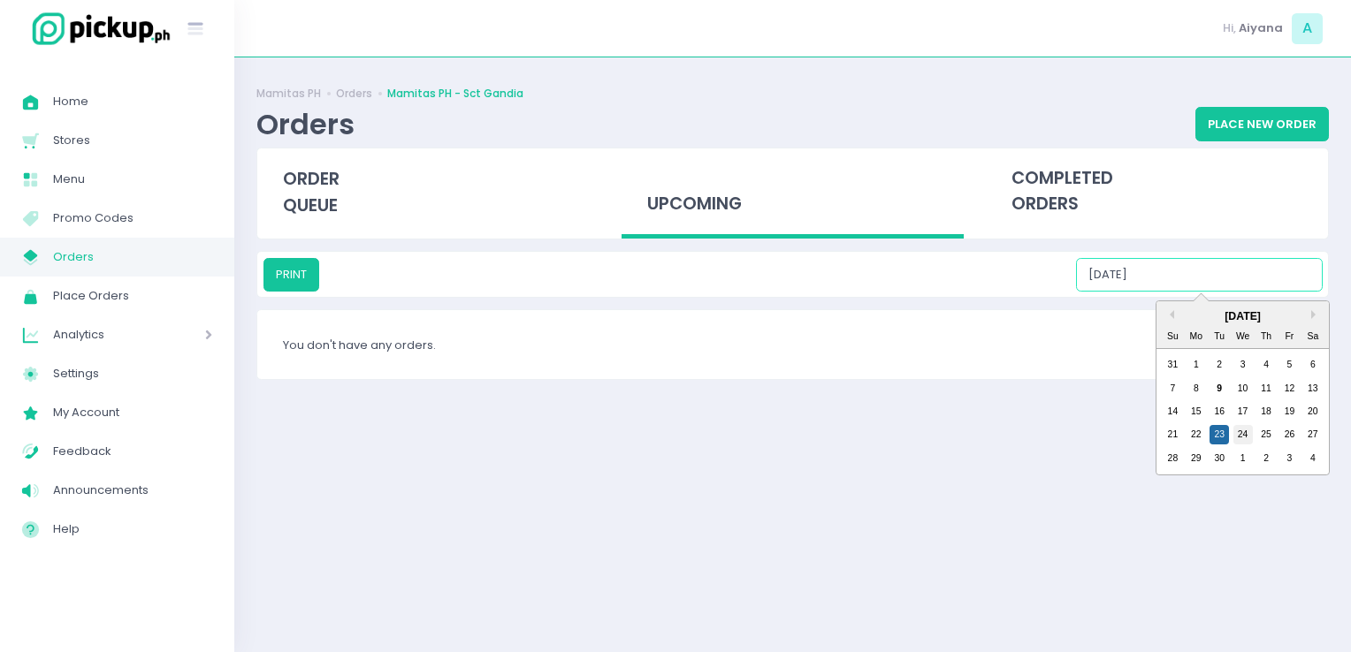
click at [1247, 432] on div "24" at bounding box center [1242, 434] width 19 height 19
type input "[DATE]"
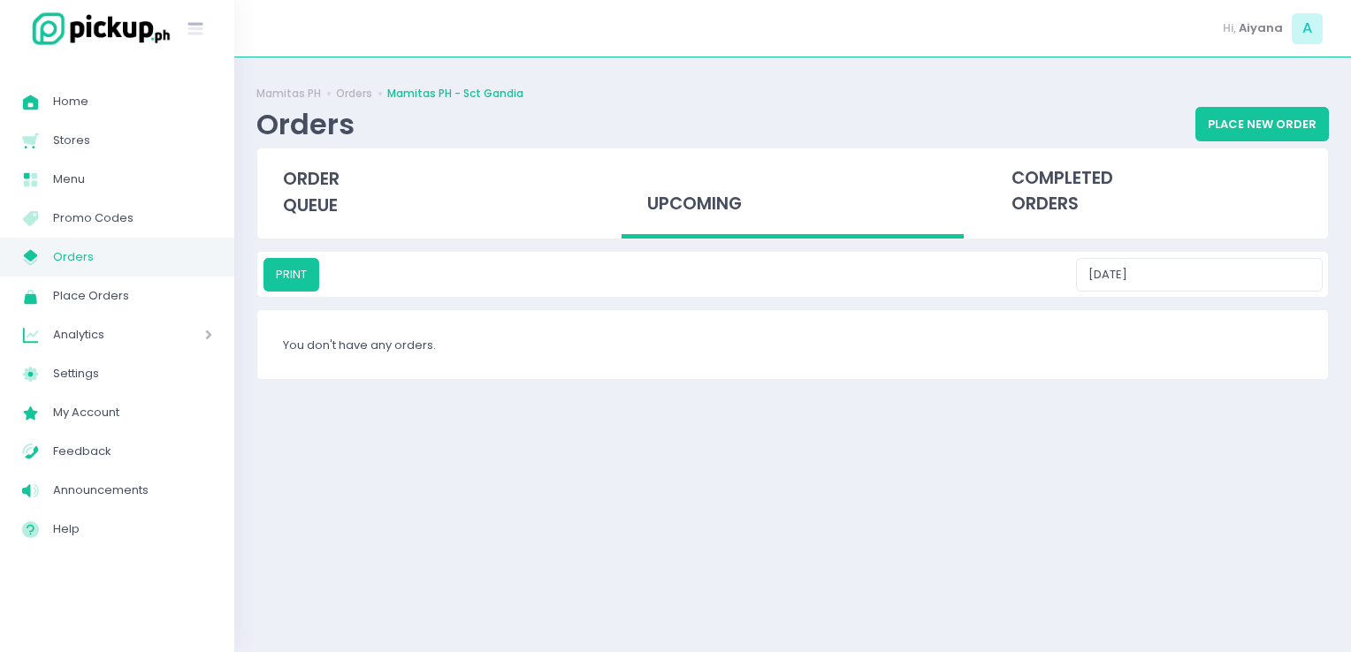
drag, startPoint x: 1252, startPoint y: 435, endPoint x: 1239, endPoint y: 440, distance: 13.5
drag, startPoint x: 1239, startPoint y: 440, endPoint x: 623, endPoint y: 453, distance: 616.2
click at [623, 453] on div "Mamitas PH Orders Mamitas PH - Sct Gandia Orders Place New Order order queue up…" at bounding box center [792, 355] width 1116 height 551
click at [159, 256] on span "Orders" at bounding box center [132, 257] width 159 height 23
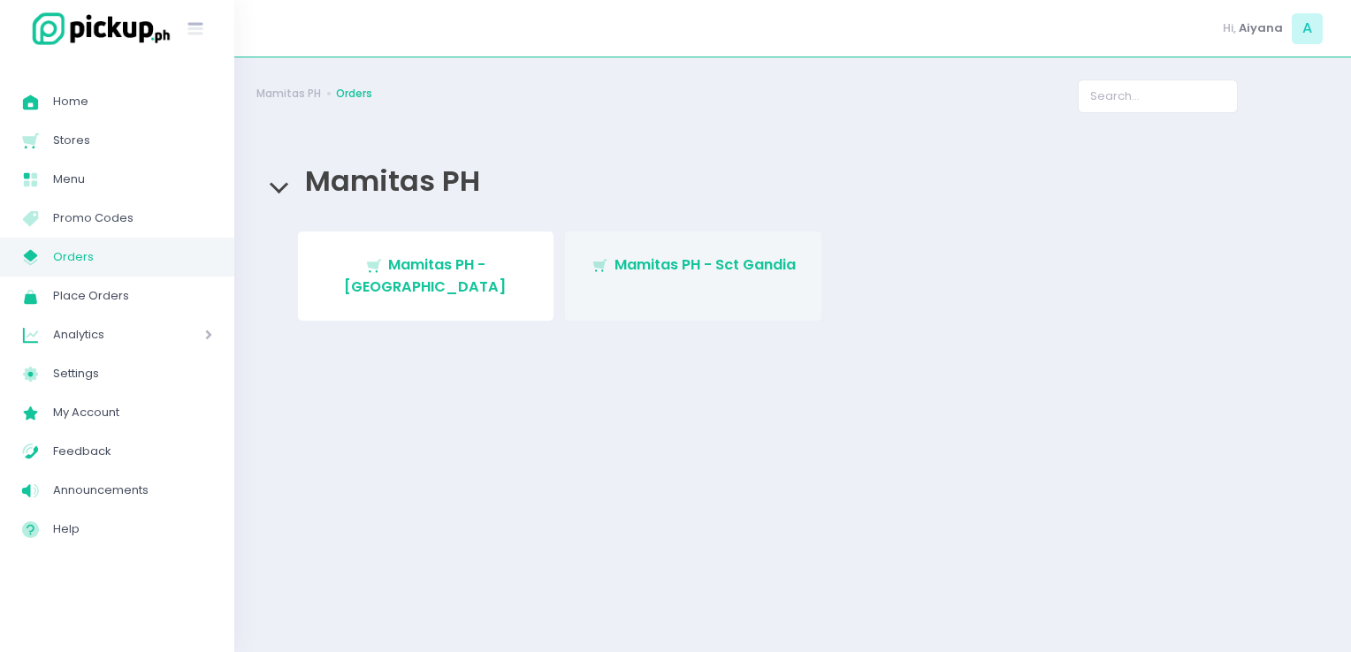
click at [641, 255] on span "Mamitas PH - Sct Gandia" at bounding box center [704, 265] width 181 height 20
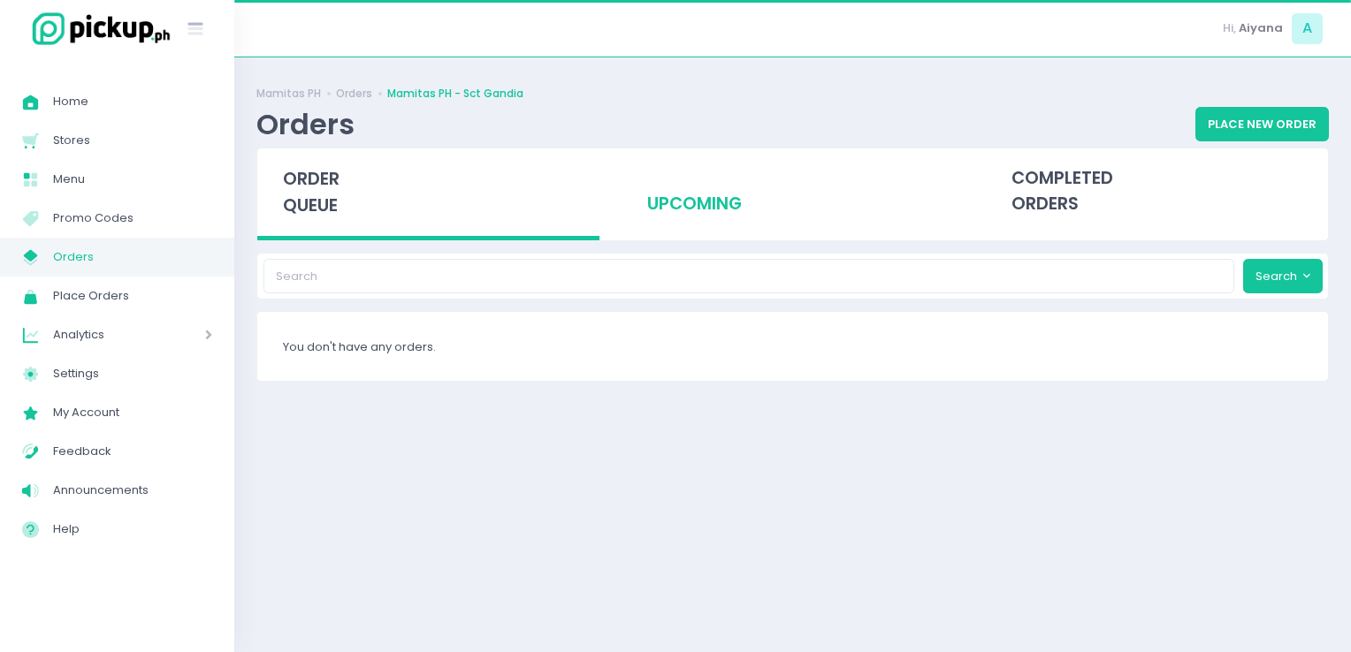
click at [698, 213] on div "upcoming" at bounding box center [792, 192] width 342 height 87
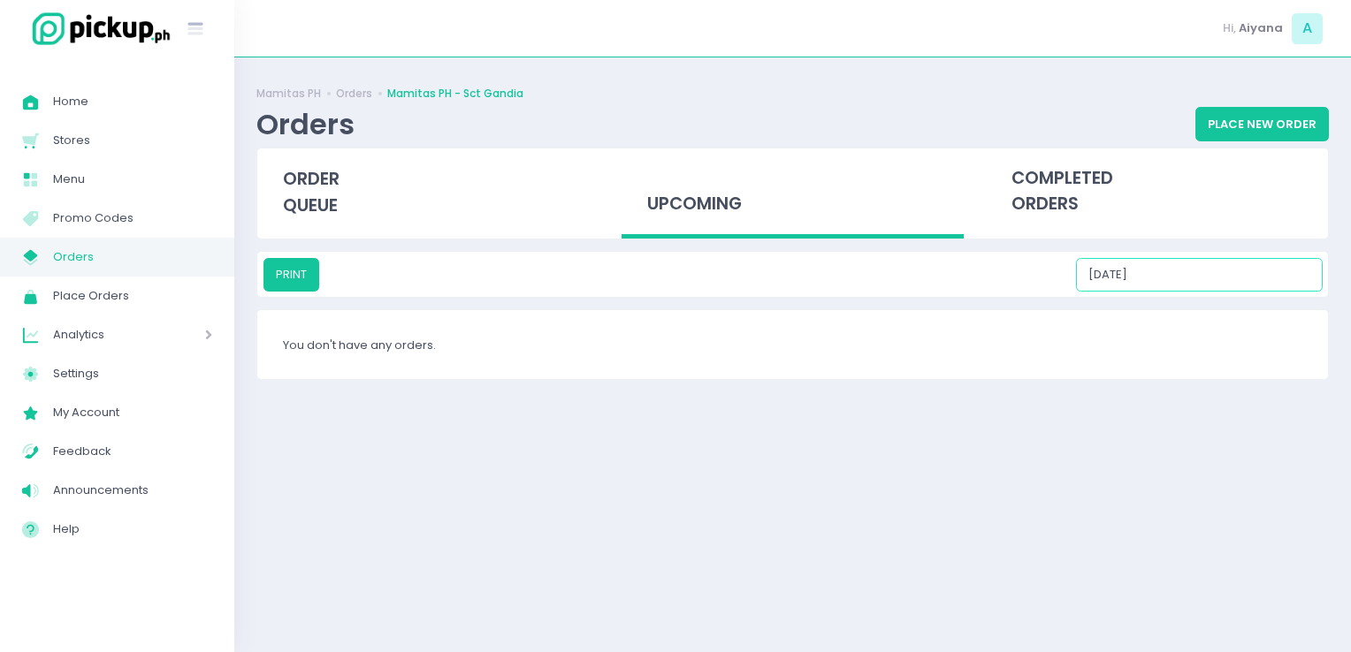
click at [1230, 271] on input "[DATE]" at bounding box center [1199, 275] width 247 height 34
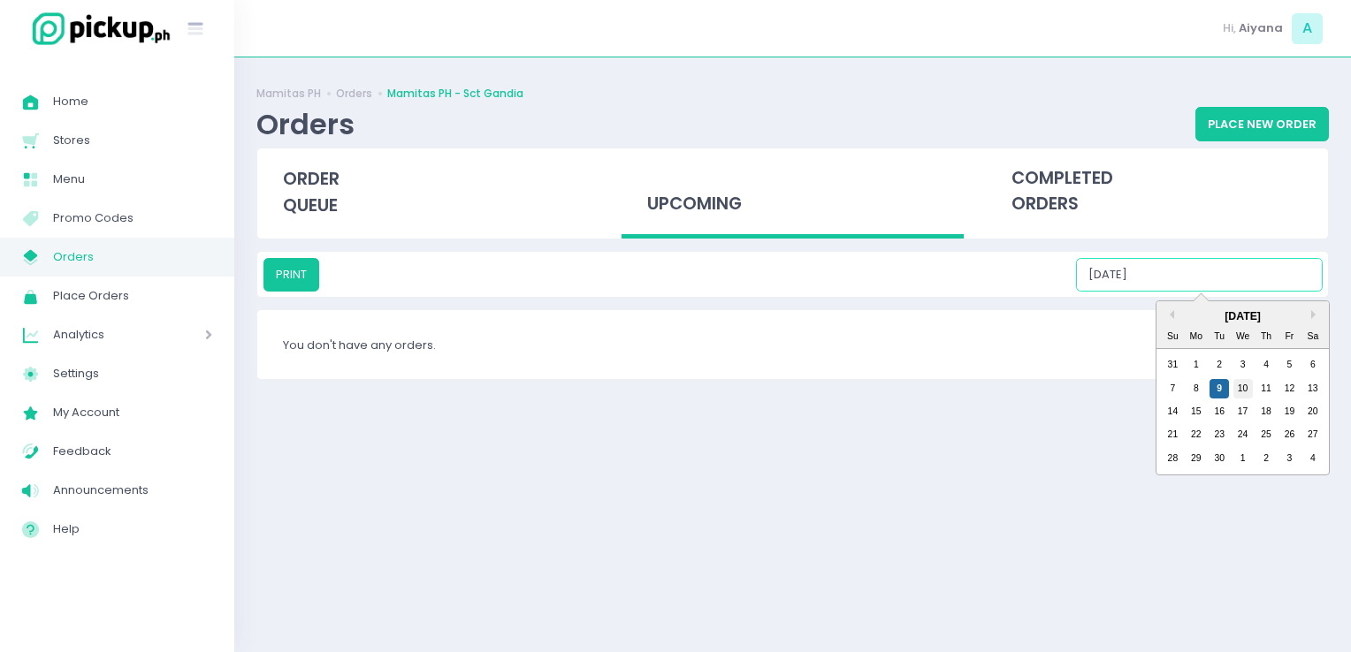
click at [1249, 393] on div "10" at bounding box center [1242, 388] width 19 height 19
type input "[DATE]"
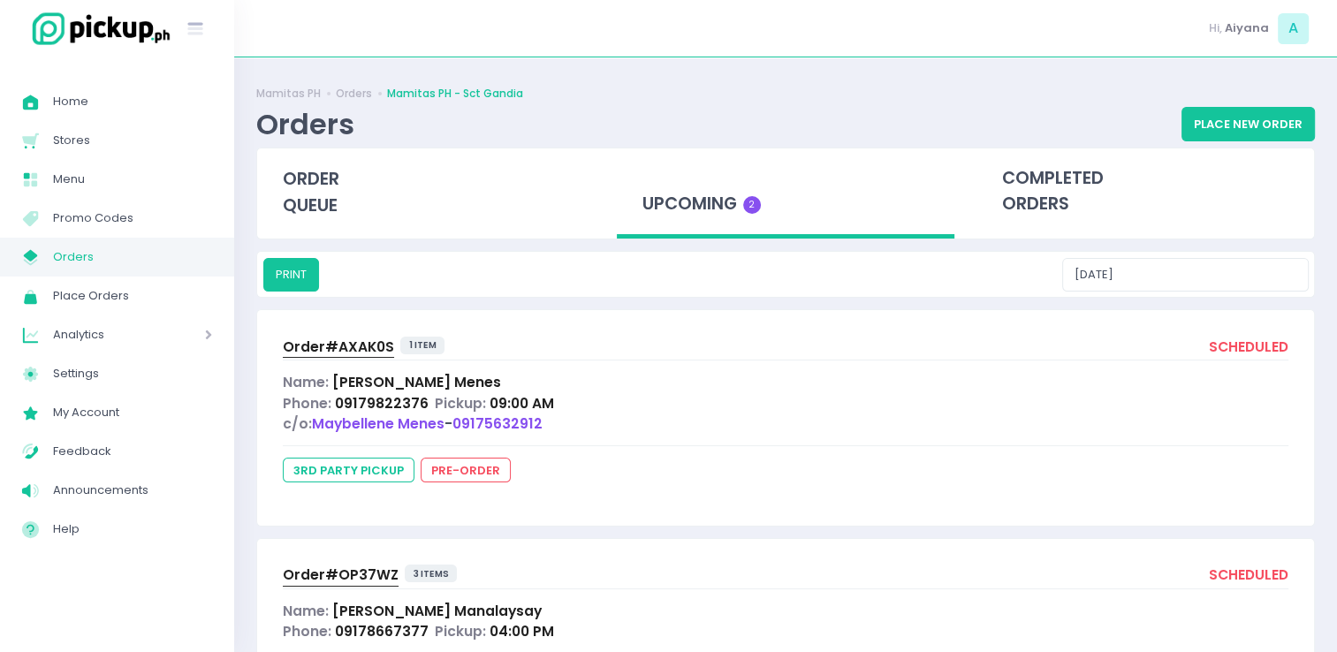
drag, startPoint x: 515, startPoint y: 1, endPoint x: 615, endPoint y: 444, distance: 454.0
click at [615, 444] on div "Order# AXAK0S 1 item scheduled Name: [PERSON_NAME] Phone: 09179822376 Pickup: 0…" at bounding box center [785, 418] width 1057 height 216
click at [122, 263] on span "Orders" at bounding box center [132, 257] width 159 height 23
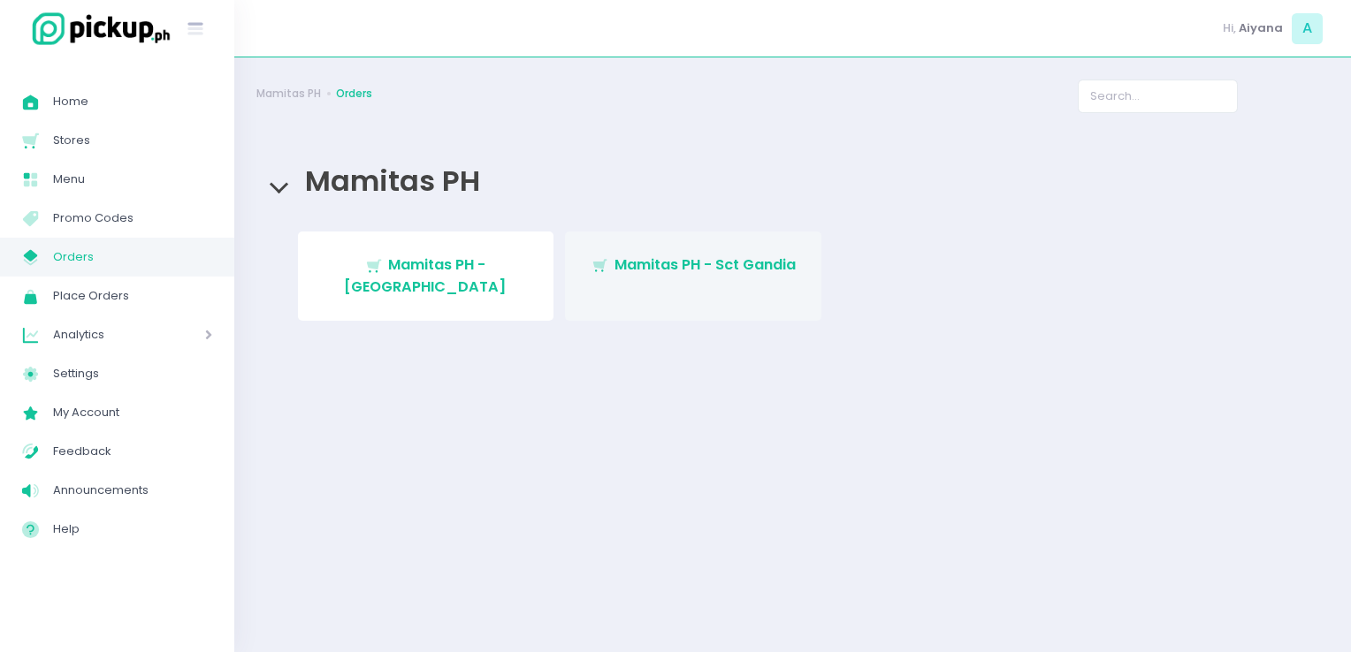
click at [629, 244] on link "Stockholm-icons / Shopping / Cart1 Created with Sketch. Mamitas PH - Sct Gandia" at bounding box center [693, 276] width 256 height 89
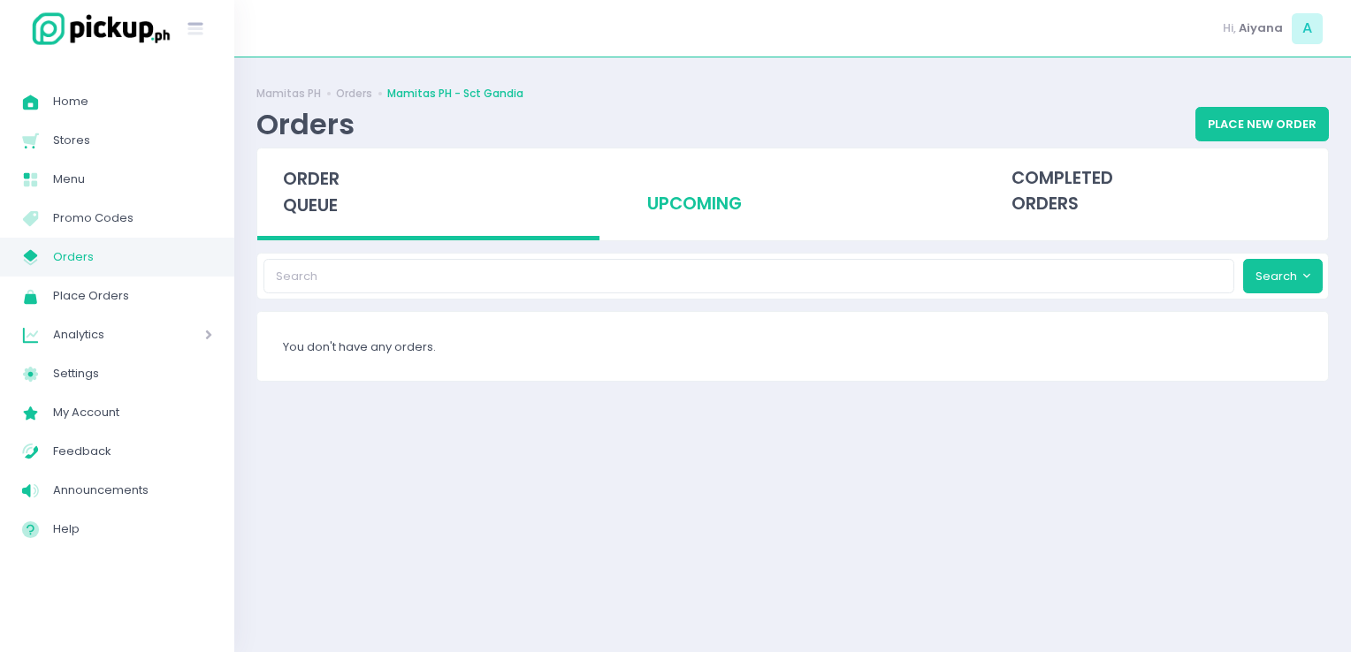
click at [700, 193] on div "upcoming" at bounding box center [792, 192] width 342 height 87
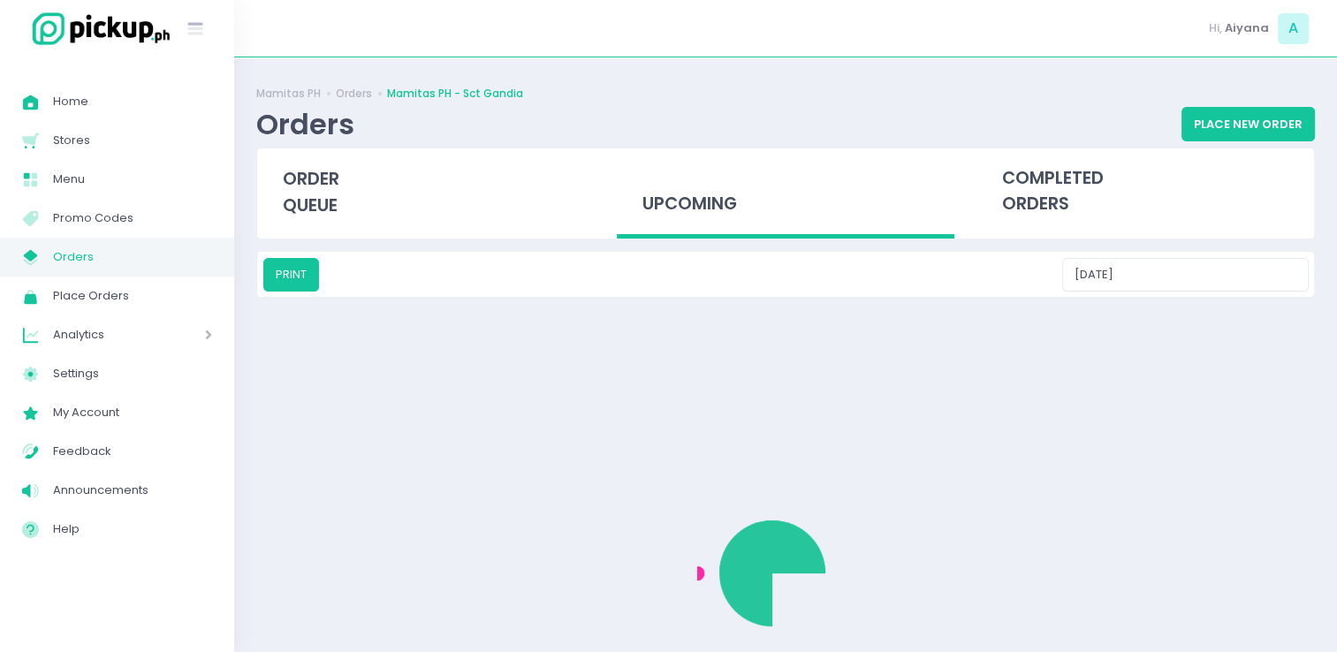
click at [887, 437] on div at bounding box center [785, 573] width 1059 height 551
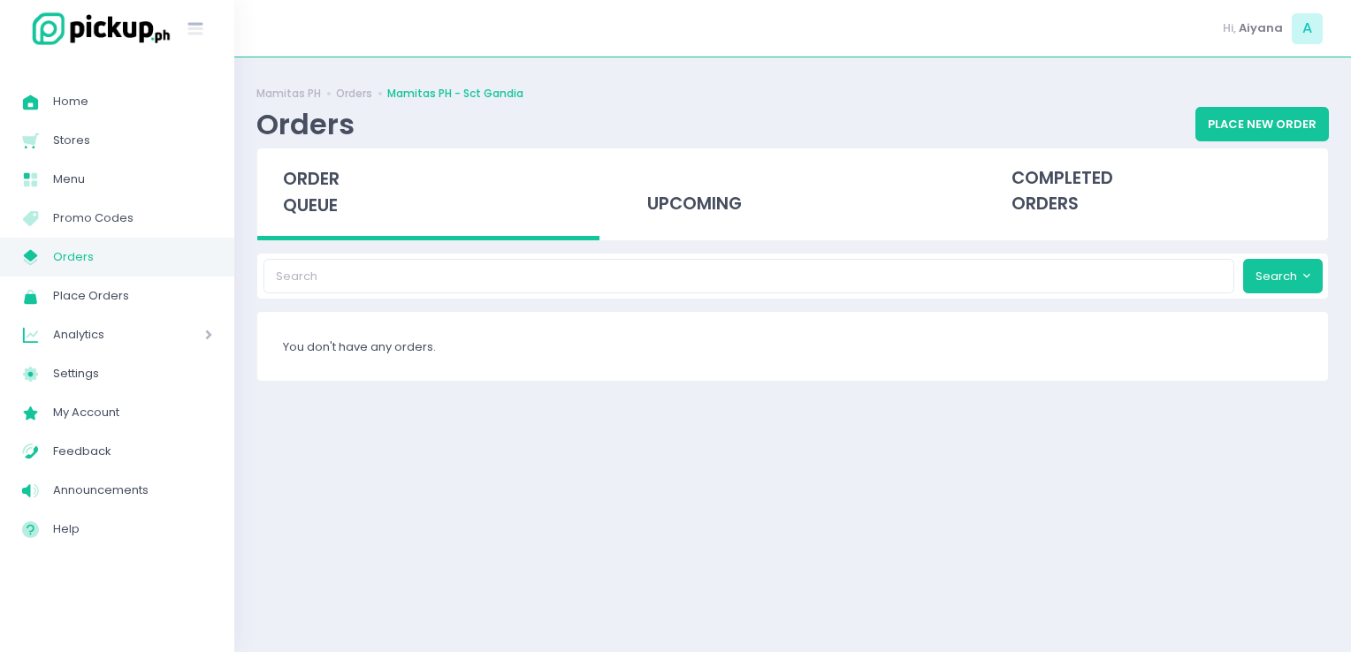
click at [163, 270] on link "My Store Created with Sketch. Orders" at bounding box center [117, 257] width 234 height 39
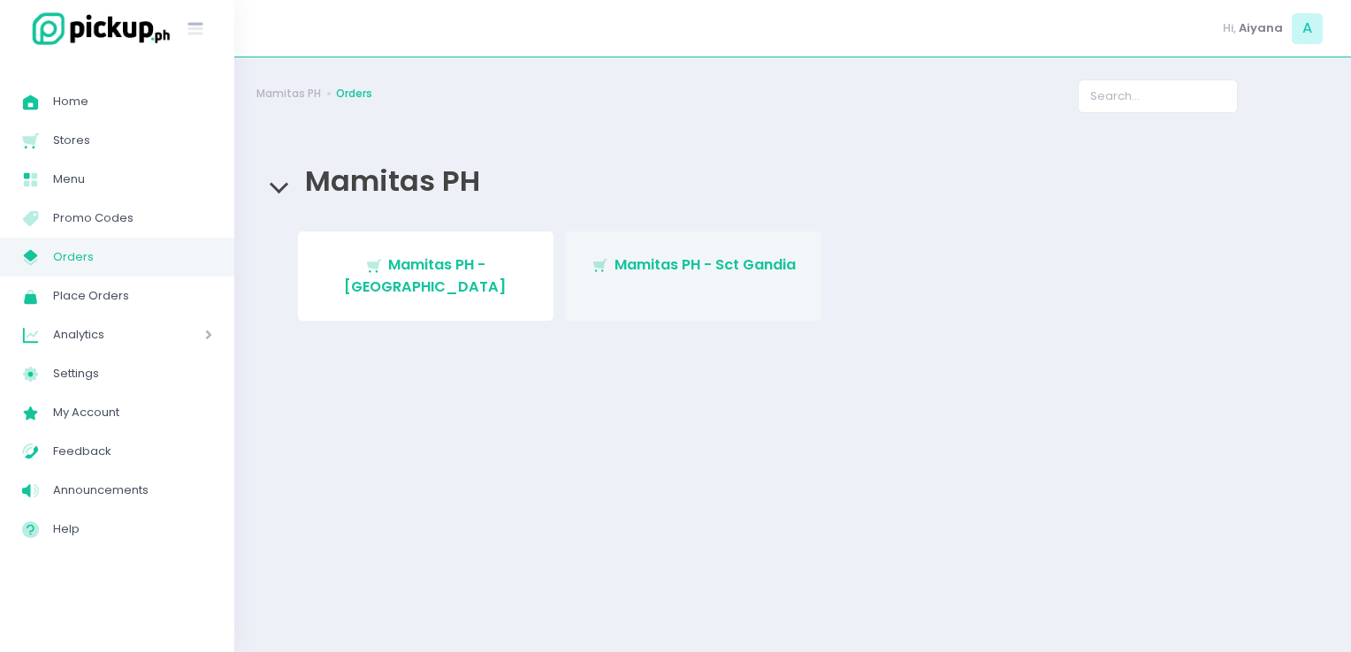
click at [675, 246] on link "Stockholm-icons / Shopping / Cart1 Created with Sketch. Mamitas PH - Sct Gandia" at bounding box center [693, 276] width 256 height 89
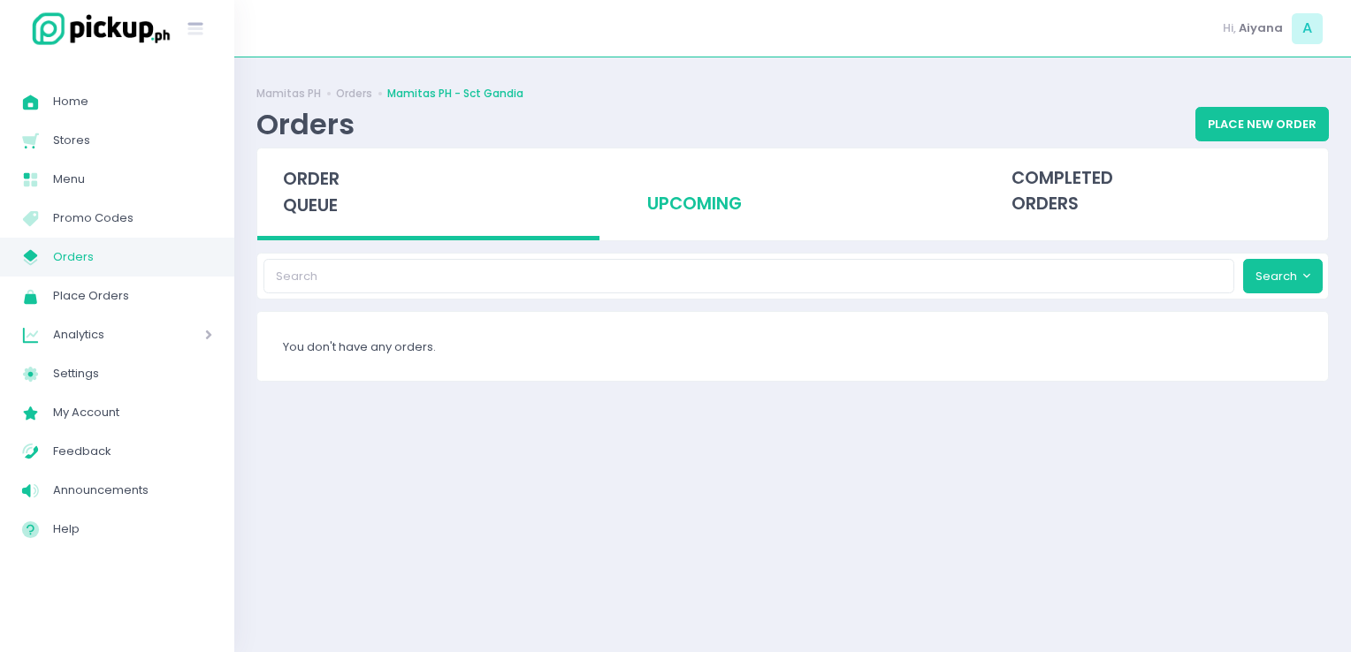
click at [644, 225] on div "upcoming" at bounding box center [792, 192] width 342 height 87
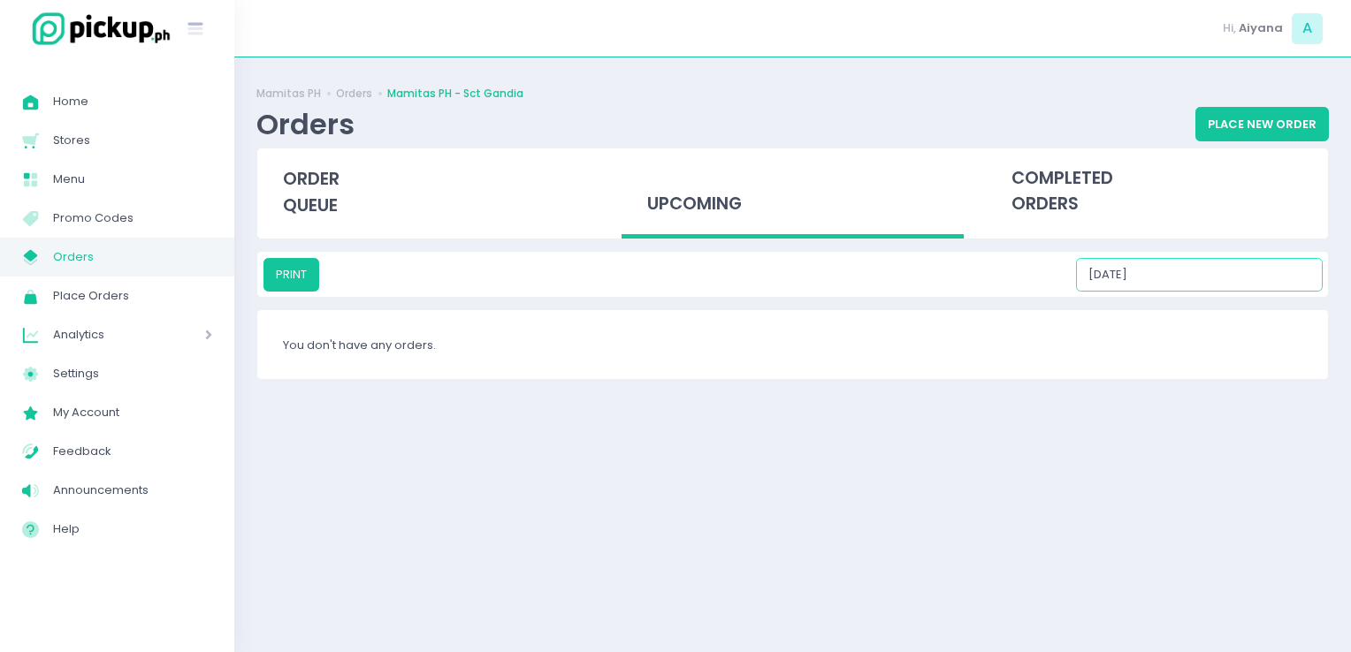
click at [1241, 287] on input "[DATE]" at bounding box center [1199, 275] width 247 height 34
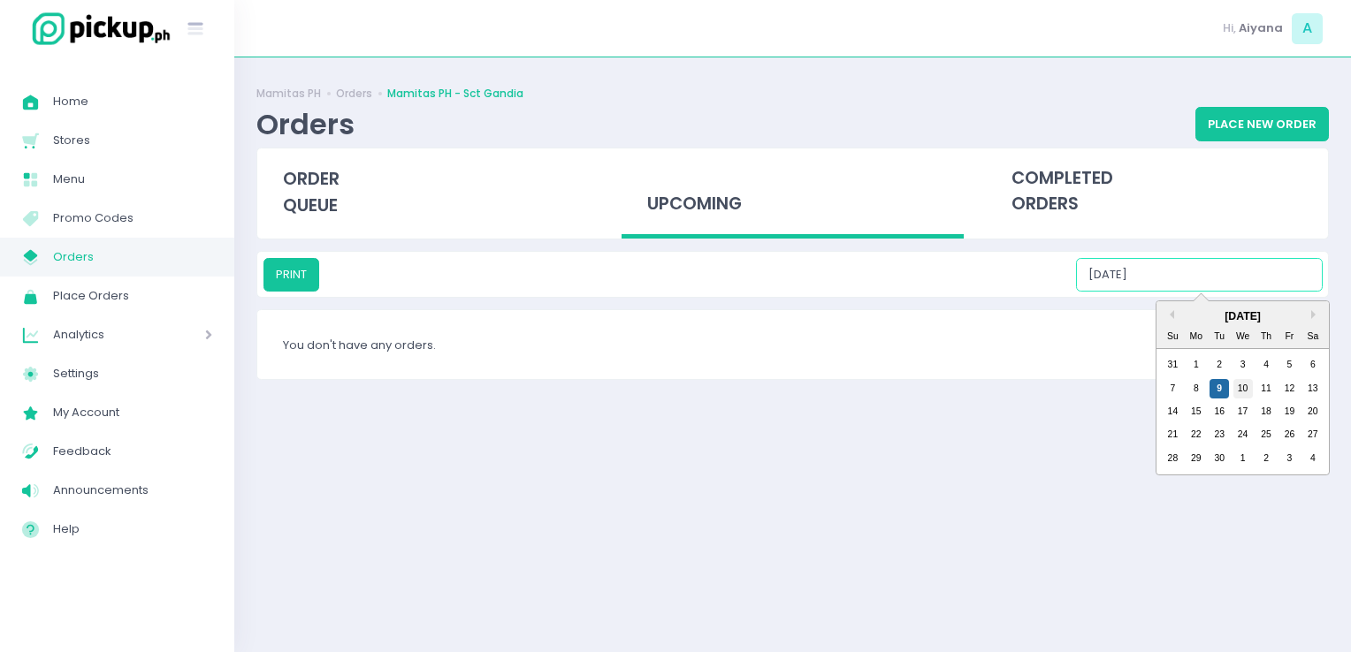
click at [1242, 391] on div "10" at bounding box center [1242, 388] width 19 height 19
type input "[DATE]"
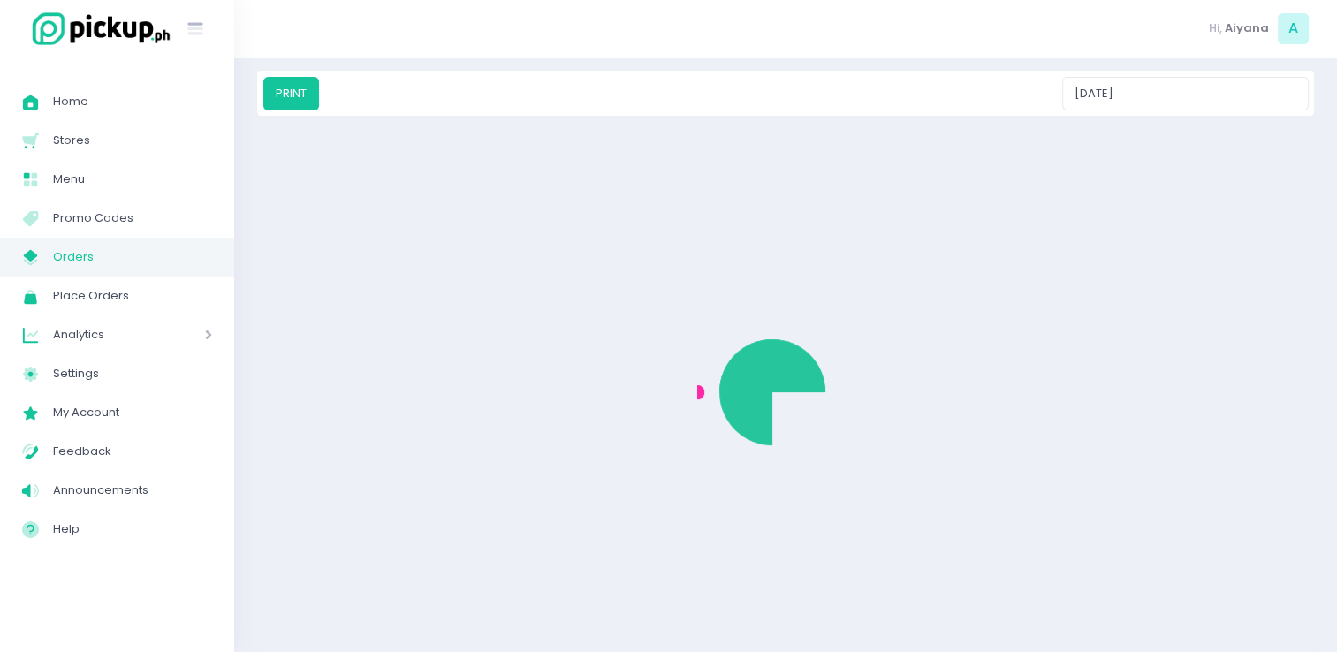
scroll to position [195, 0]
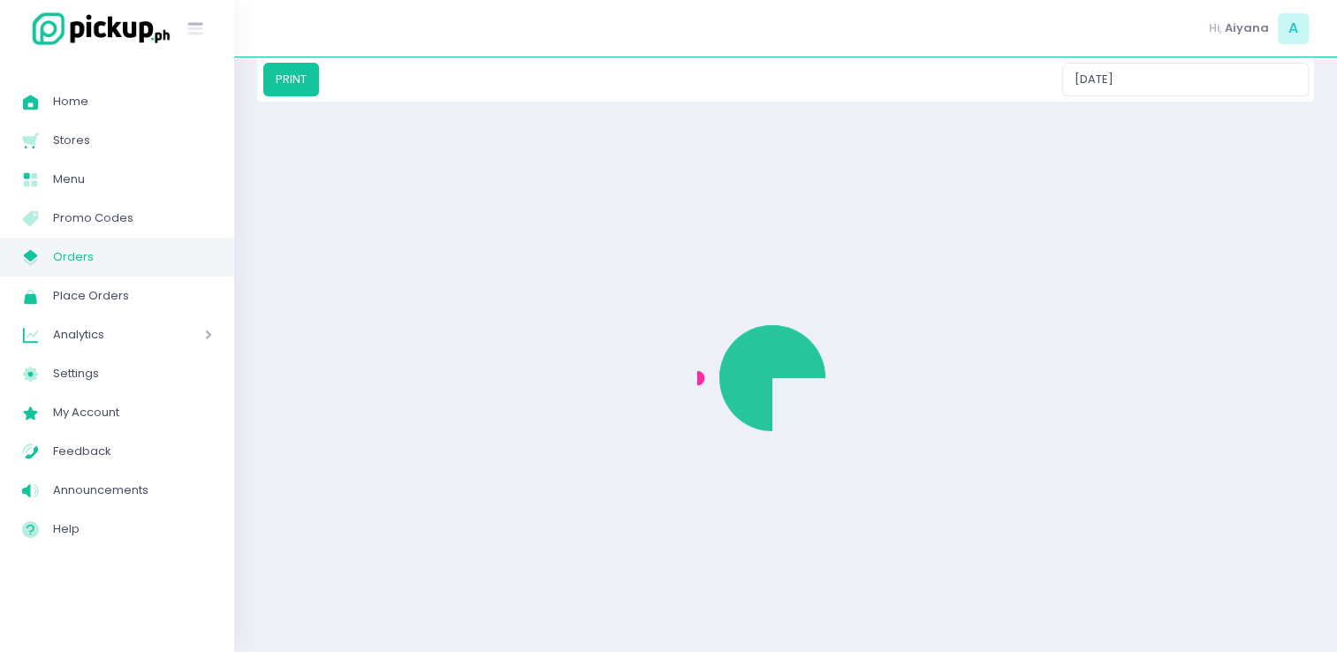
click at [107, 255] on span "Orders" at bounding box center [132, 257] width 159 height 23
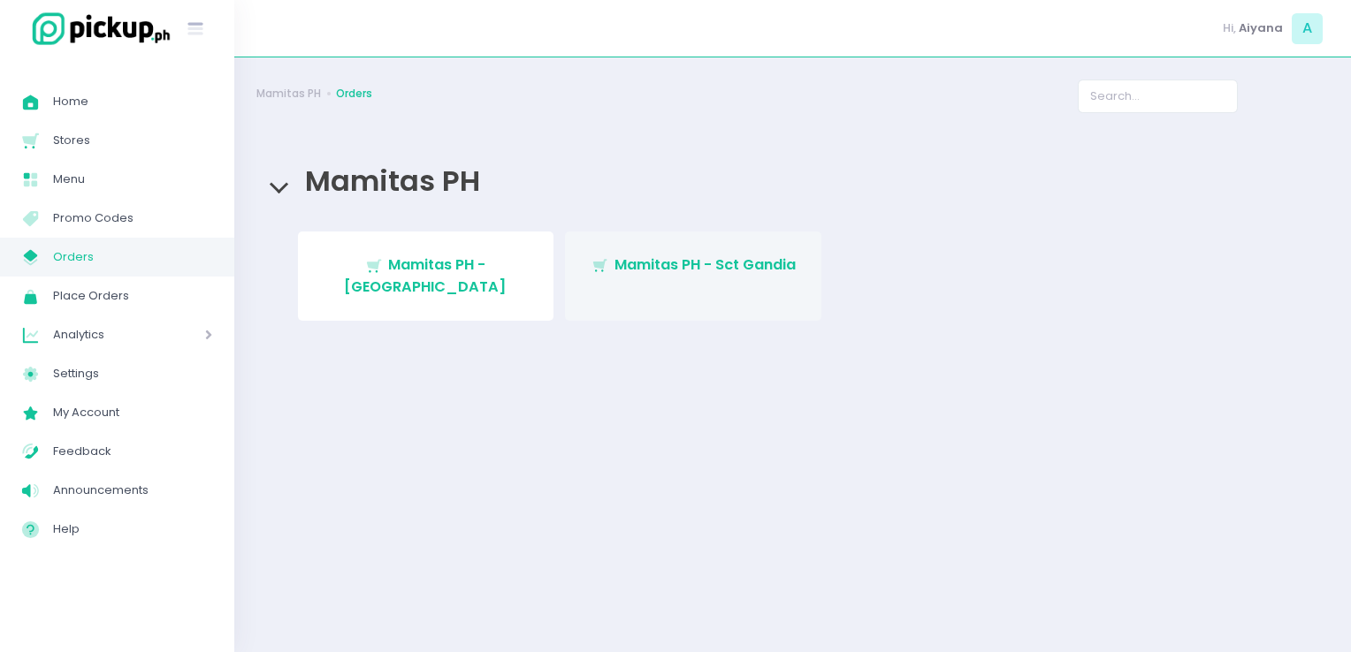
click at [725, 256] on span "Mamitas PH - Sct Gandia" at bounding box center [704, 265] width 181 height 20
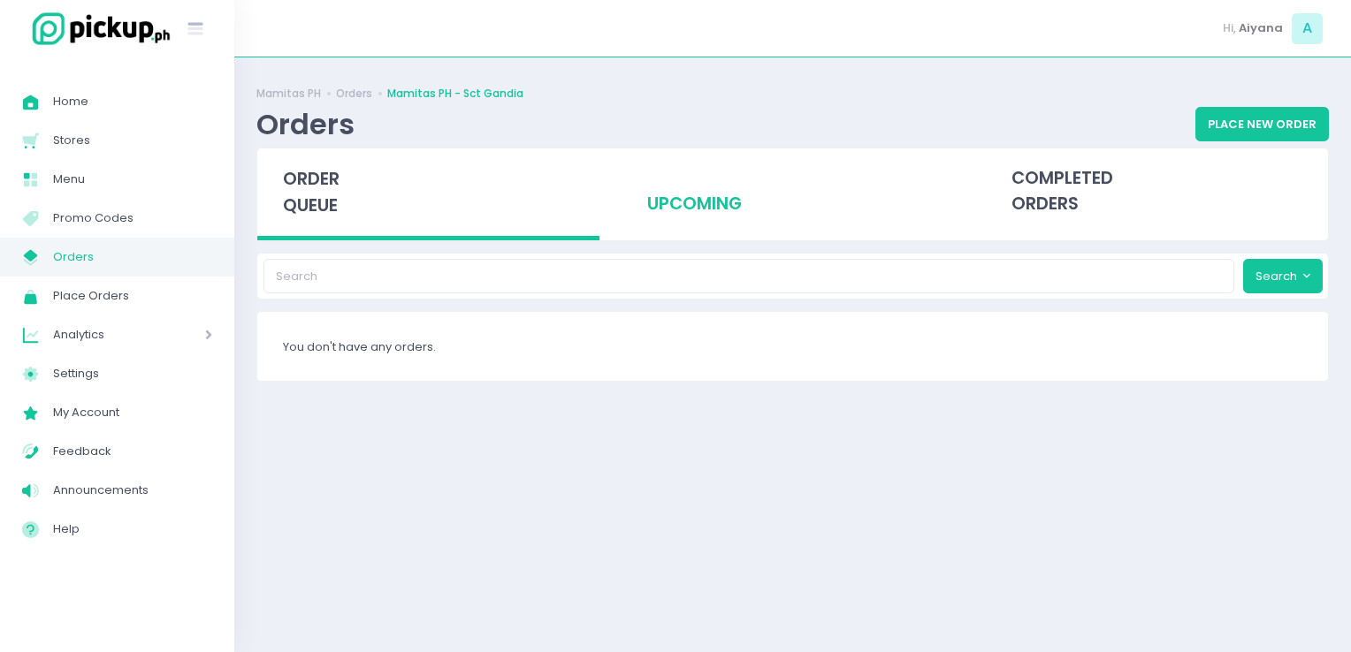
click at [746, 223] on div "upcoming" at bounding box center [792, 192] width 342 height 87
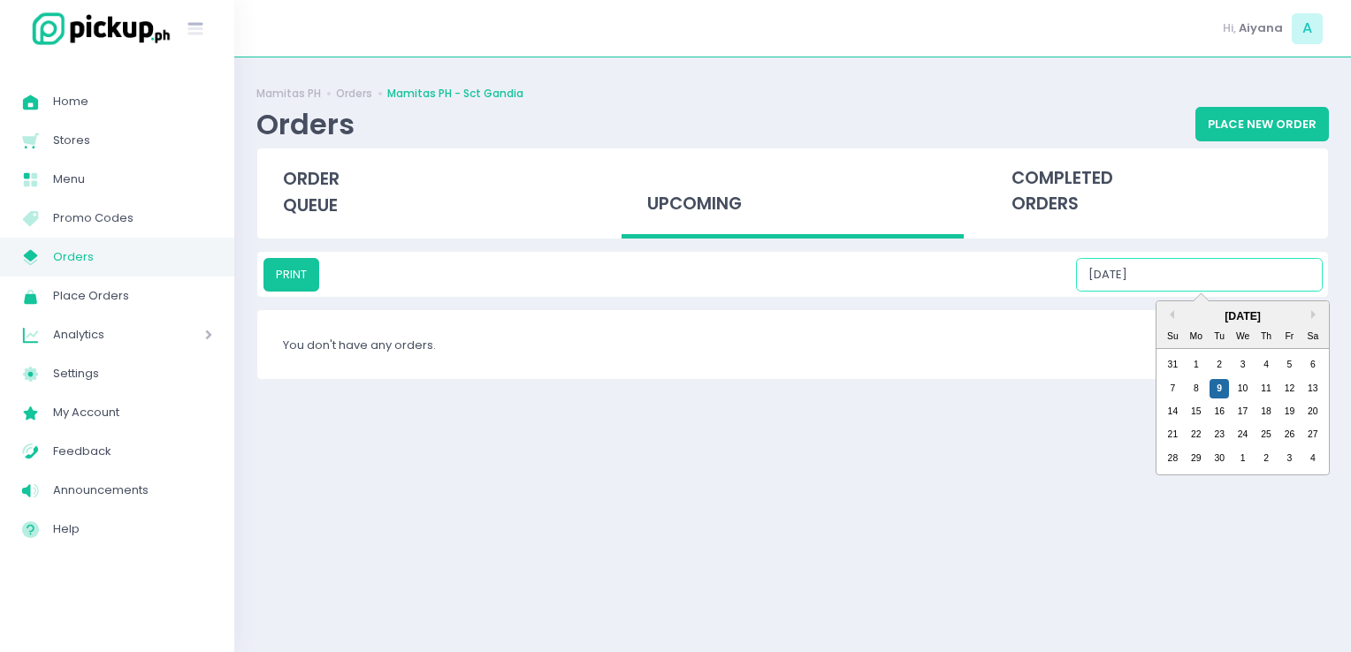
click at [1205, 285] on input "[DATE]" at bounding box center [1199, 275] width 247 height 34
click at [1242, 383] on div "10" at bounding box center [1242, 388] width 19 height 19
type input "[DATE]"
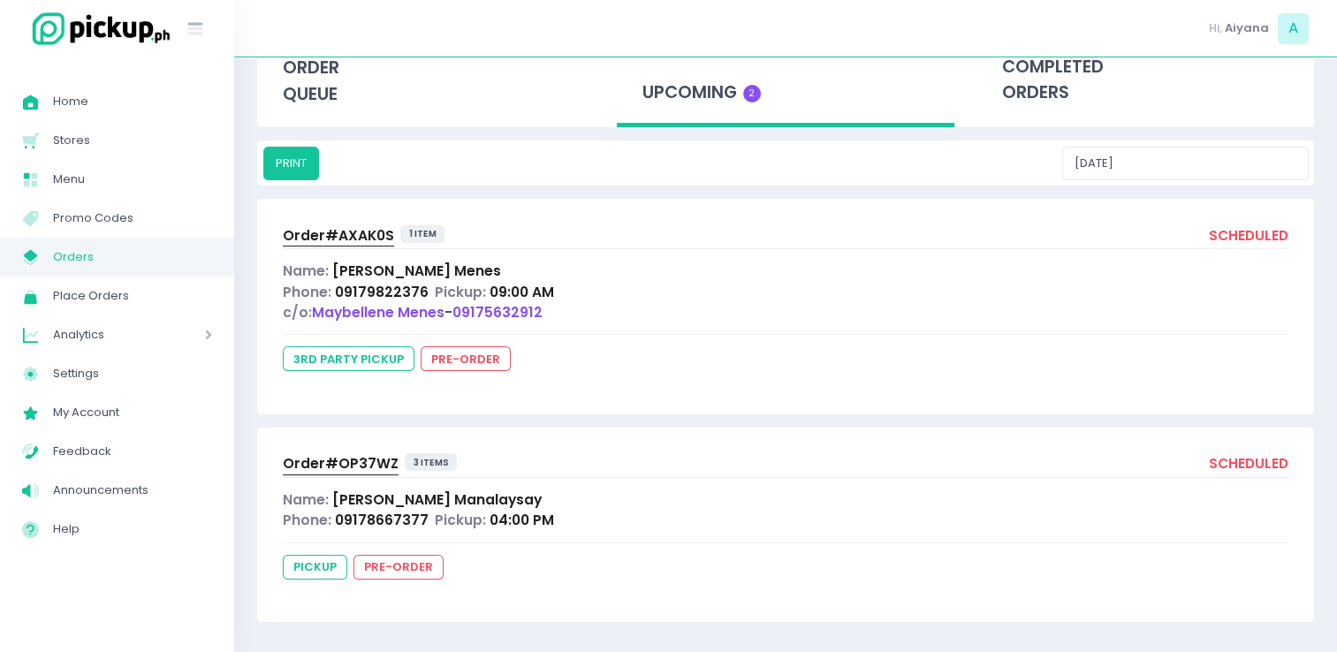
scroll to position [113, 0]
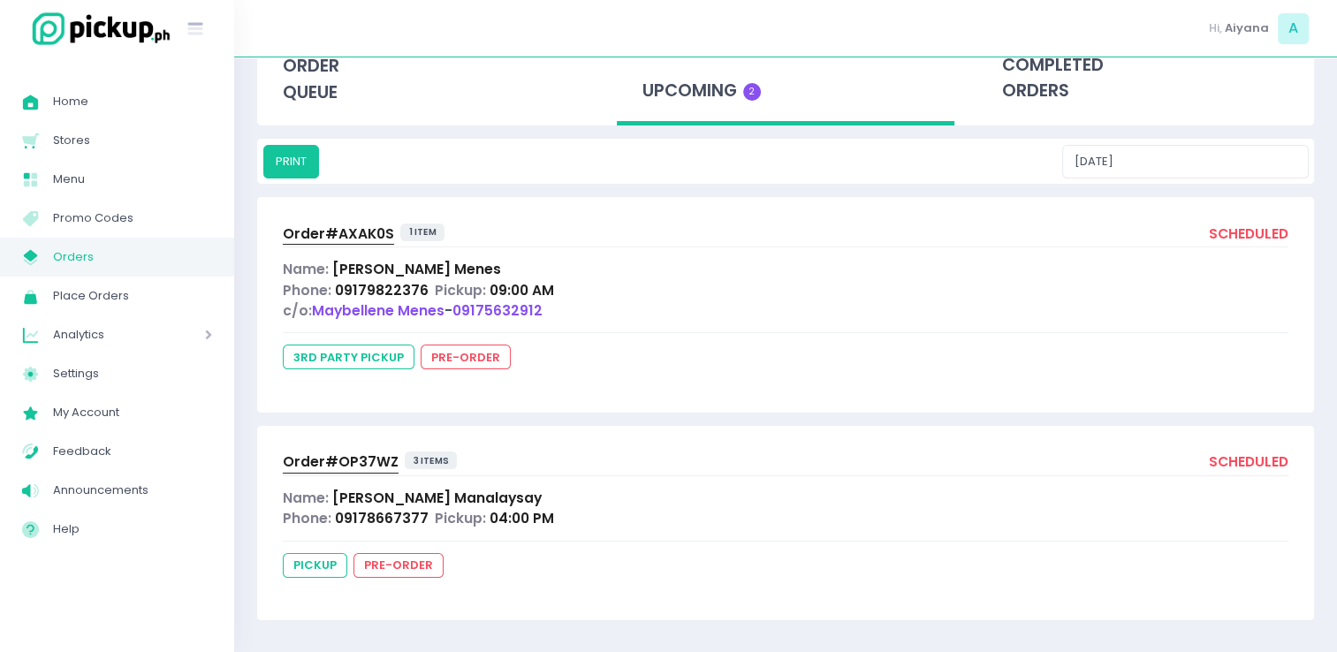
click at [134, 249] on span "Orders" at bounding box center [132, 257] width 159 height 23
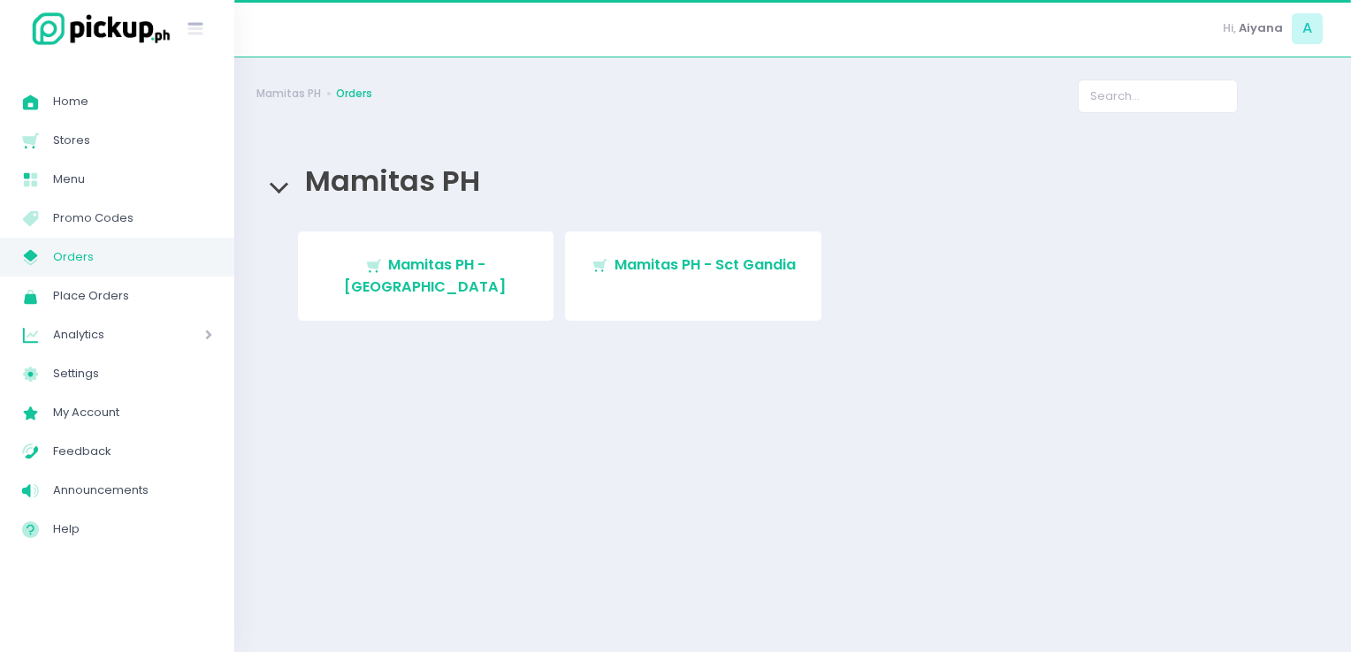
click at [385, 261] on span "Mamitas PH - [GEOGRAPHIC_DATA]" at bounding box center [425, 276] width 163 height 42
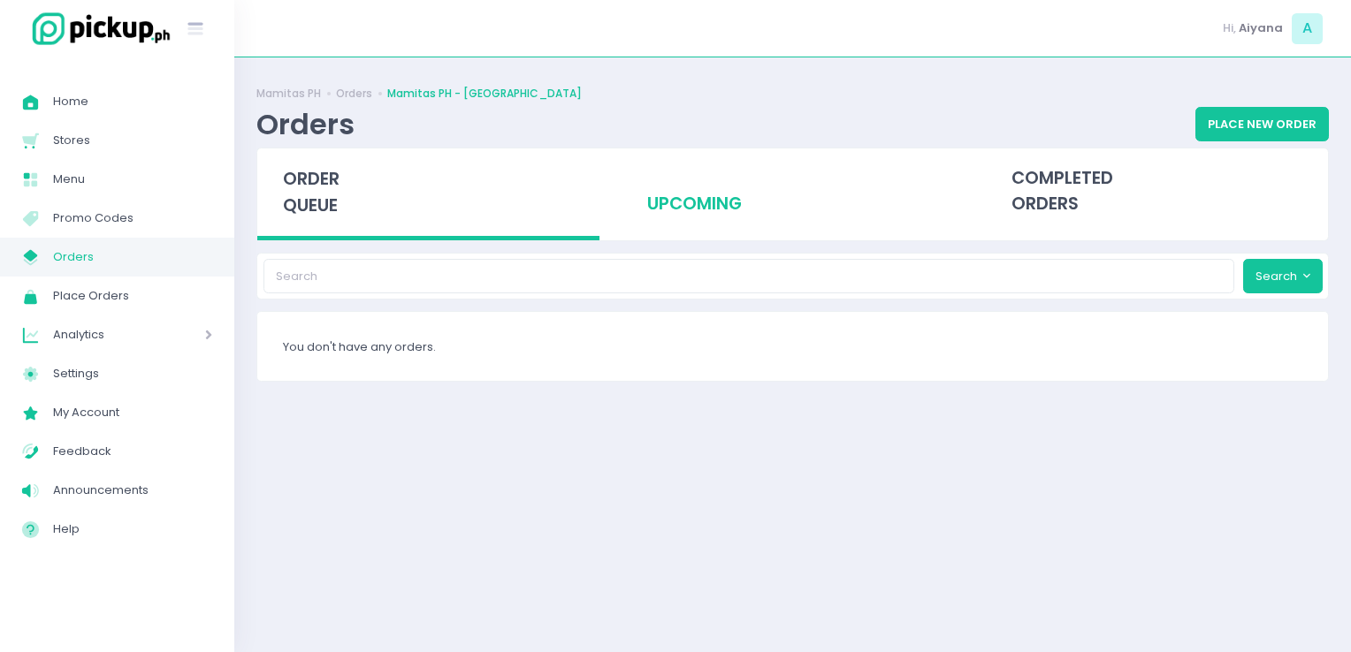
click at [740, 183] on div "upcoming" at bounding box center [792, 192] width 342 height 87
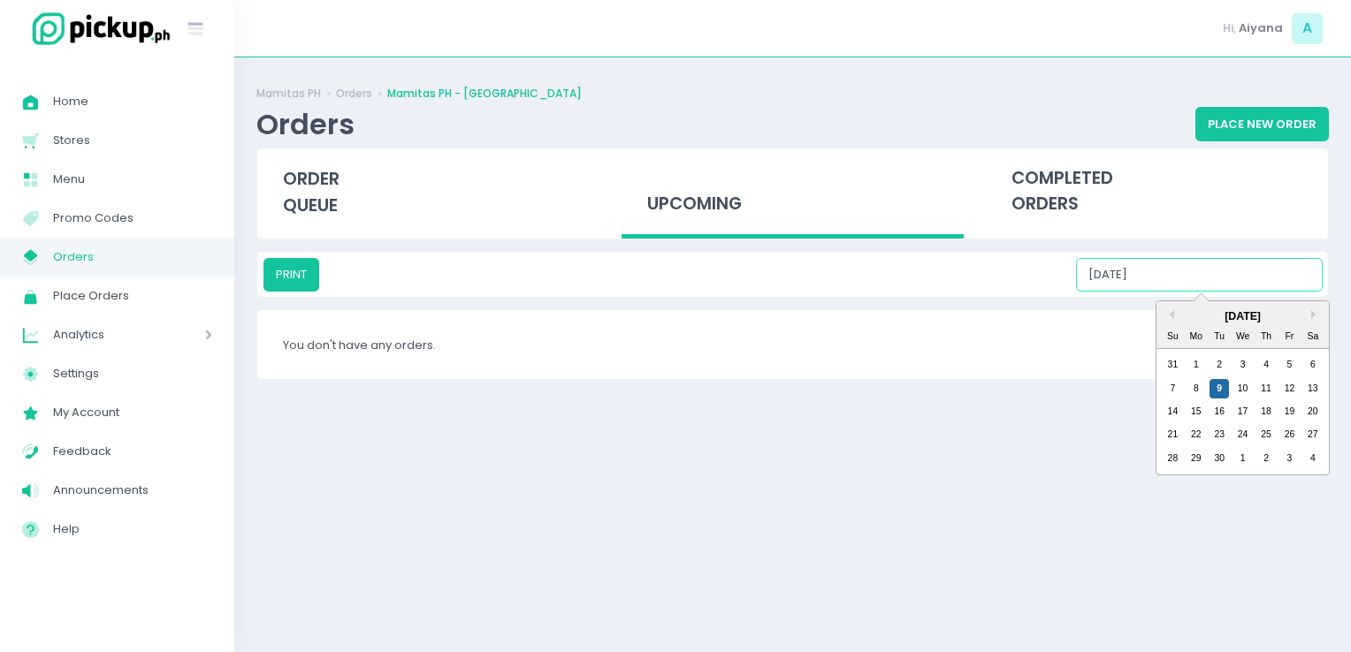
click at [1177, 270] on input "[DATE]" at bounding box center [1199, 275] width 247 height 34
click at [1243, 400] on div "14 15 16 17 18 19 20" at bounding box center [1243, 411] width 164 height 23
click at [1236, 389] on div "10" at bounding box center [1242, 388] width 19 height 19
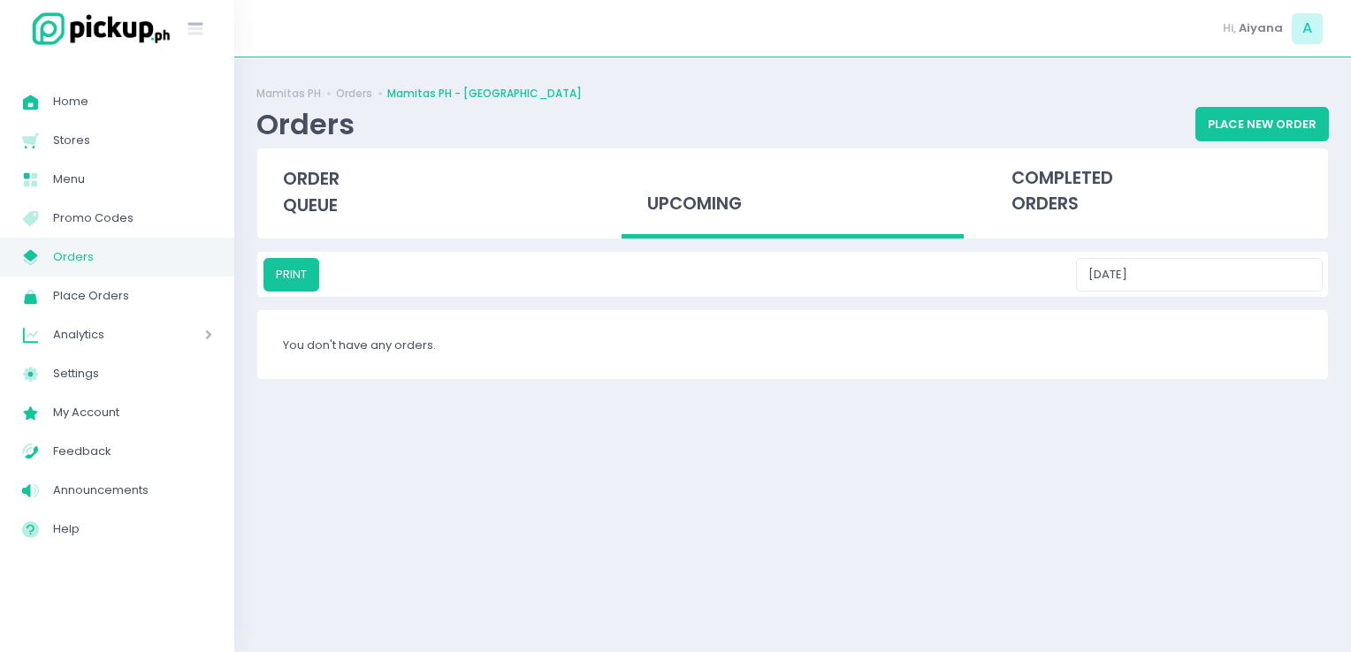
click at [718, 194] on div "upcoming" at bounding box center [792, 194] width 342 height 91
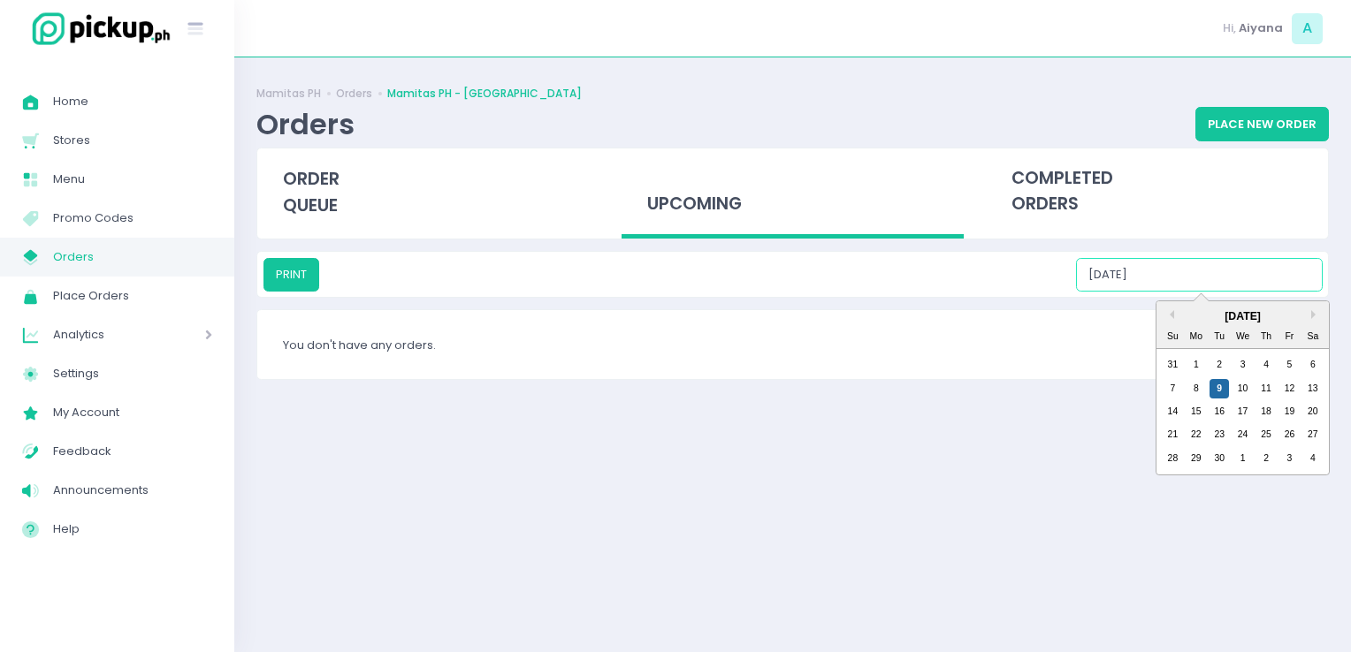
click at [1231, 267] on input "[DATE]" at bounding box center [1199, 275] width 247 height 34
click at [1245, 384] on div "10" at bounding box center [1242, 388] width 19 height 19
type input "[DATE]"
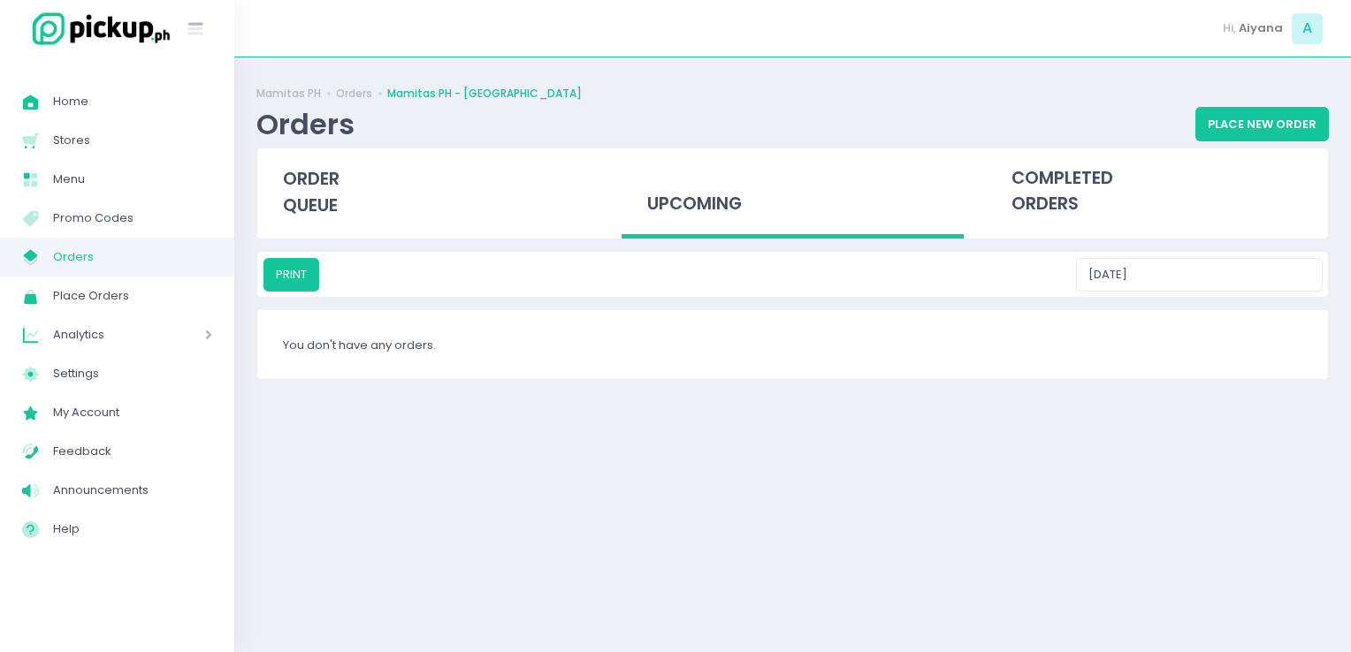
click at [87, 260] on span "Orders" at bounding box center [132, 257] width 159 height 23
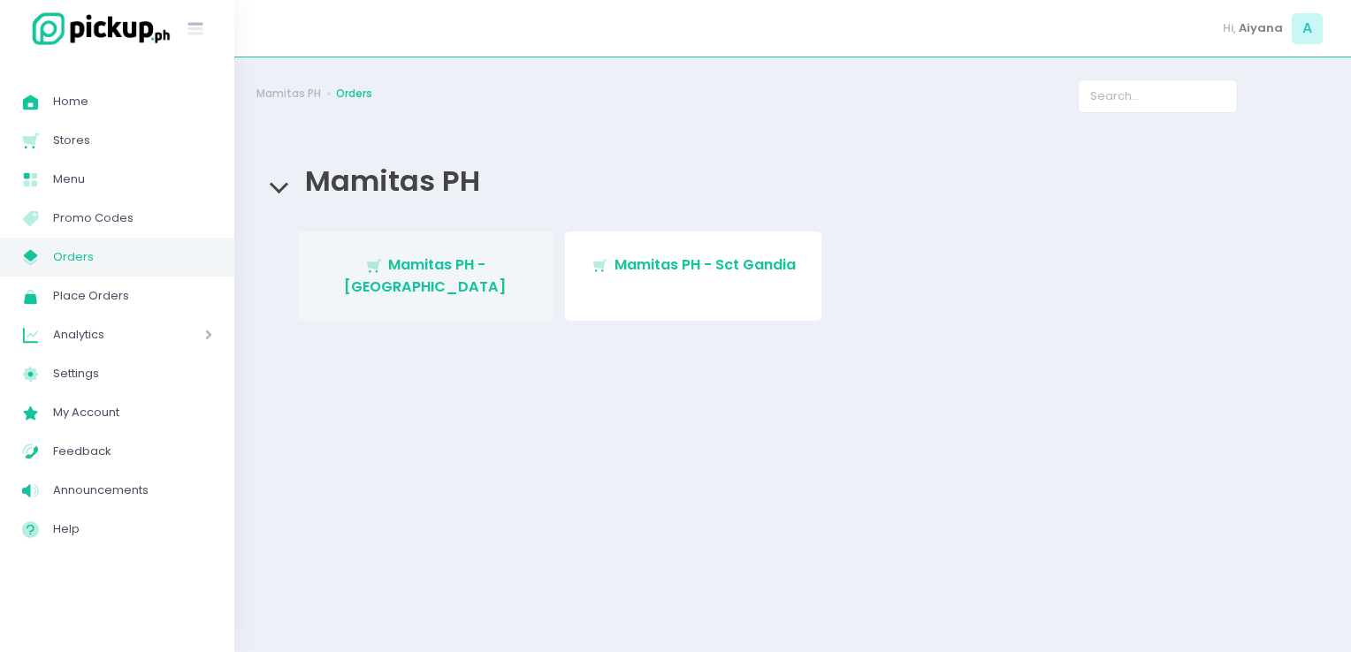
click at [502, 263] on span "Mamitas PH - [GEOGRAPHIC_DATA]" at bounding box center [425, 276] width 163 height 42
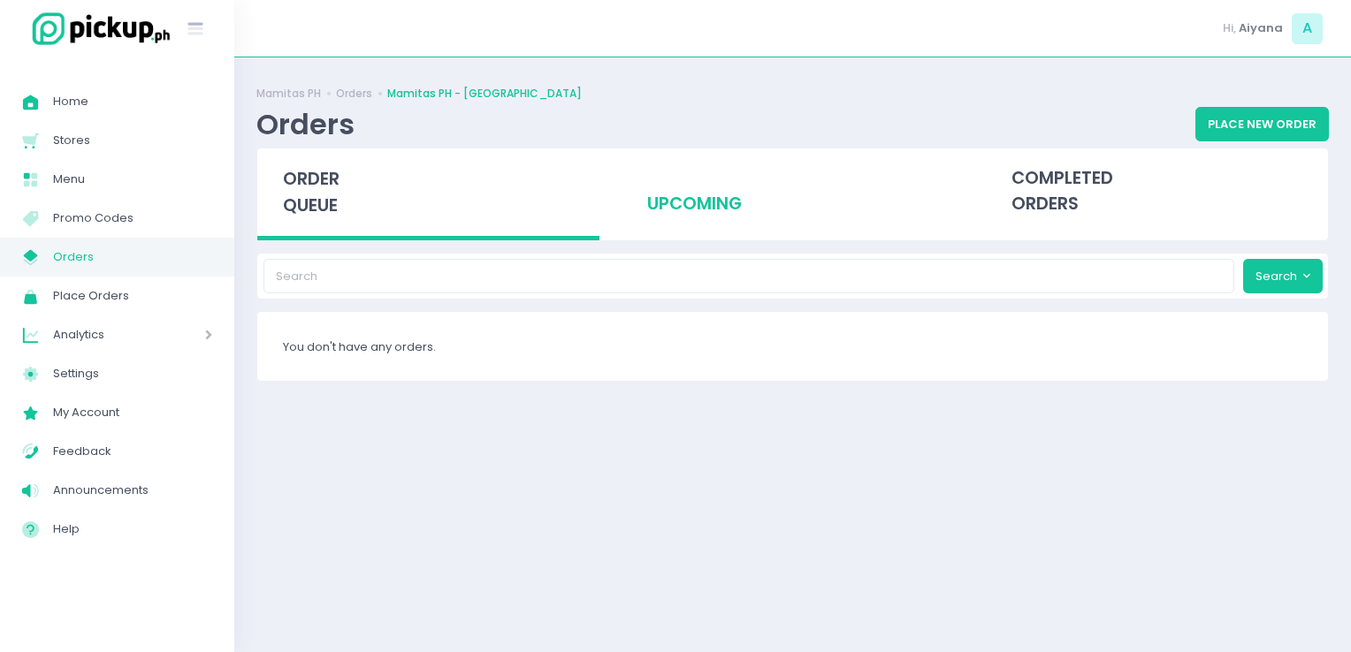
click at [673, 218] on div "upcoming" at bounding box center [792, 192] width 342 height 87
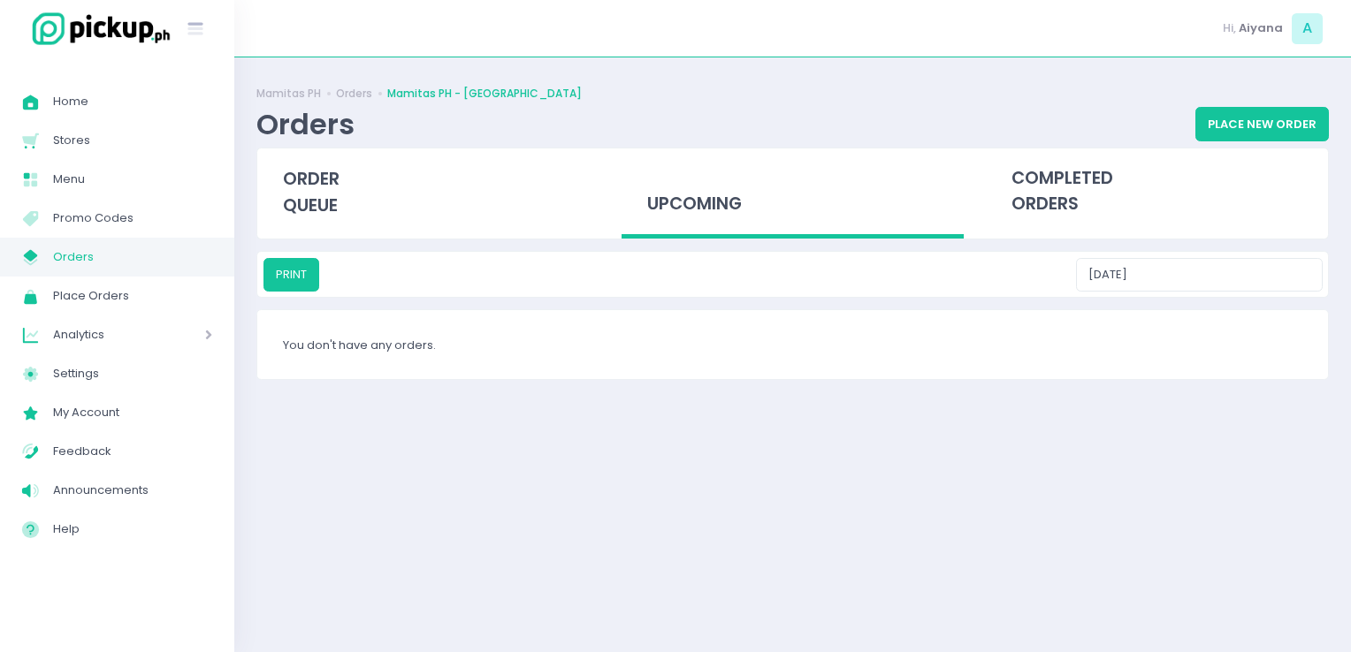
click at [721, 195] on div "upcoming" at bounding box center [792, 194] width 342 height 91
click at [67, 250] on span "Orders" at bounding box center [132, 257] width 159 height 23
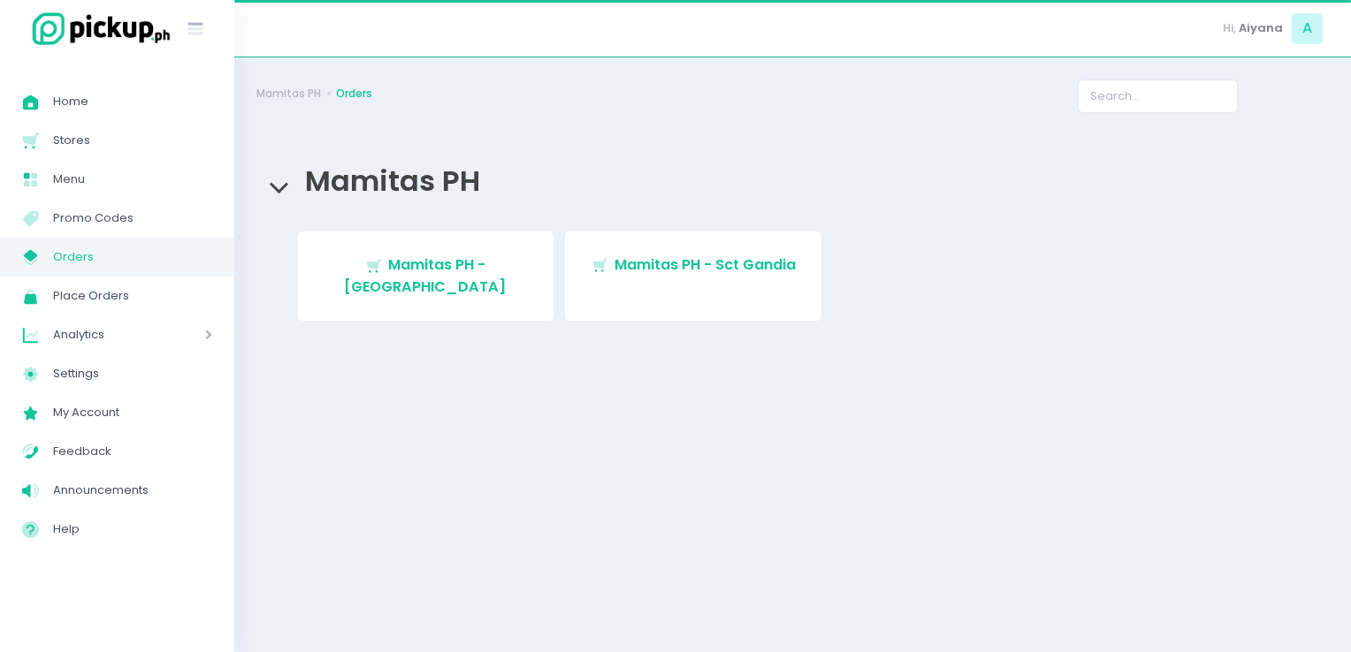
drag, startPoint x: 714, startPoint y: 251, endPoint x: 727, endPoint y: 252, distance: 13.3
click at [714, 250] on link "Stockholm-icons / Shopping / Cart1 Created with Sketch. Mamitas PH - Sct Gandia" at bounding box center [693, 276] width 256 height 89
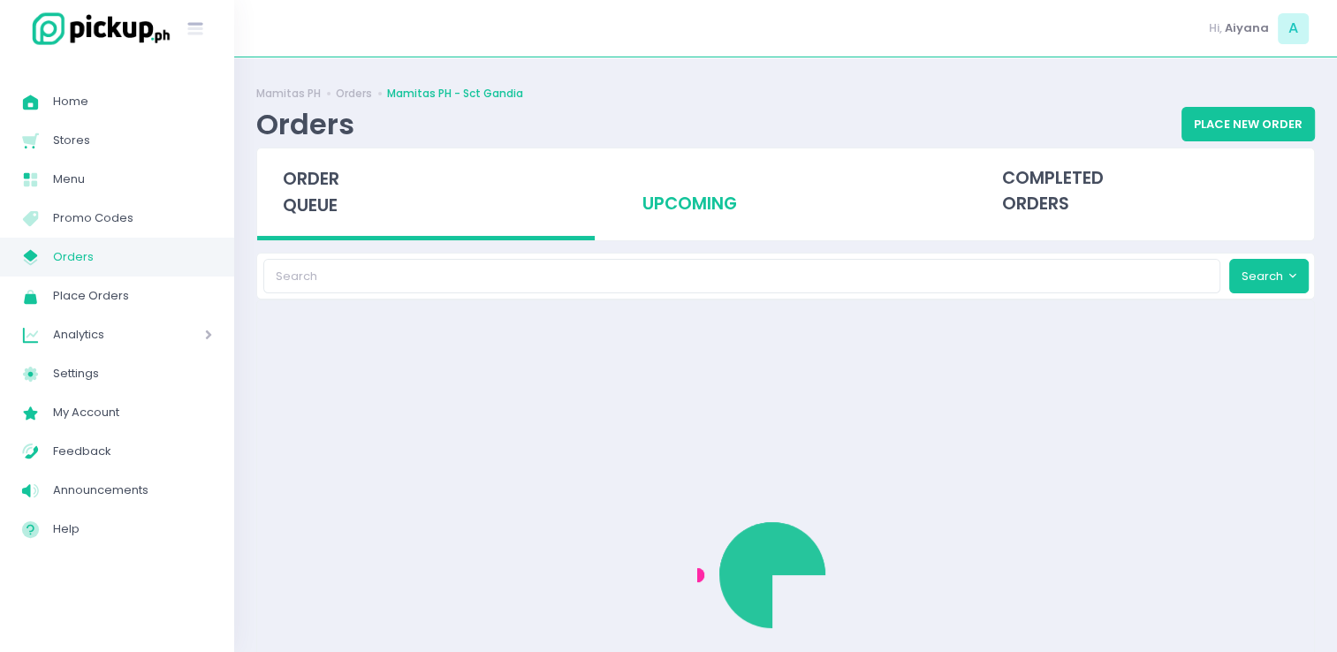
click at [657, 161] on div "upcoming" at bounding box center [786, 192] width 338 height 87
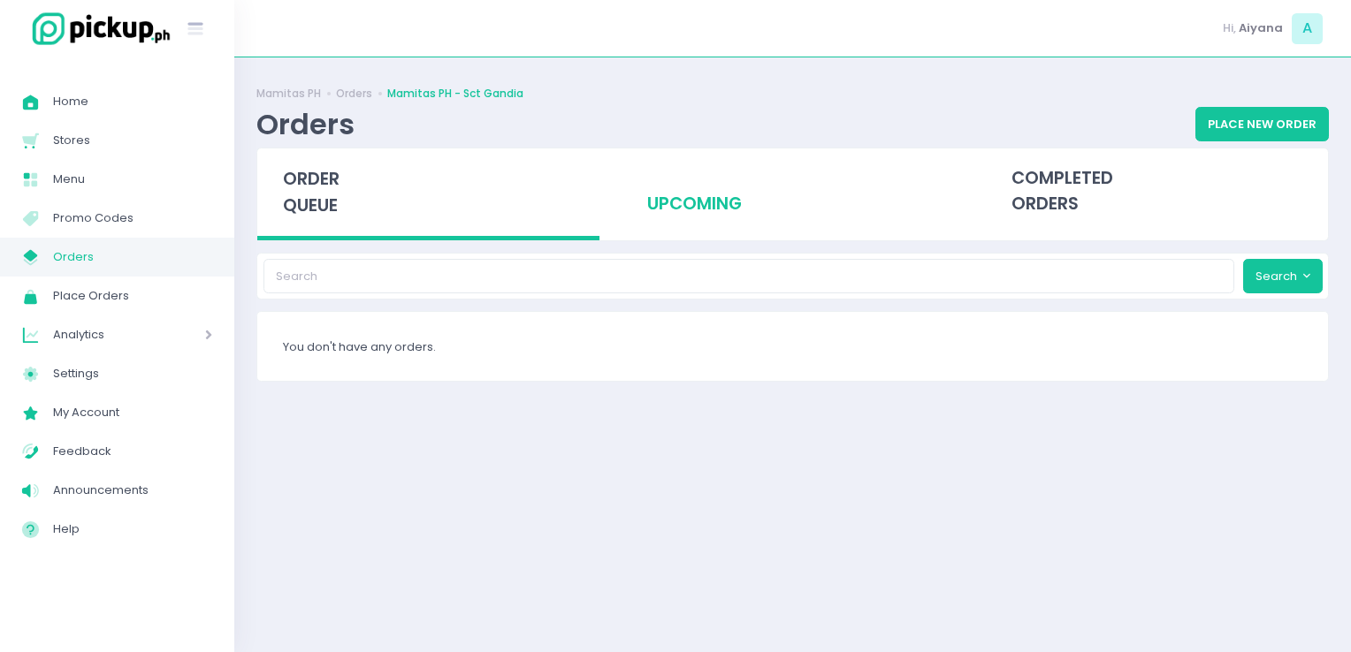
click at [661, 218] on div "upcoming" at bounding box center [792, 192] width 342 height 87
click at [728, 195] on div "upcoming" at bounding box center [792, 192] width 342 height 87
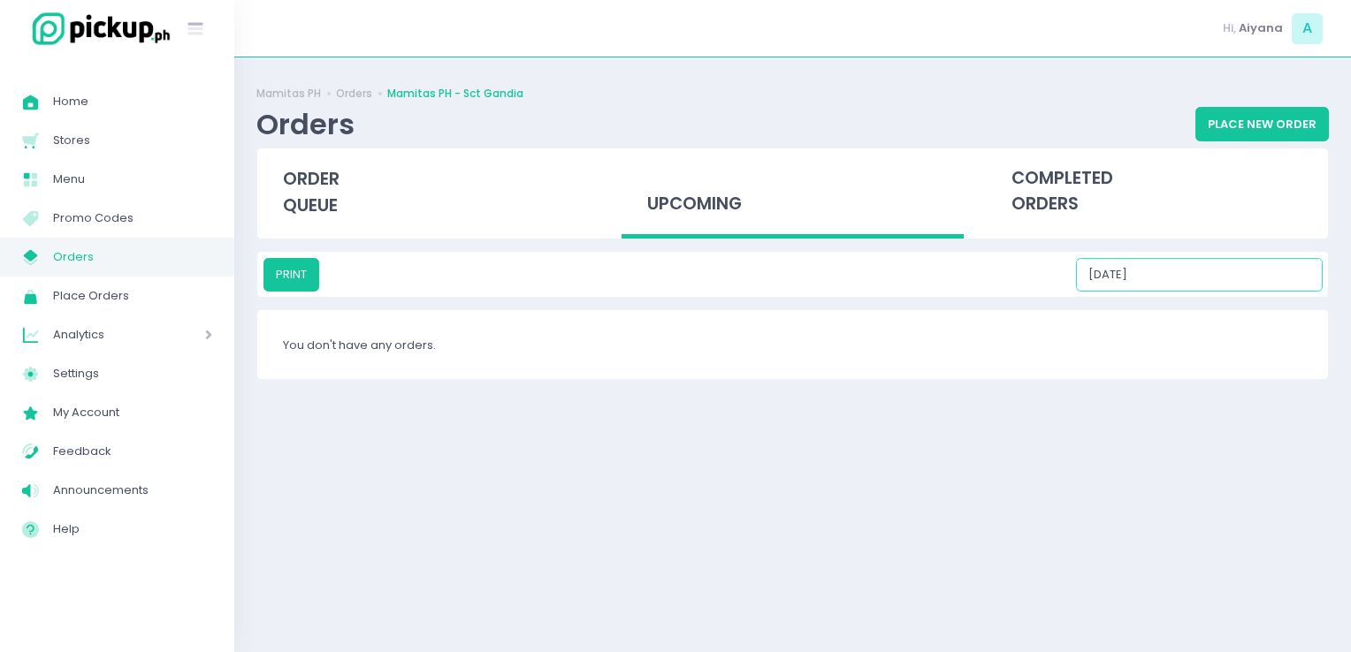
click at [1243, 258] on input "[DATE]" at bounding box center [1199, 275] width 247 height 34
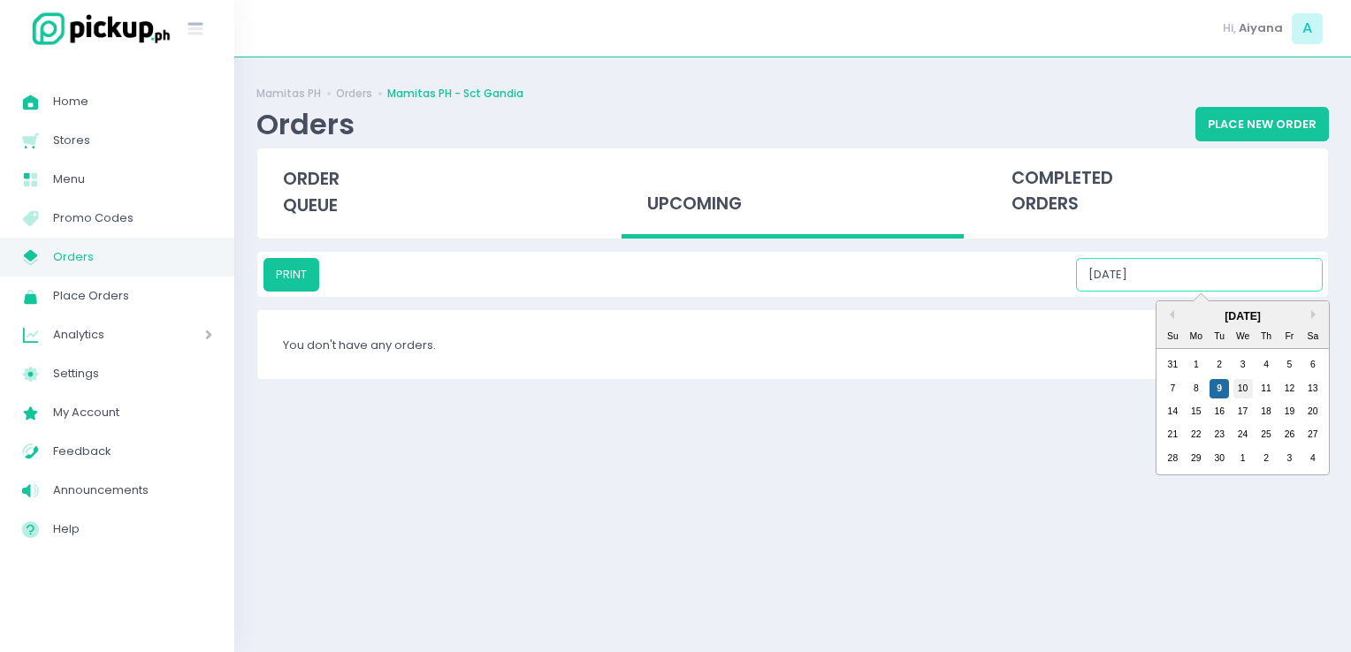
click at [1248, 384] on div "10" at bounding box center [1242, 388] width 19 height 19
type input "[DATE]"
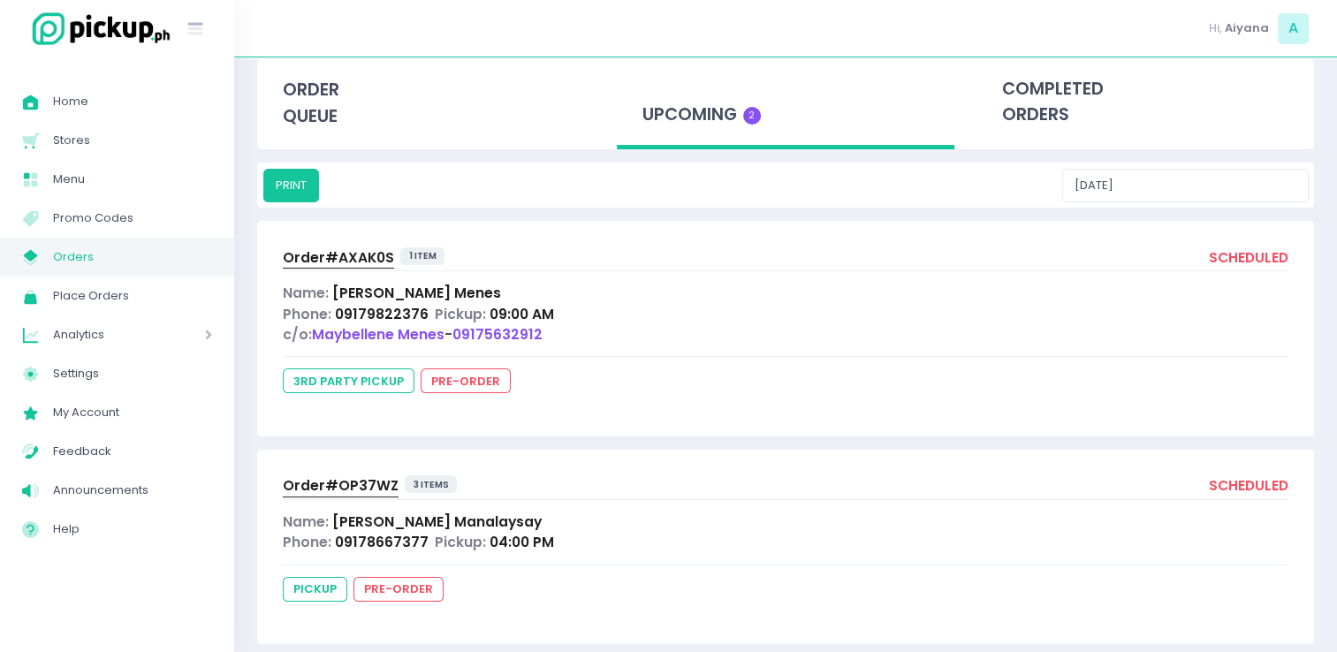
scroll to position [113, 0]
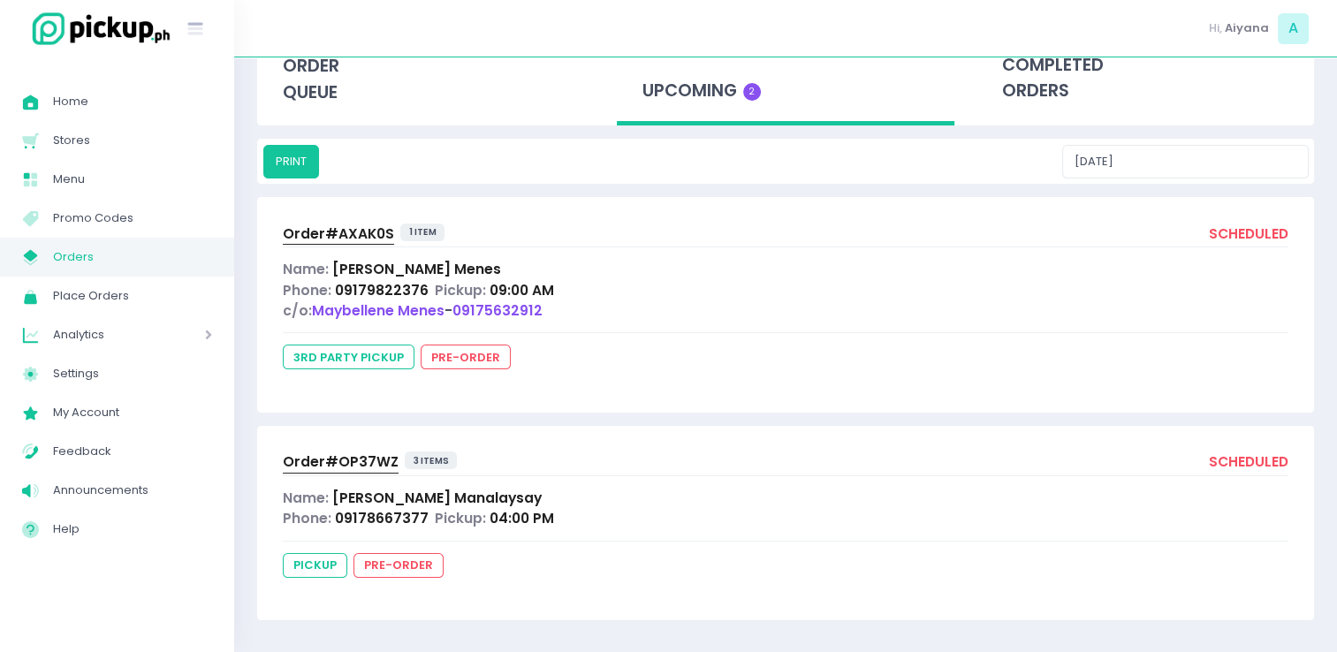
click at [357, 447] on div "Order# OP37WZ 3 items scheduled Name: Wilhelmina Manalaysay Phone: 09178667377 …" at bounding box center [785, 523] width 1057 height 194
click at [354, 458] on span "Order# OP37WZ" at bounding box center [341, 462] width 116 height 19
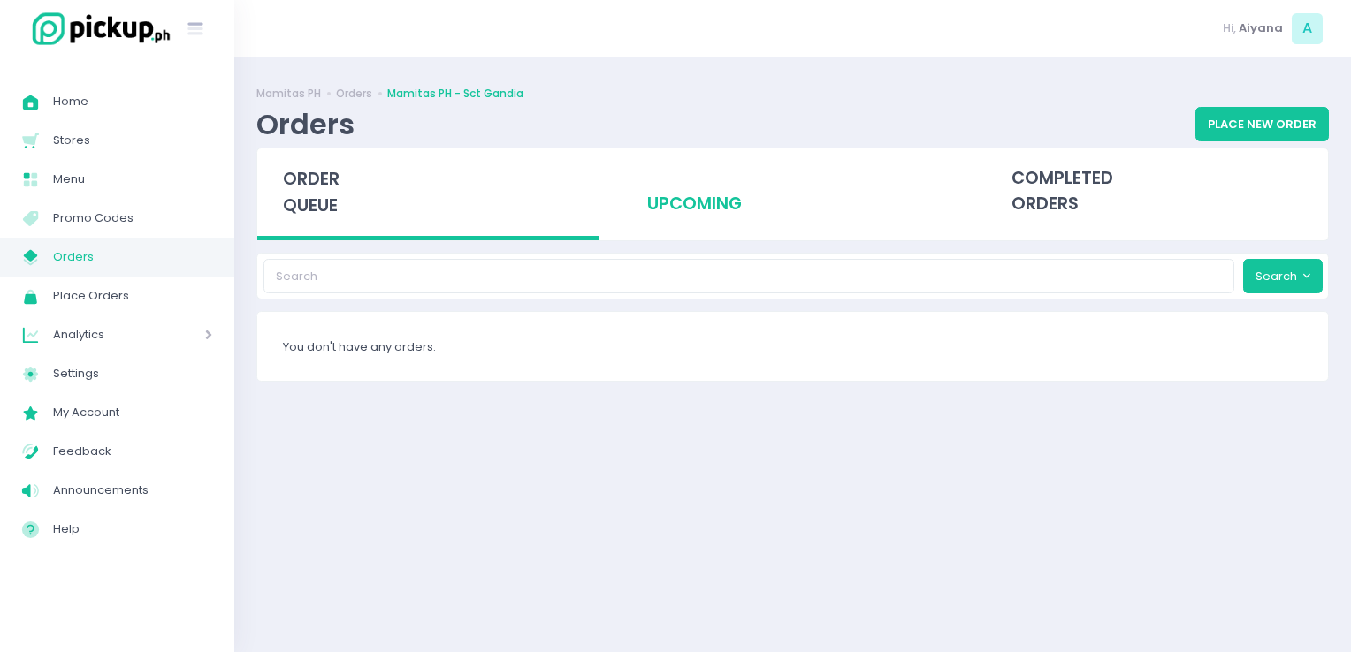
click at [676, 227] on div "upcoming" at bounding box center [792, 192] width 342 height 87
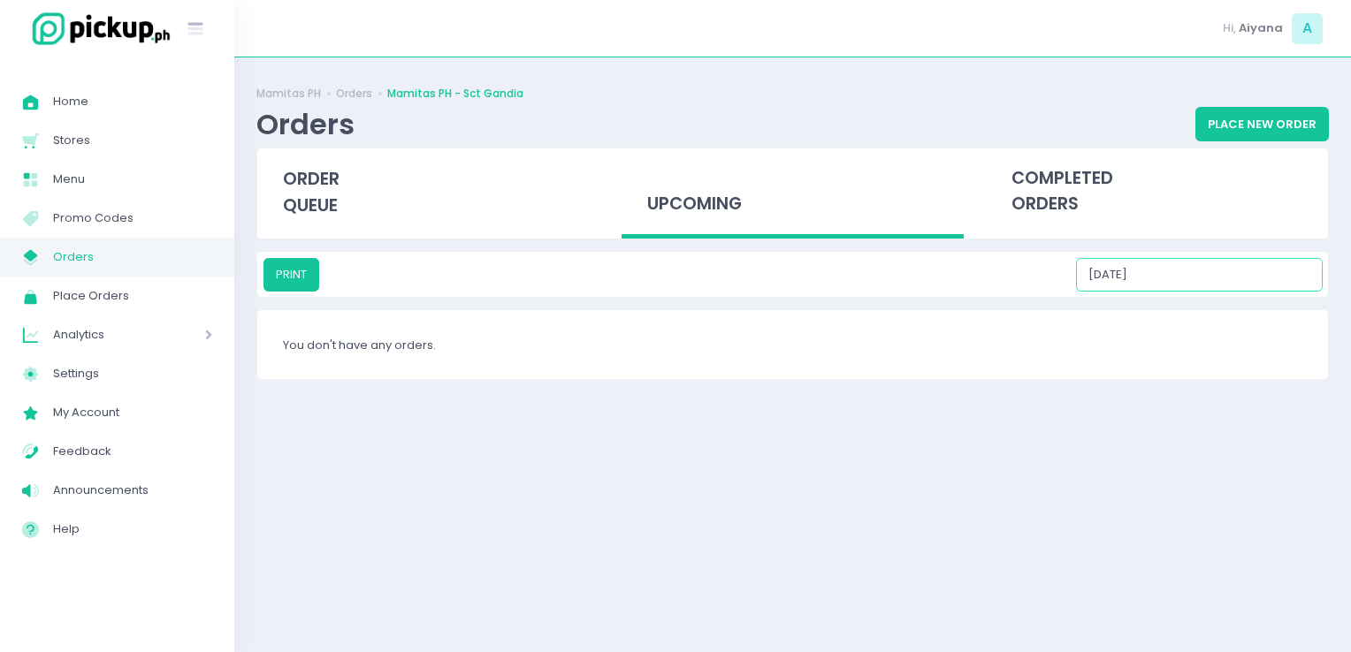
click at [1192, 270] on input "[DATE]" at bounding box center [1199, 275] width 247 height 34
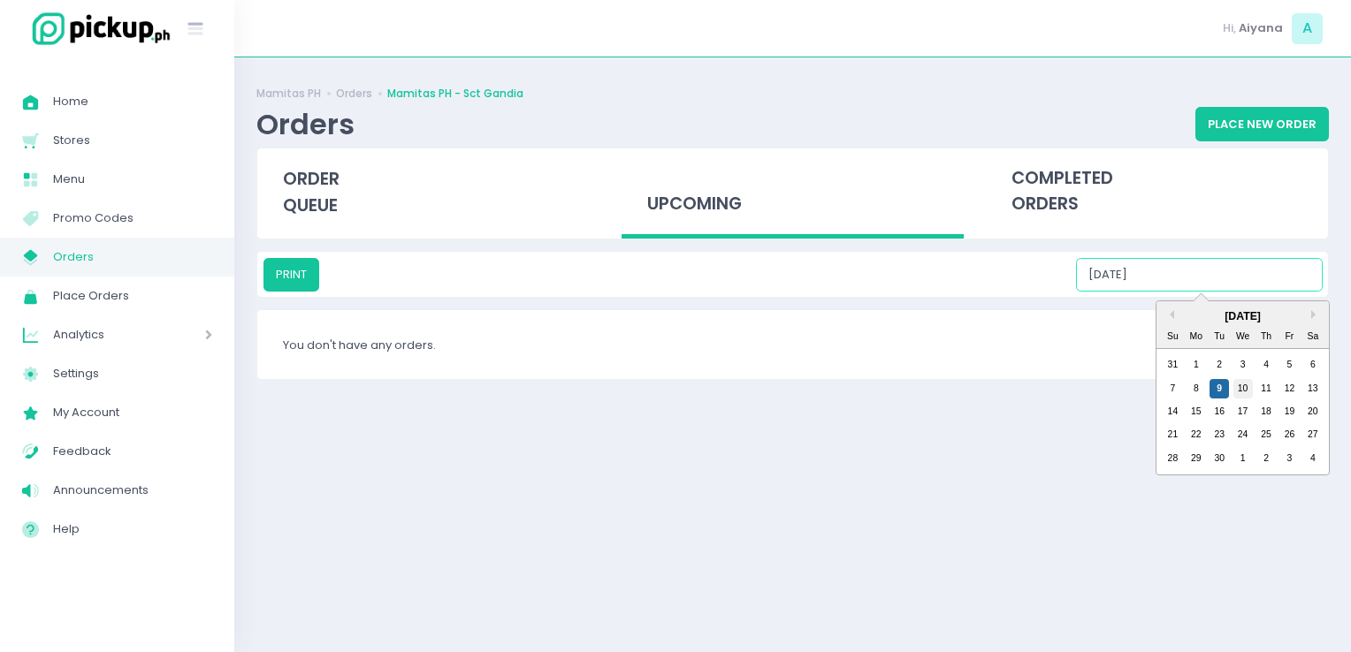
click at [1244, 384] on div "10" at bounding box center [1242, 388] width 19 height 19
type input "[DATE]"
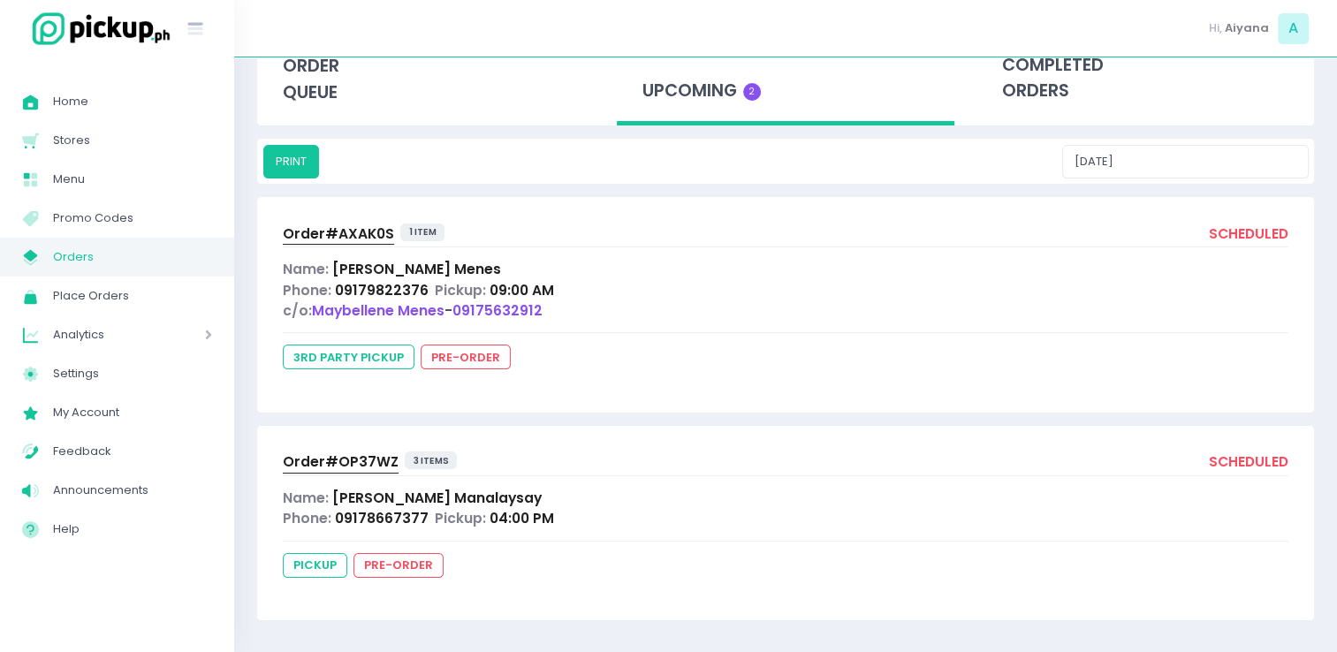
scroll to position [113, 0]
click at [342, 232] on span "Order# AXAK0S" at bounding box center [338, 234] width 111 height 19
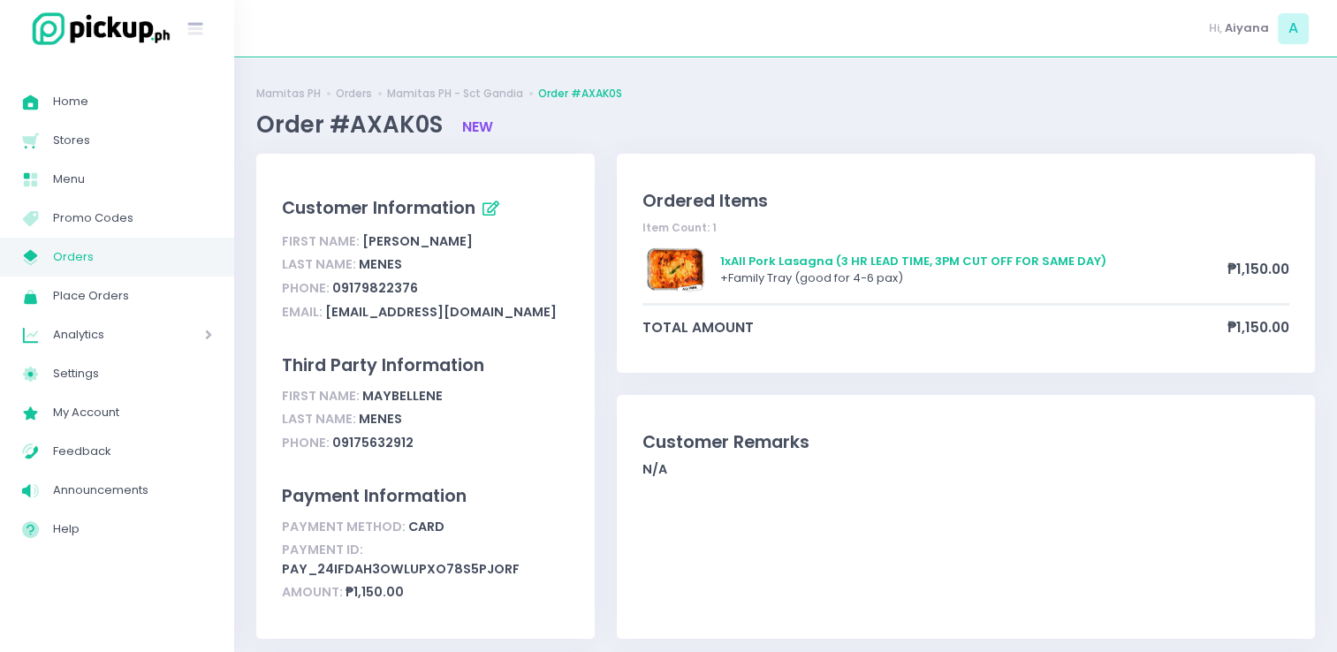
click at [81, 242] on link "My Store Created with Sketch. Orders" at bounding box center [117, 257] width 234 height 39
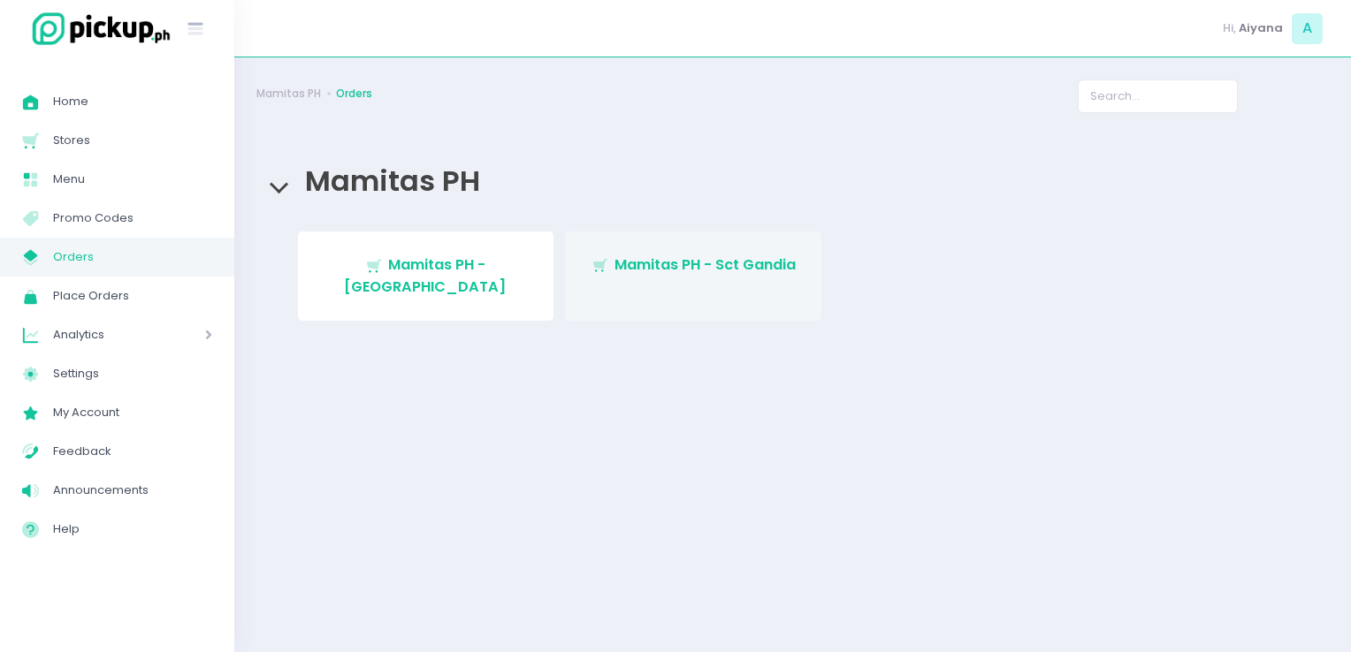
click at [623, 254] on link "Stockholm-icons / Shopping / Cart1 Created with Sketch. Mamitas PH - Sct Gandia" at bounding box center [693, 276] width 256 height 89
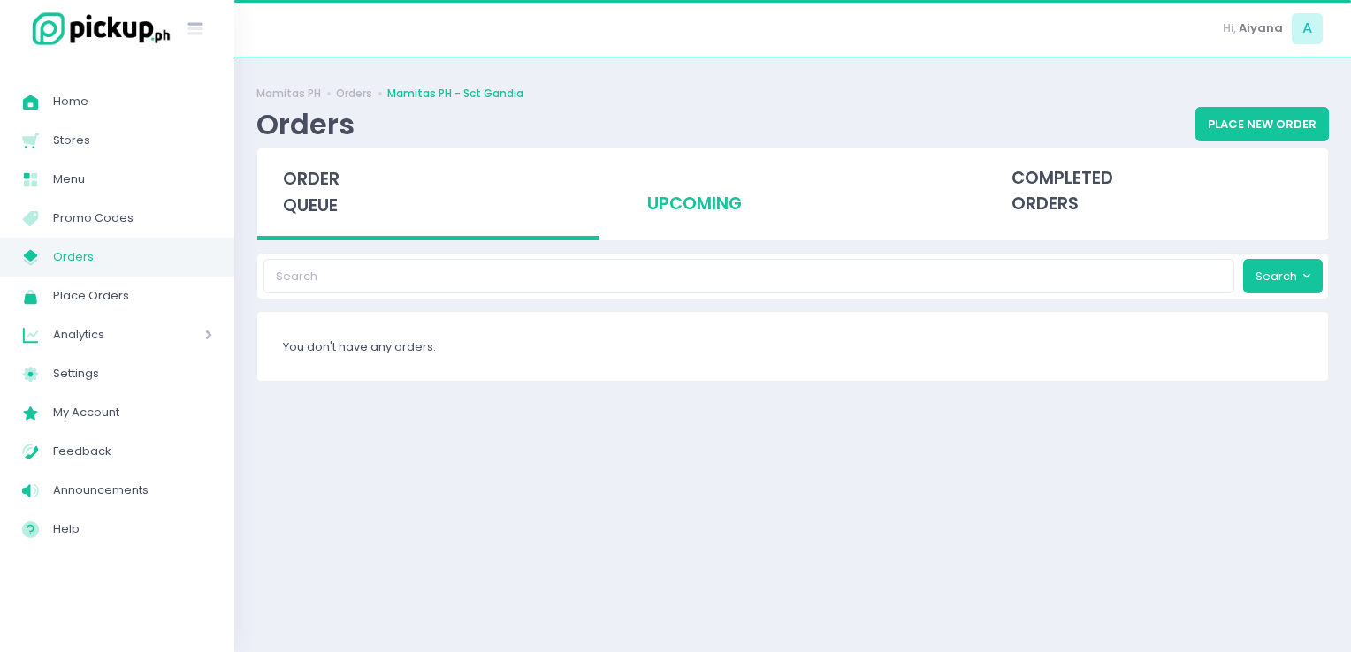
click at [762, 223] on div "upcoming" at bounding box center [792, 192] width 342 height 87
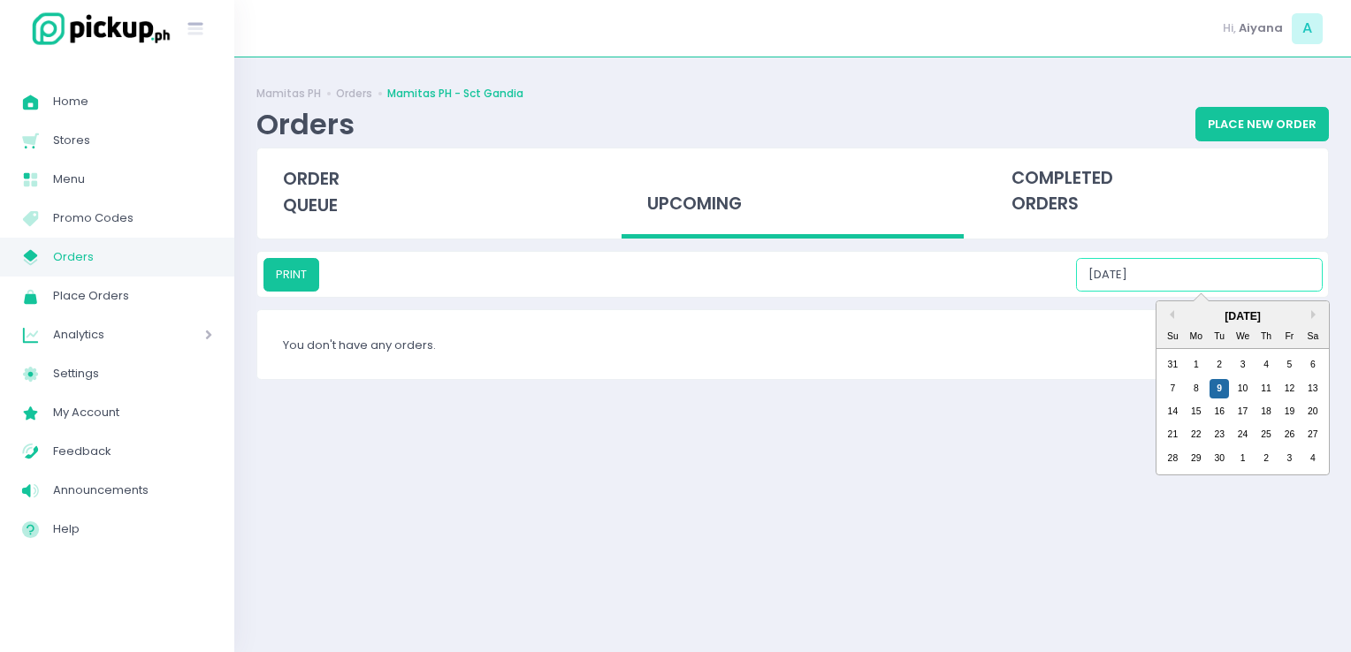
click at [1174, 264] on input "[DATE]" at bounding box center [1199, 275] width 247 height 34
click at [1248, 386] on div "10" at bounding box center [1242, 388] width 19 height 19
type input "[DATE]"
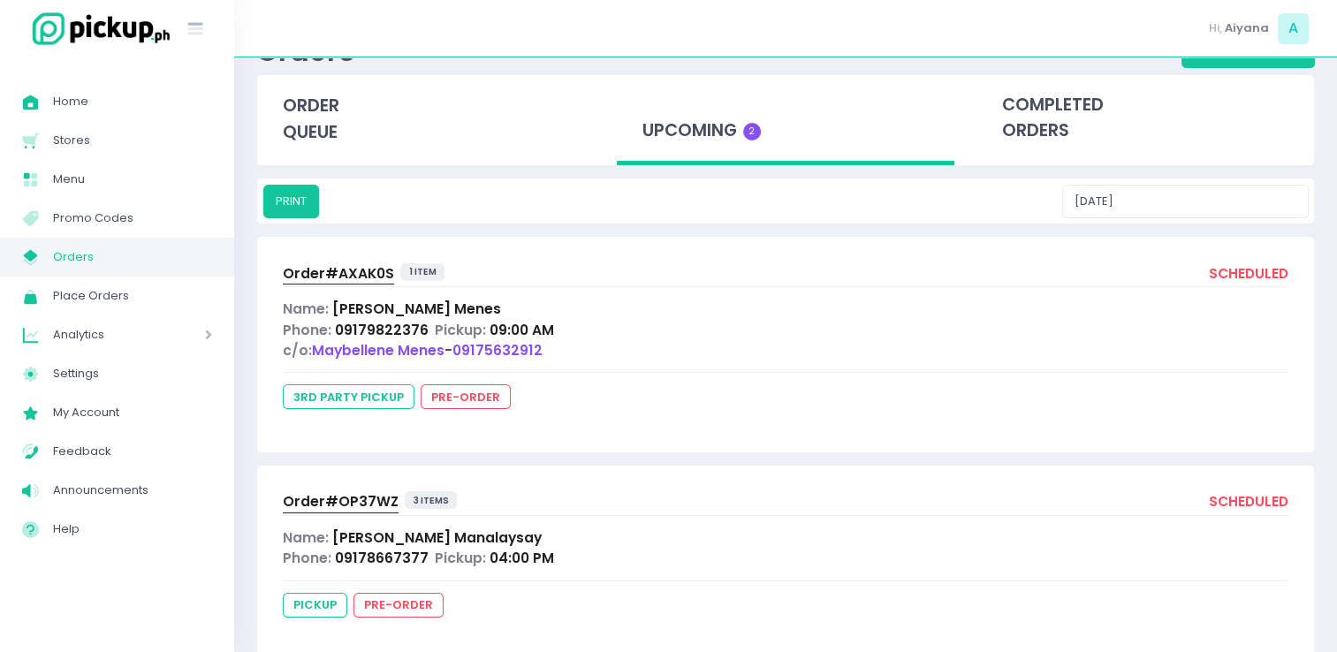
scroll to position [113, 0]
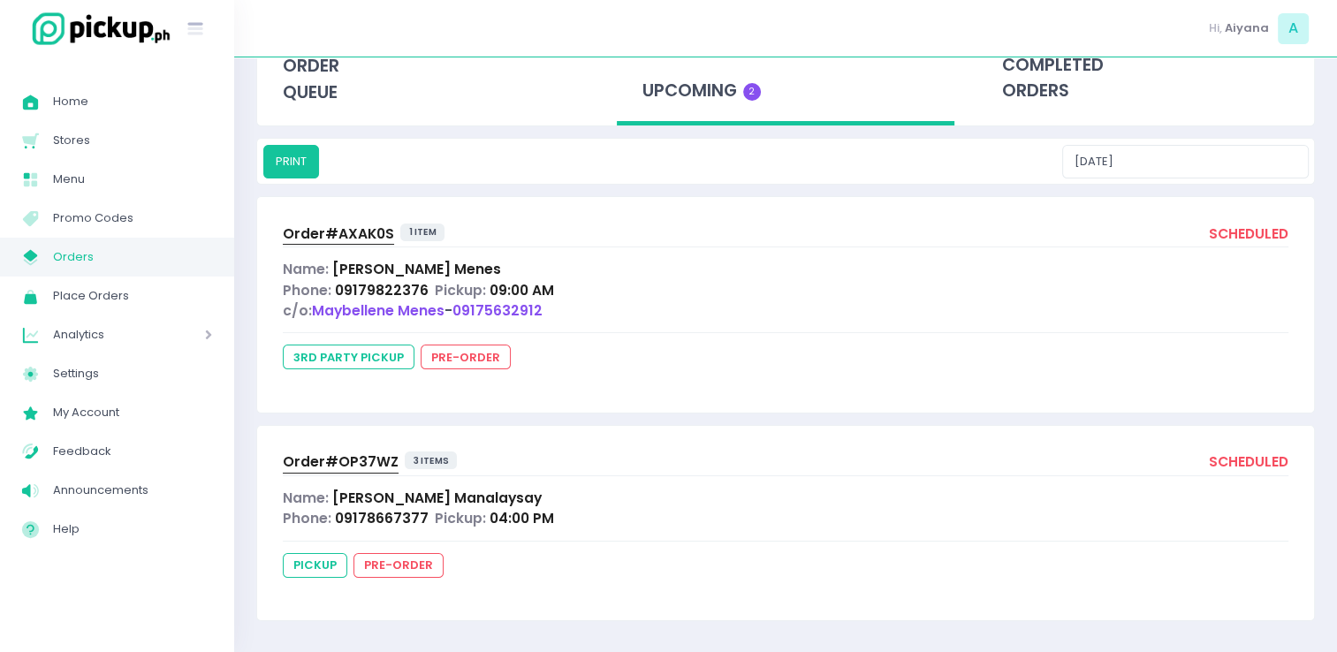
click at [143, 259] on span "Orders" at bounding box center [132, 257] width 159 height 23
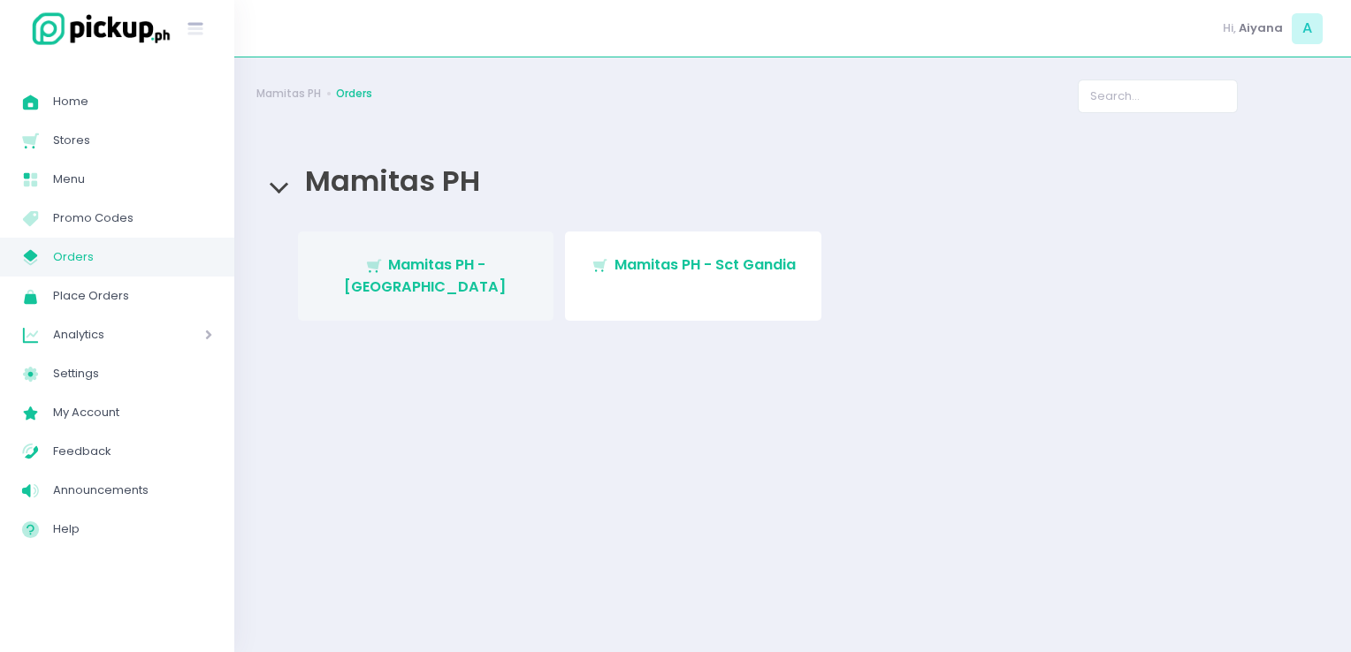
click at [486, 256] on span "Mamitas PH - [GEOGRAPHIC_DATA]" at bounding box center [425, 276] width 163 height 42
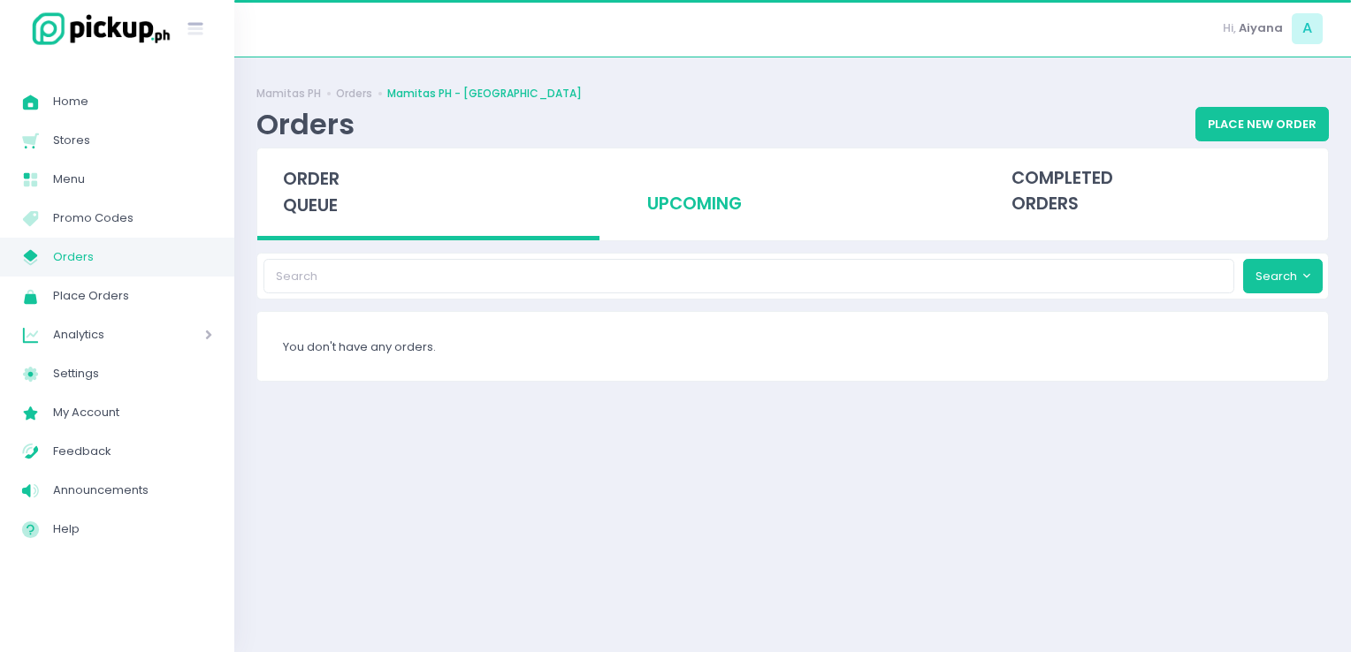
click at [673, 182] on div "upcoming" at bounding box center [792, 192] width 342 height 87
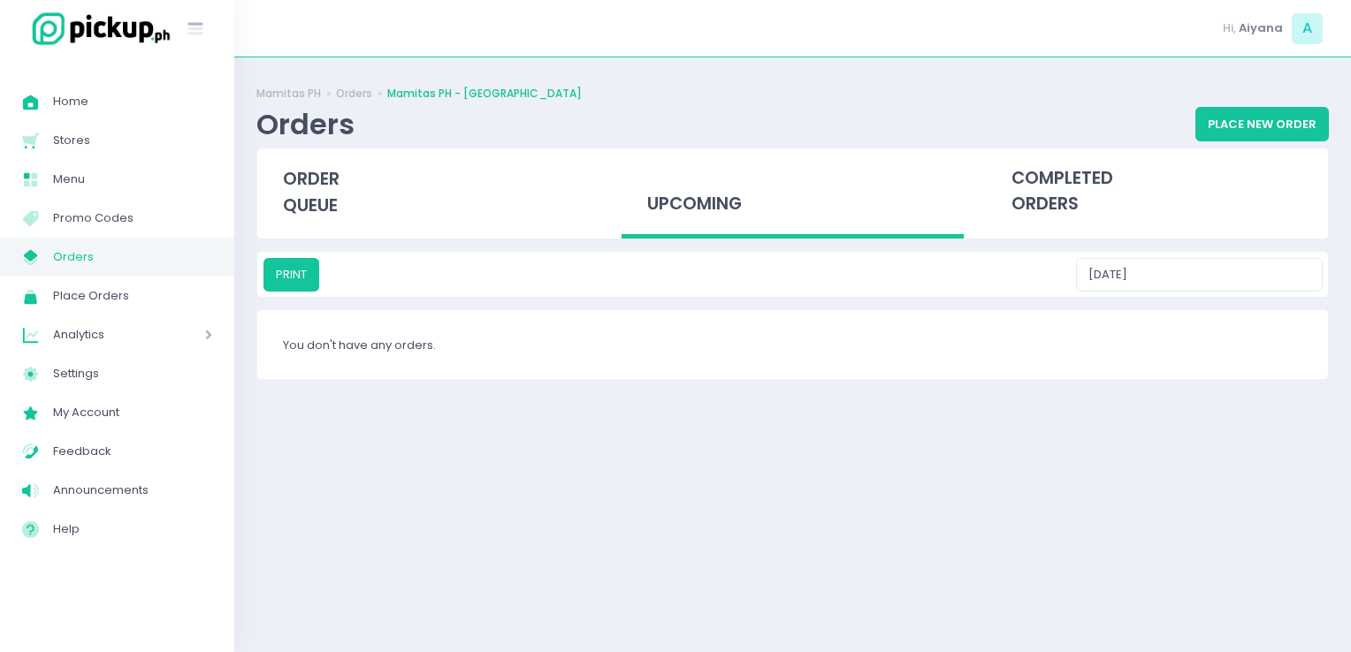
click at [66, 253] on span "Orders" at bounding box center [132, 257] width 159 height 23
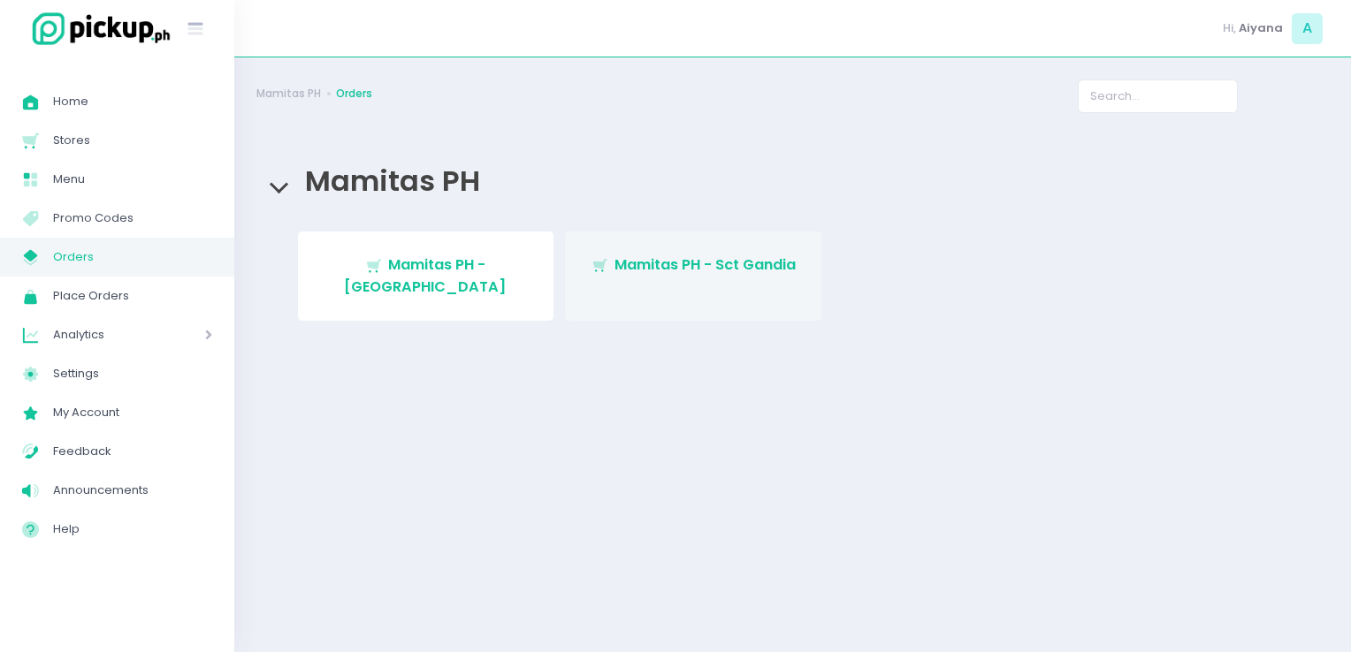
click at [665, 262] on span "Mamitas PH - Sct Gandia" at bounding box center [704, 265] width 181 height 20
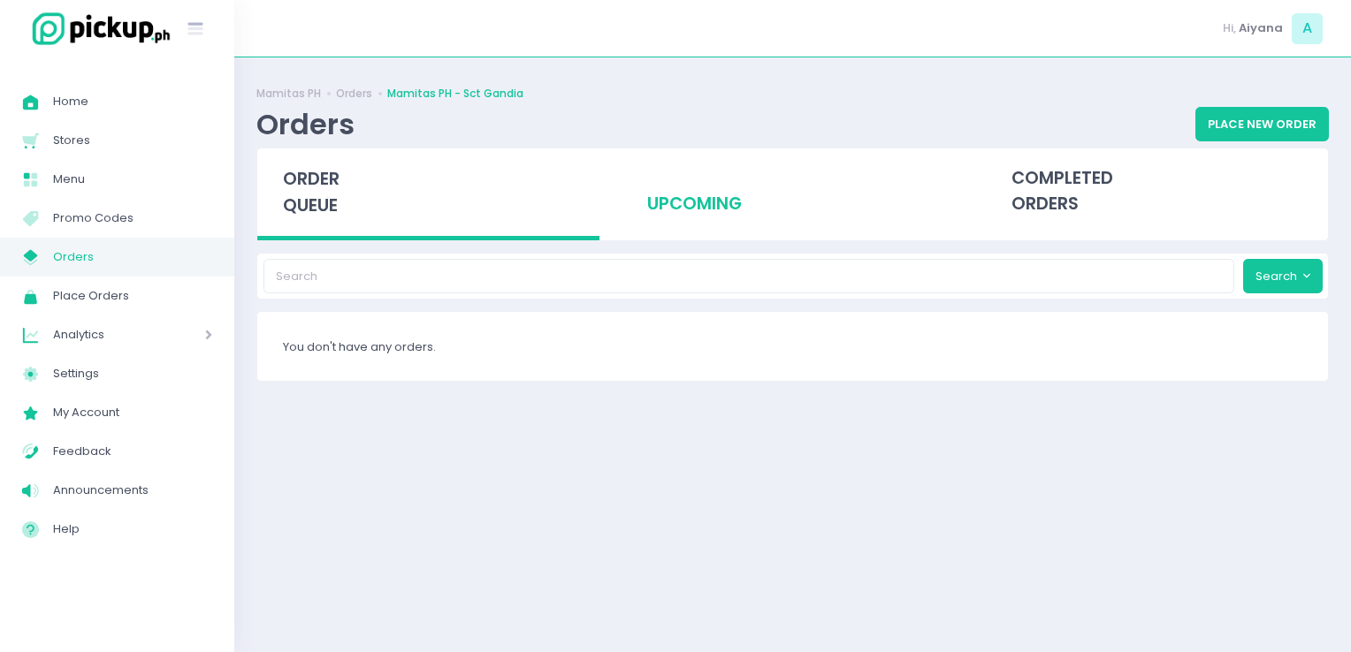
click at [788, 203] on div "upcoming" at bounding box center [792, 192] width 342 height 87
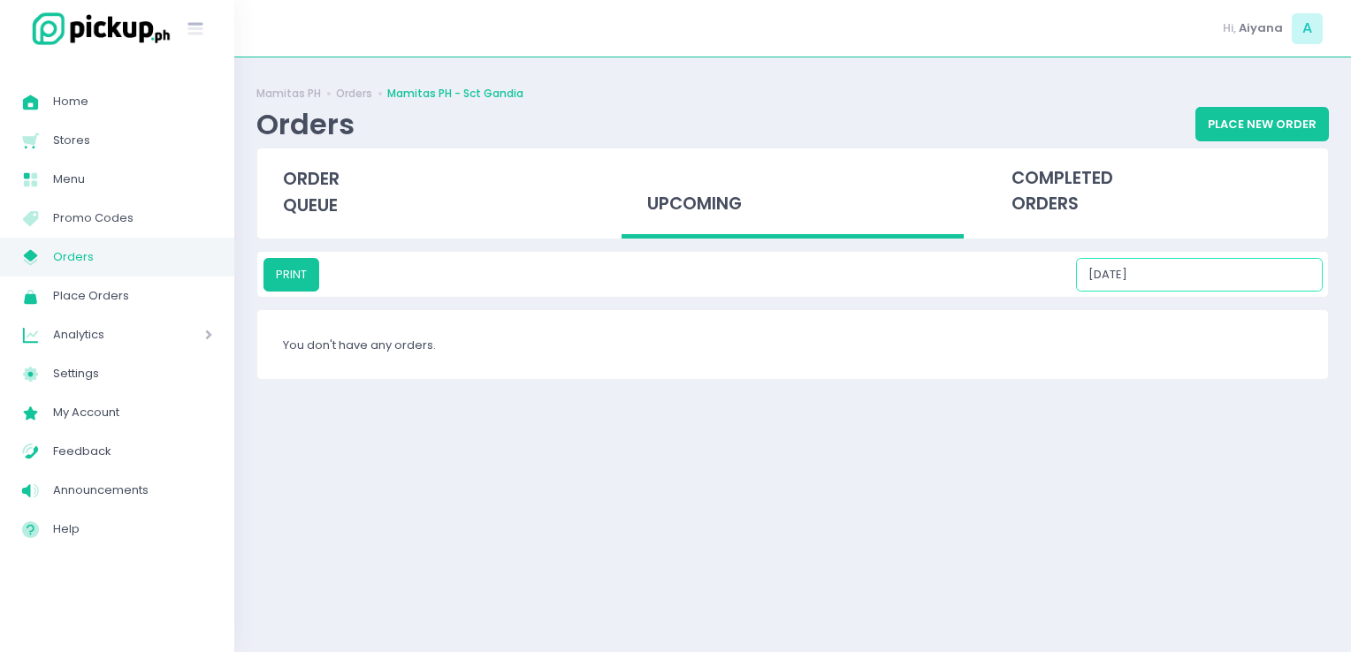
click at [1238, 287] on input "[DATE]" at bounding box center [1199, 275] width 247 height 34
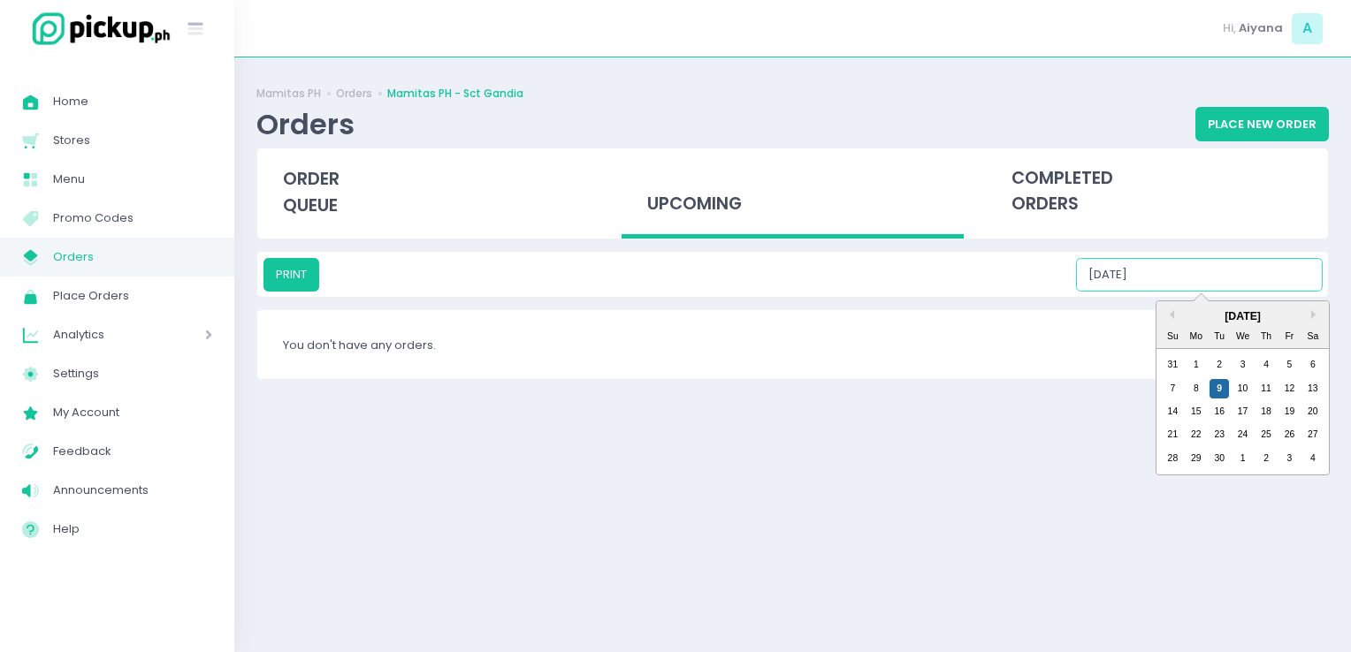
click at [1244, 400] on div "14 15 16 17 18 19 20" at bounding box center [1243, 411] width 164 height 23
click at [1241, 391] on div "10" at bounding box center [1242, 388] width 19 height 19
type input "[DATE]"
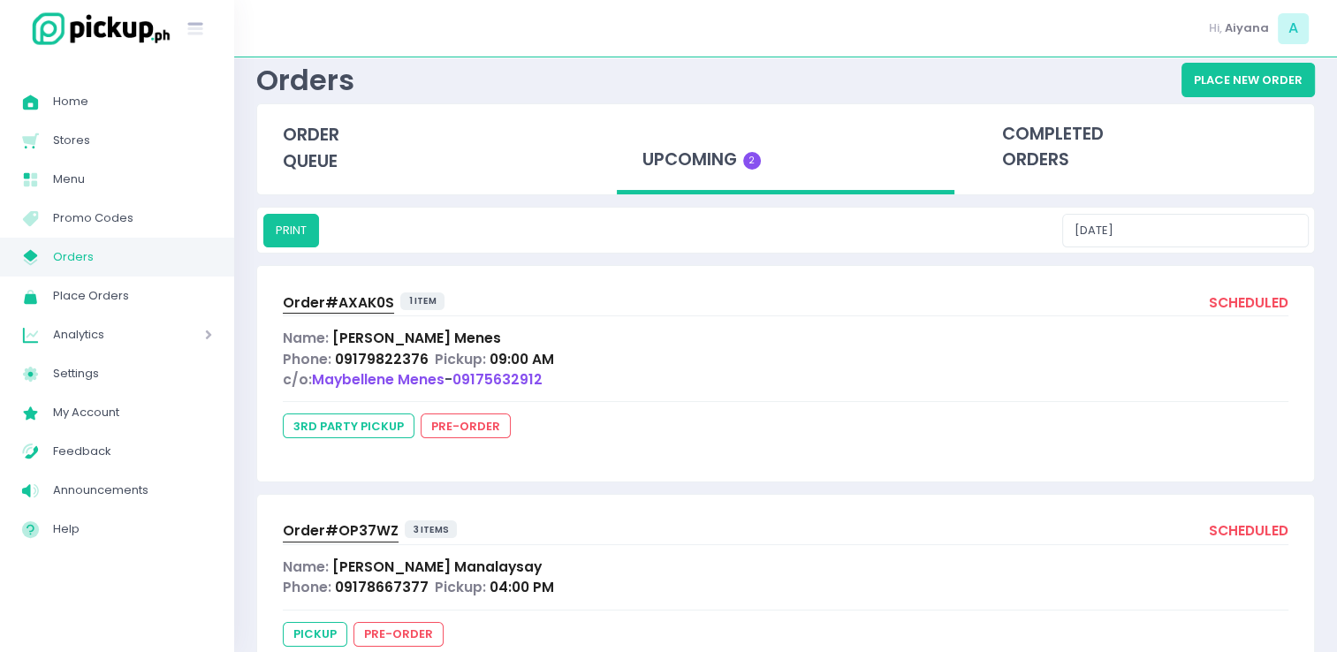
scroll to position [113, 0]
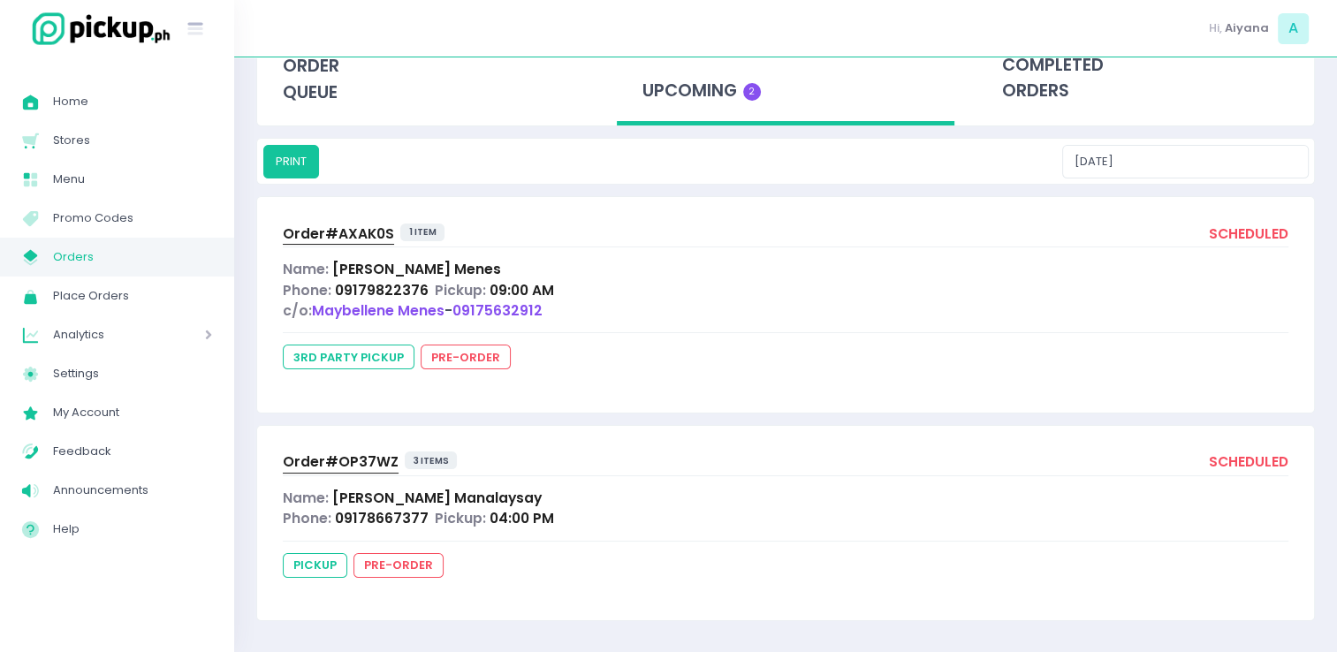
click at [111, 262] on span "Orders" at bounding box center [132, 257] width 159 height 23
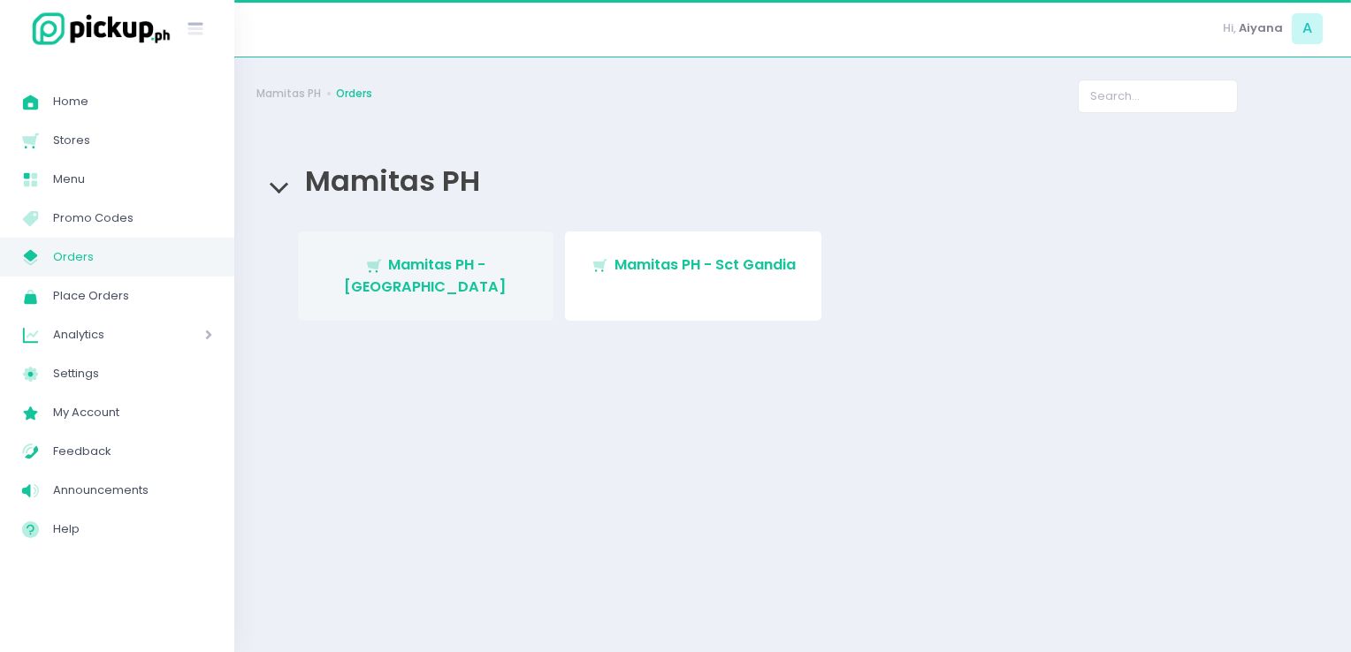
click at [484, 274] on span "Mamitas PH - [GEOGRAPHIC_DATA]" at bounding box center [425, 276] width 163 height 42
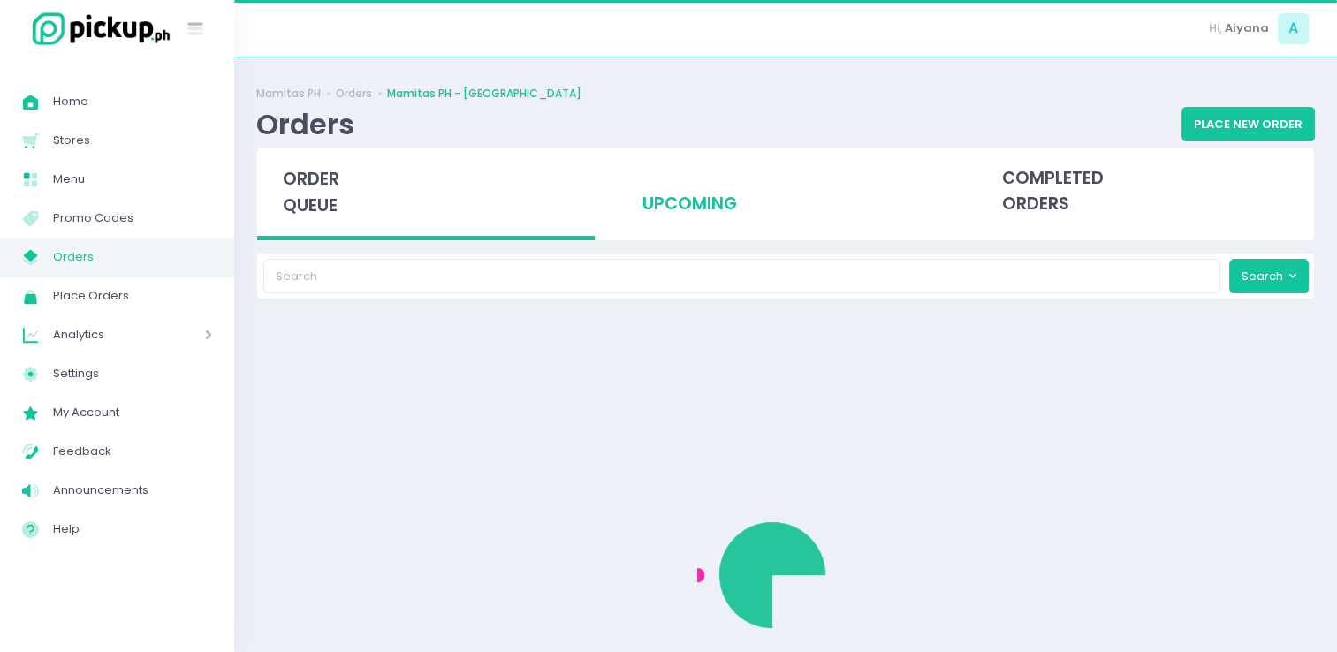
click at [682, 202] on div "upcoming" at bounding box center [786, 192] width 338 height 87
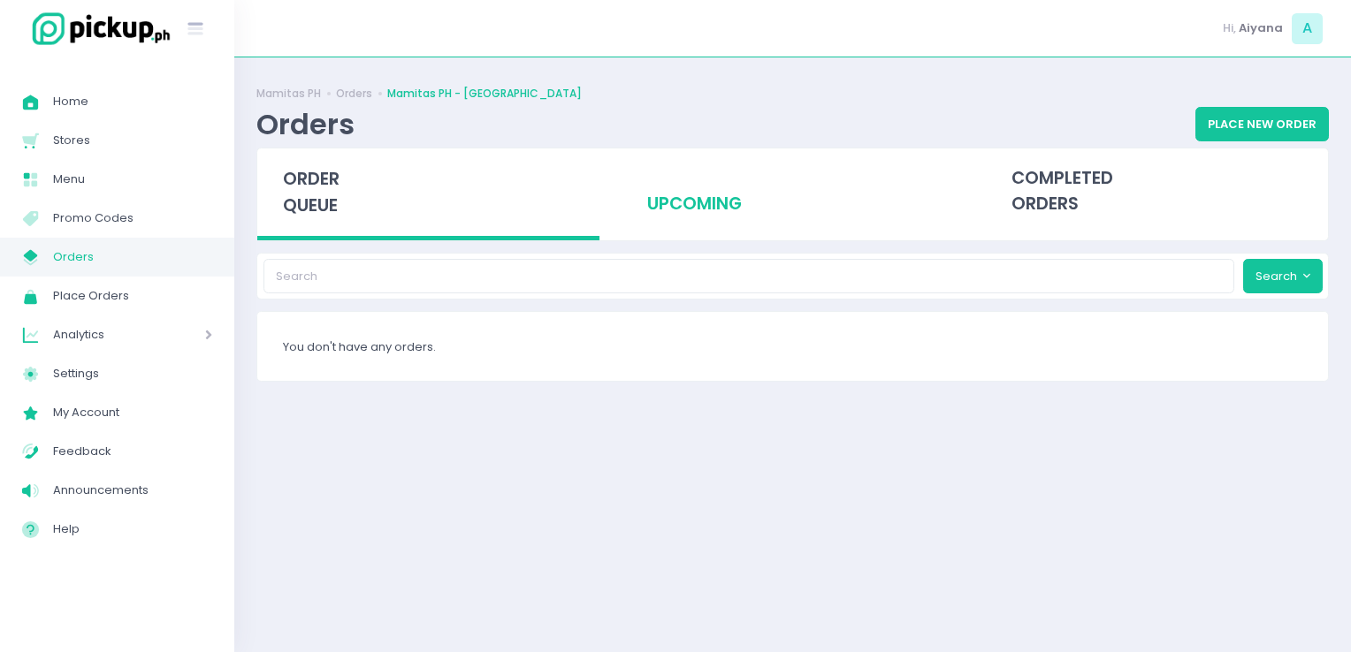
click at [693, 221] on div "upcoming" at bounding box center [792, 192] width 342 height 87
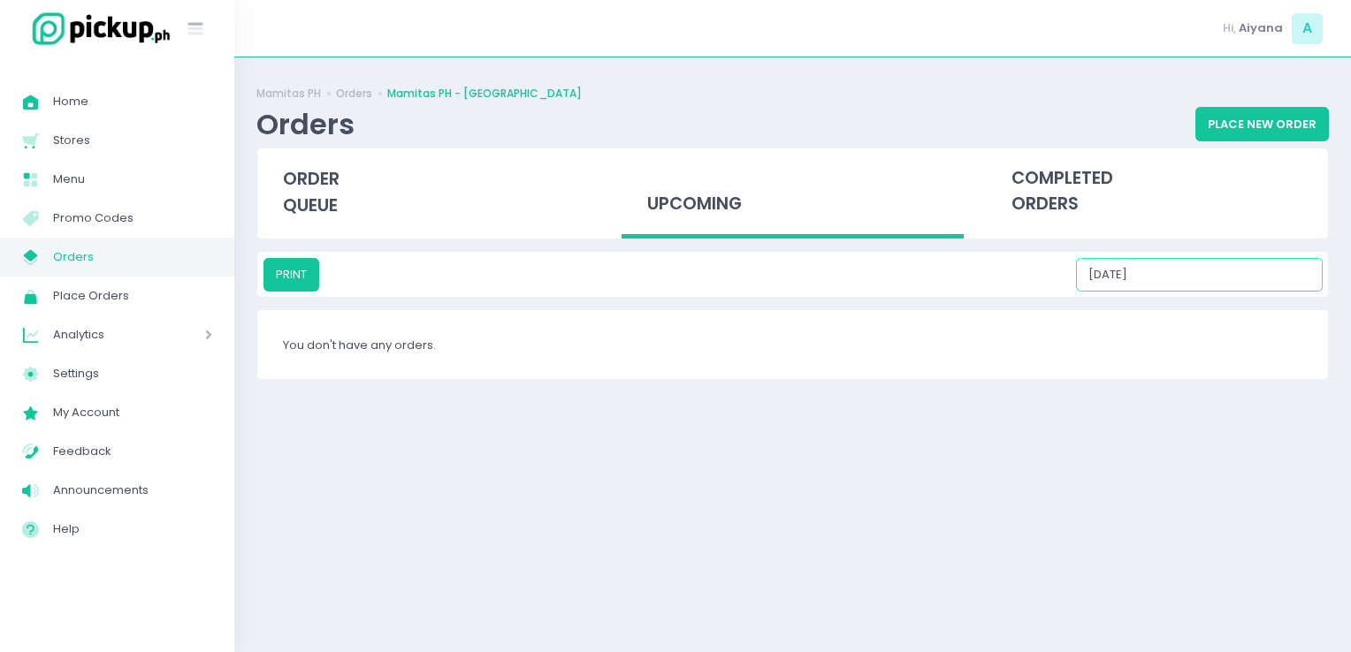
click at [1218, 286] on input "[DATE]" at bounding box center [1199, 275] width 247 height 34
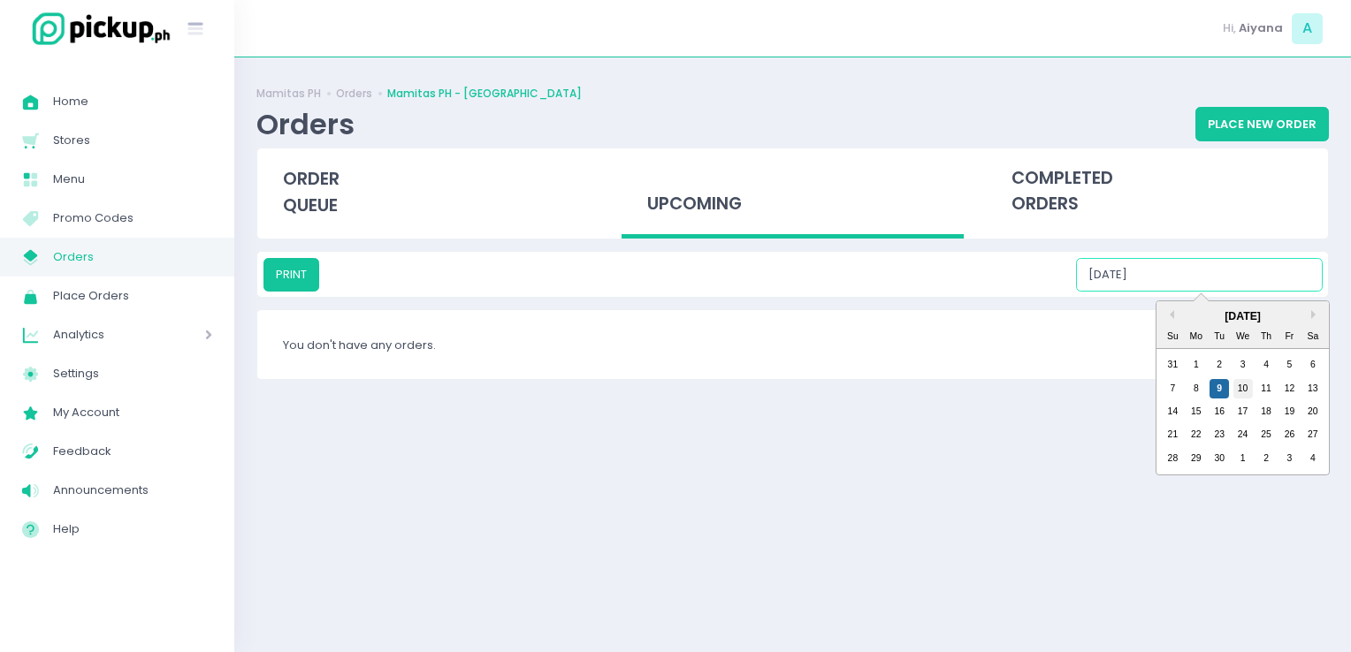
click at [1241, 390] on div "10" at bounding box center [1242, 388] width 19 height 19
type input "[DATE]"
